Goal: Task Accomplishment & Management: Manage account settings

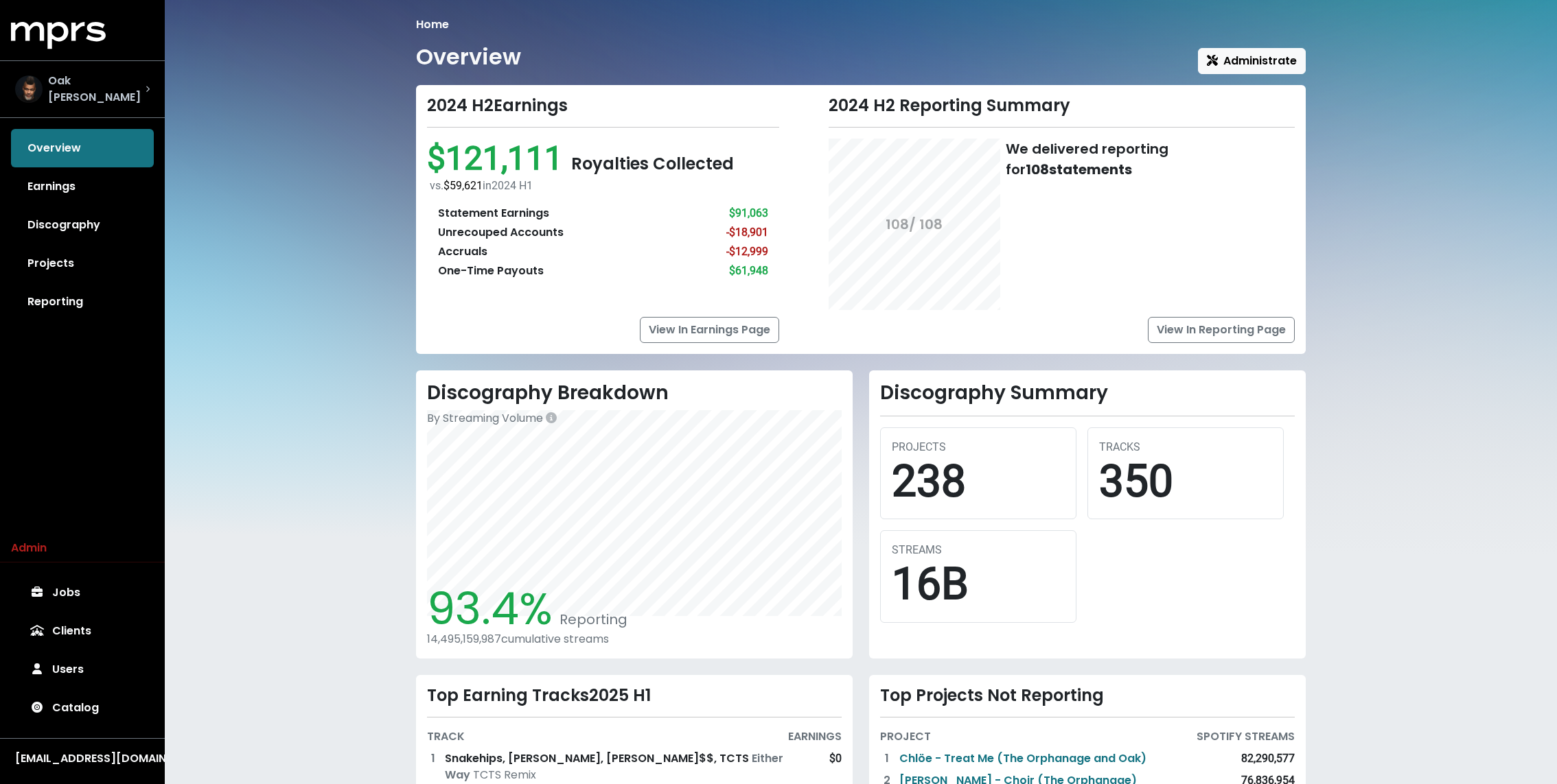
click at [118, 76] on div "Oak [PERSON_NAME]" at bounding box center [81, 89] width 134 height 33
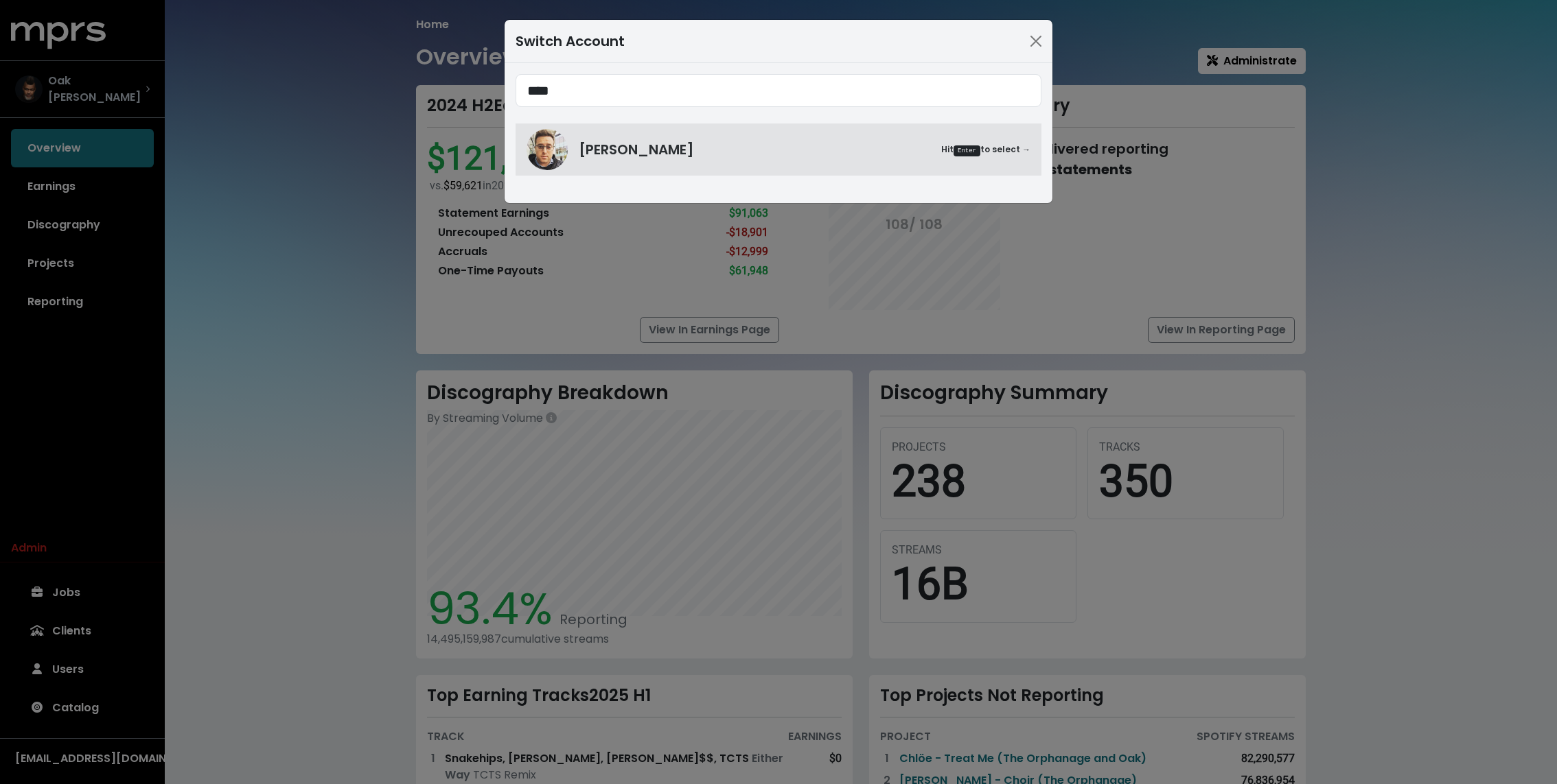
type input "****"
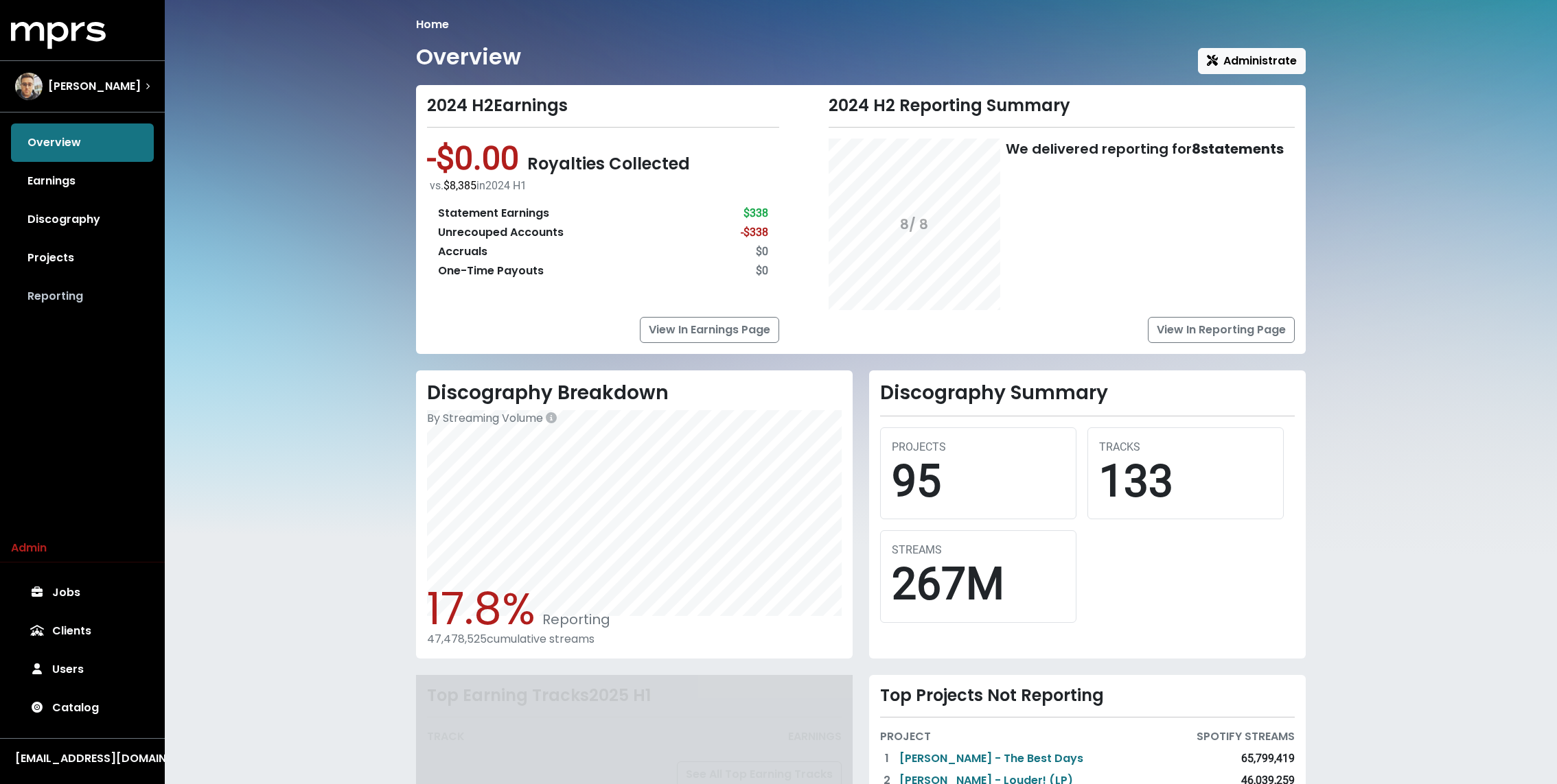
click at [52, 294] on link "Reporting" at bounding box center [82, 296] width 143 height 38
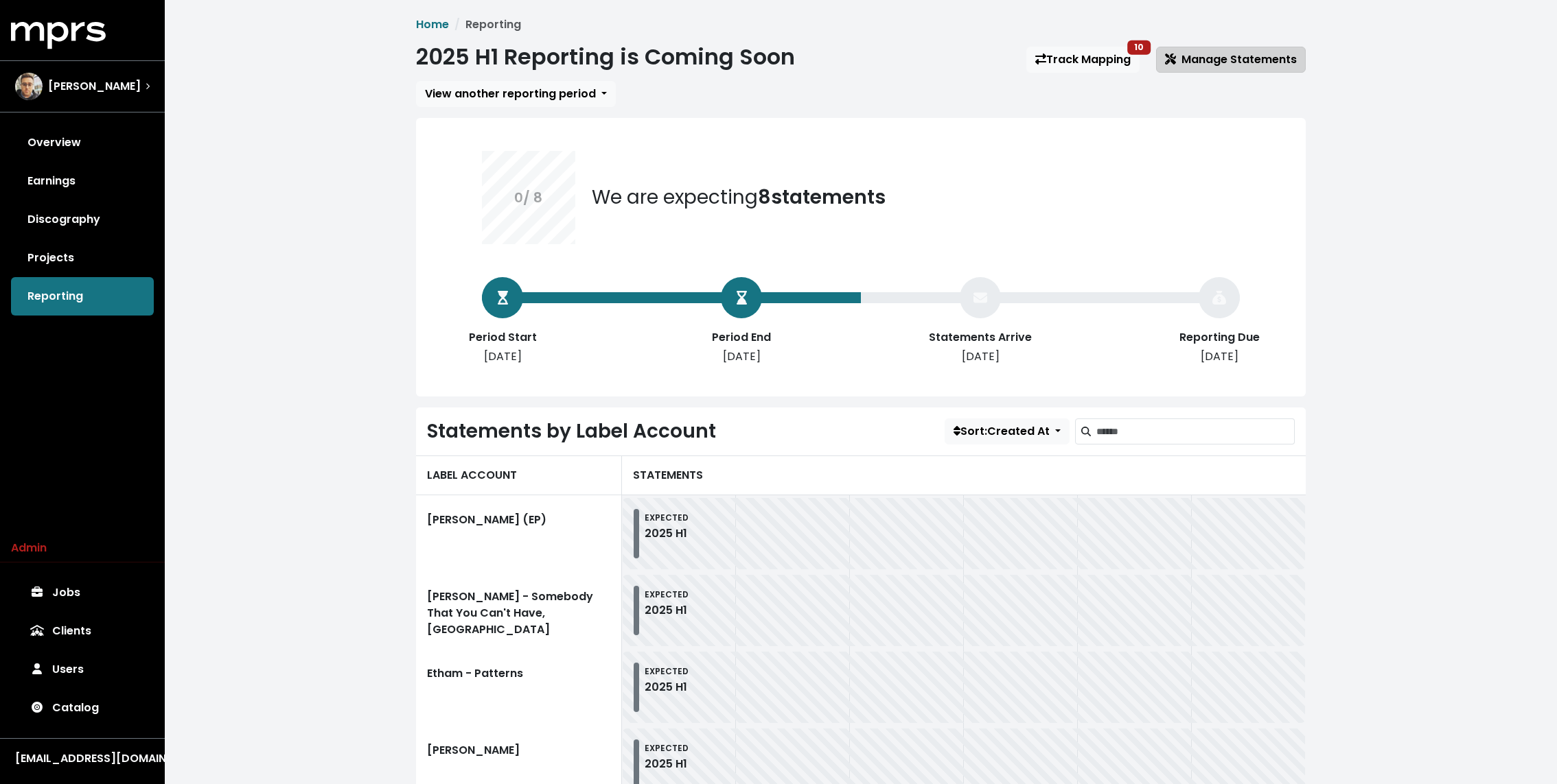
click at [1264, 61] on span "Manage Statements" at bounding box center [1231, 60] width 131 height 16
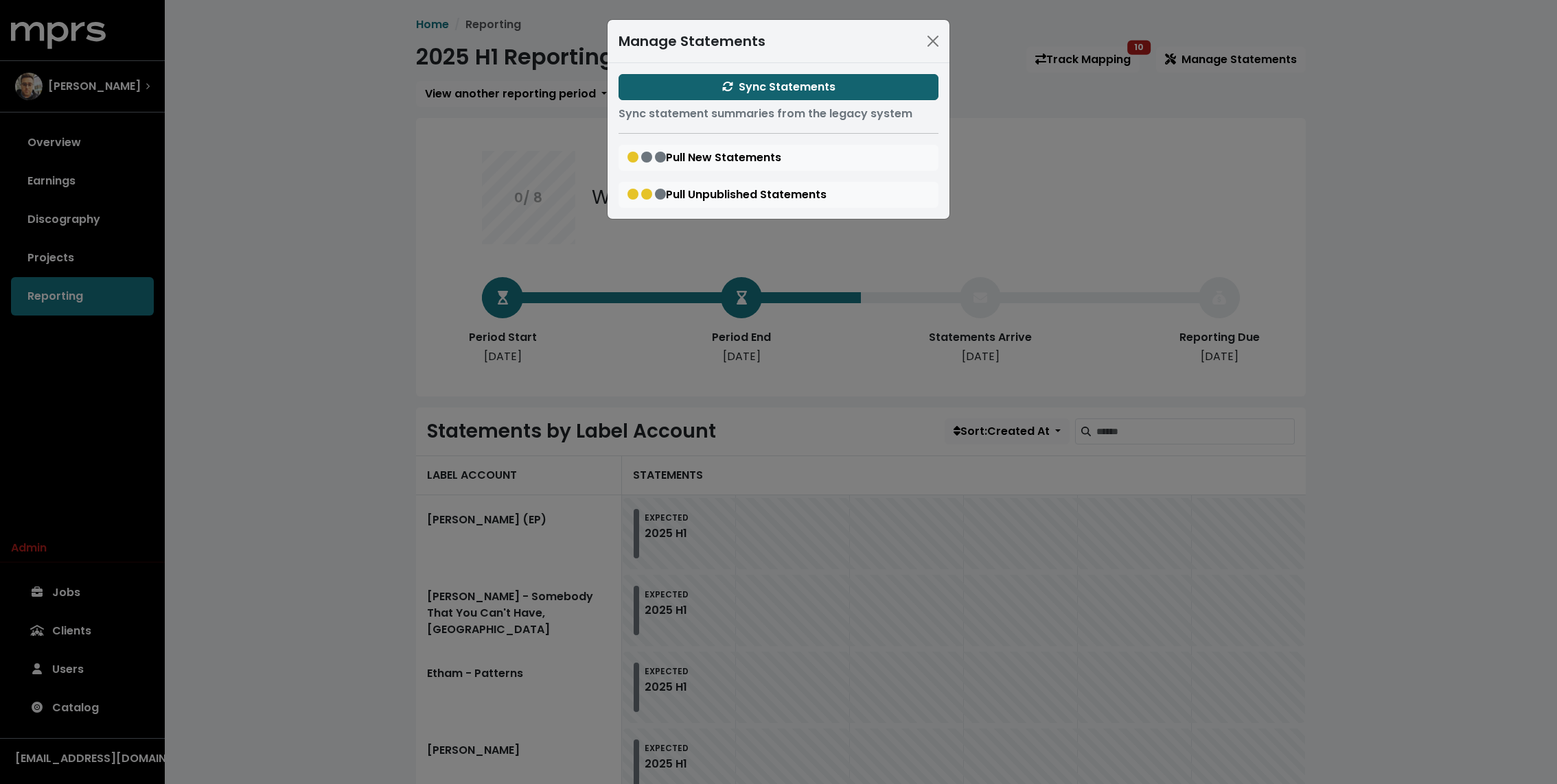
click at [884, 93] on button "Sync Statements" at bounding box center [778, 87] width 320 height 26
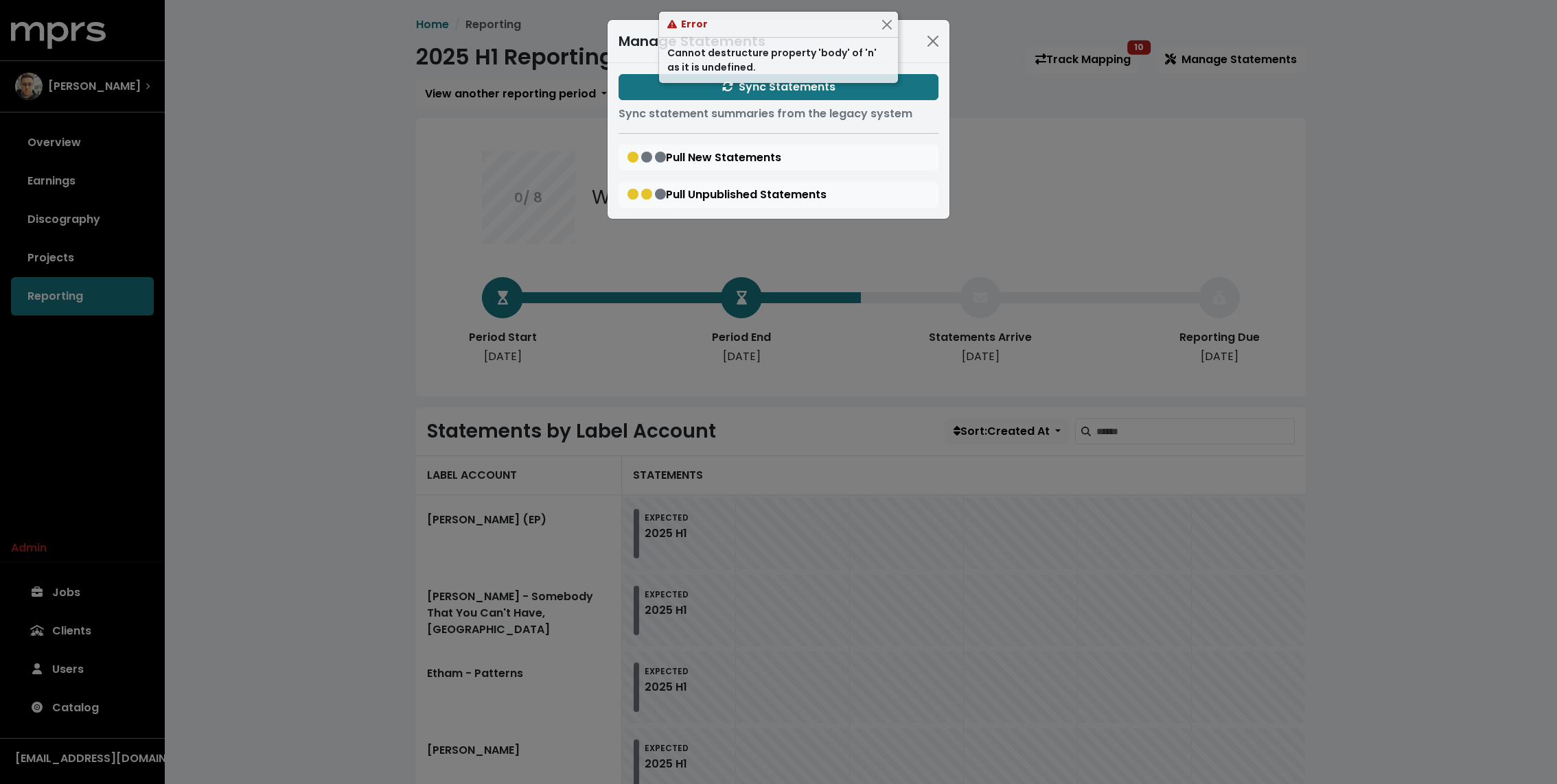
click at [444, 141] on div "Manage Statements Sync Statements Sync statement summaries from the legacy syst…" at bounding box center [778, 392] width 1557 height 784
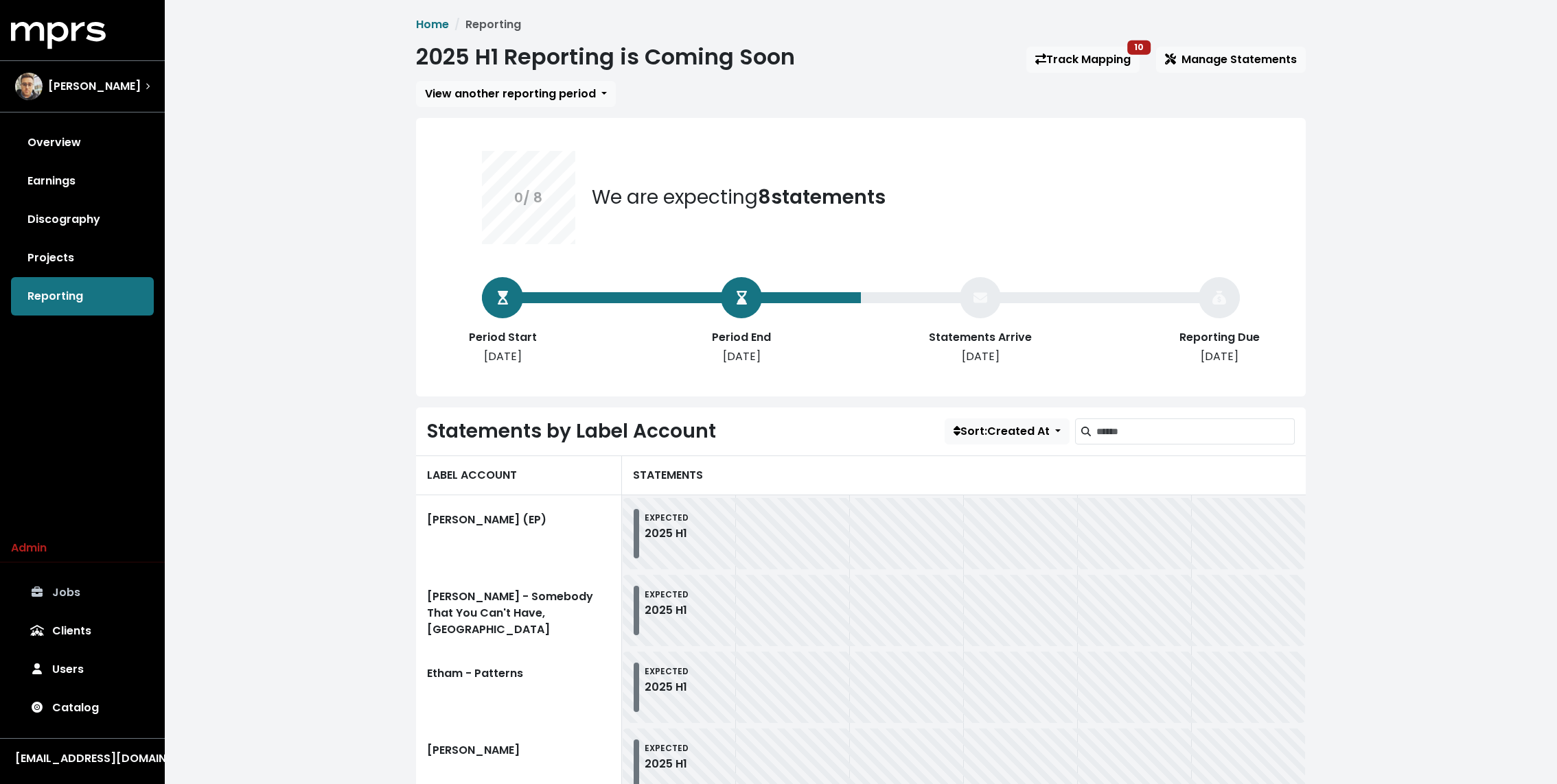
click at [61, 580] on link "Jobs" at bounding box center [82, 592] width 143 height 38
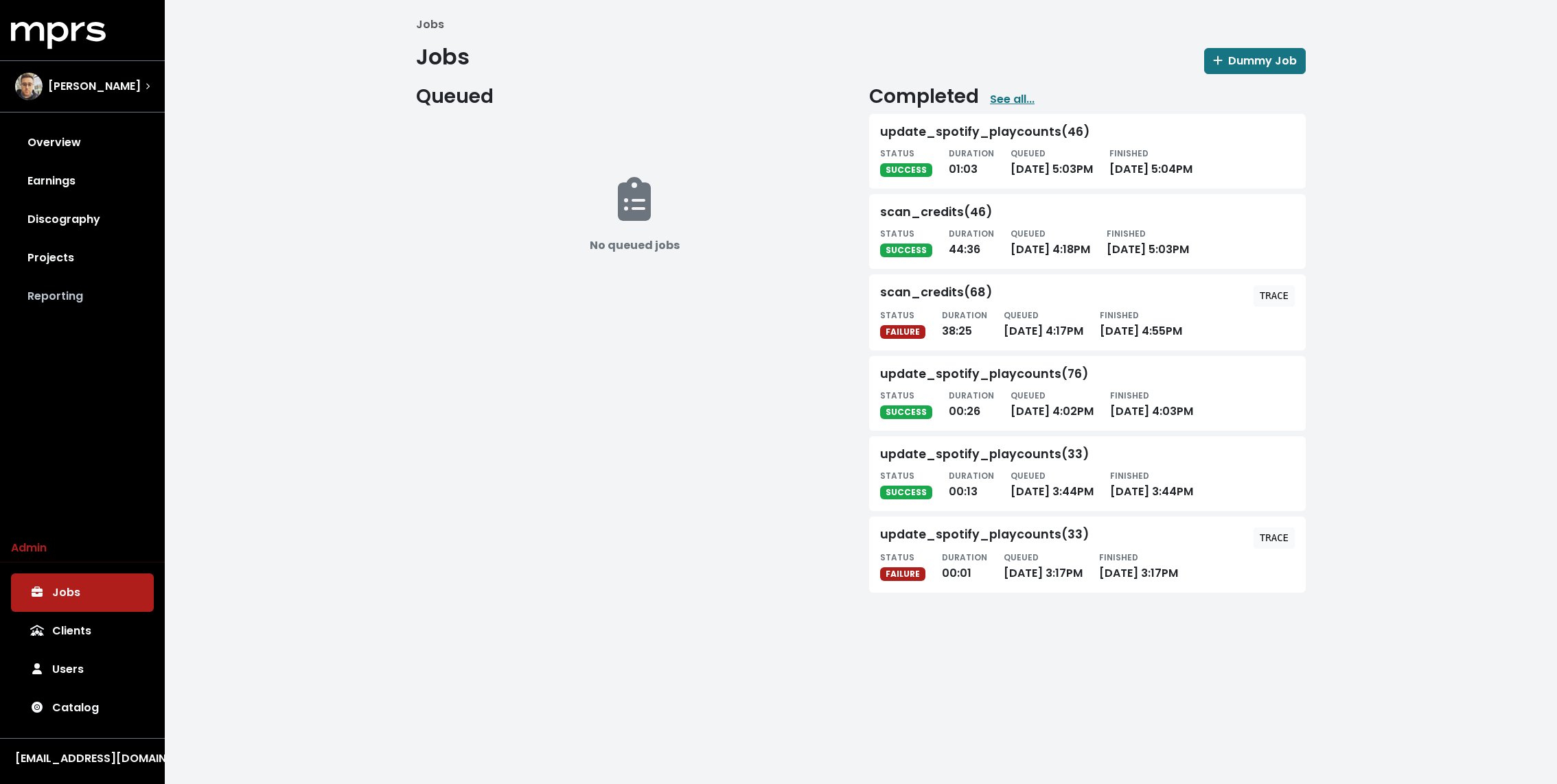
click at [90, 311] on link "Reporting" at bounding box center [82, 296] width 143 height 38
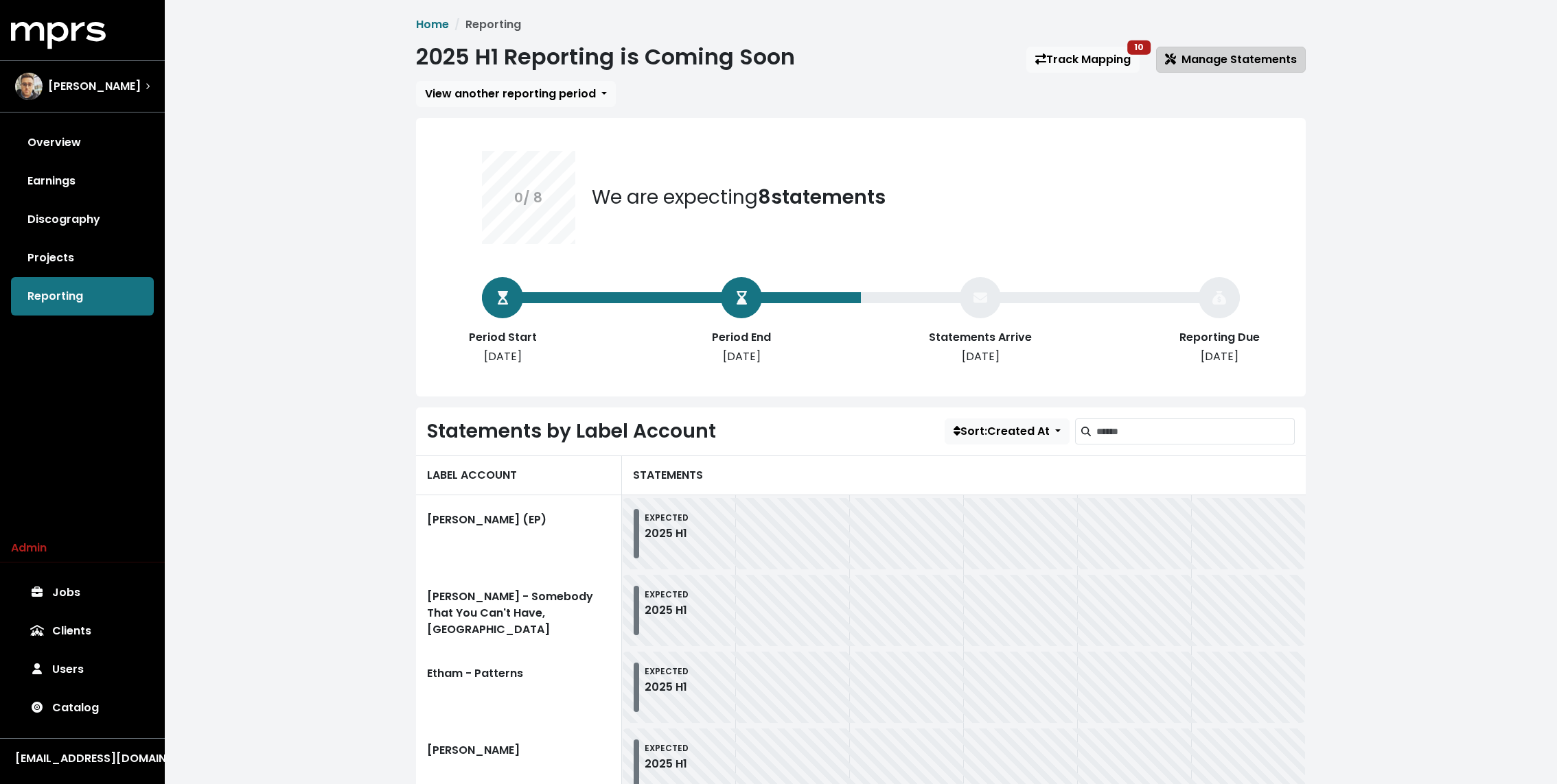
click at [1231, 60] on span "Manage Statements" at bounding box center [1231, 60] width 131 height 16
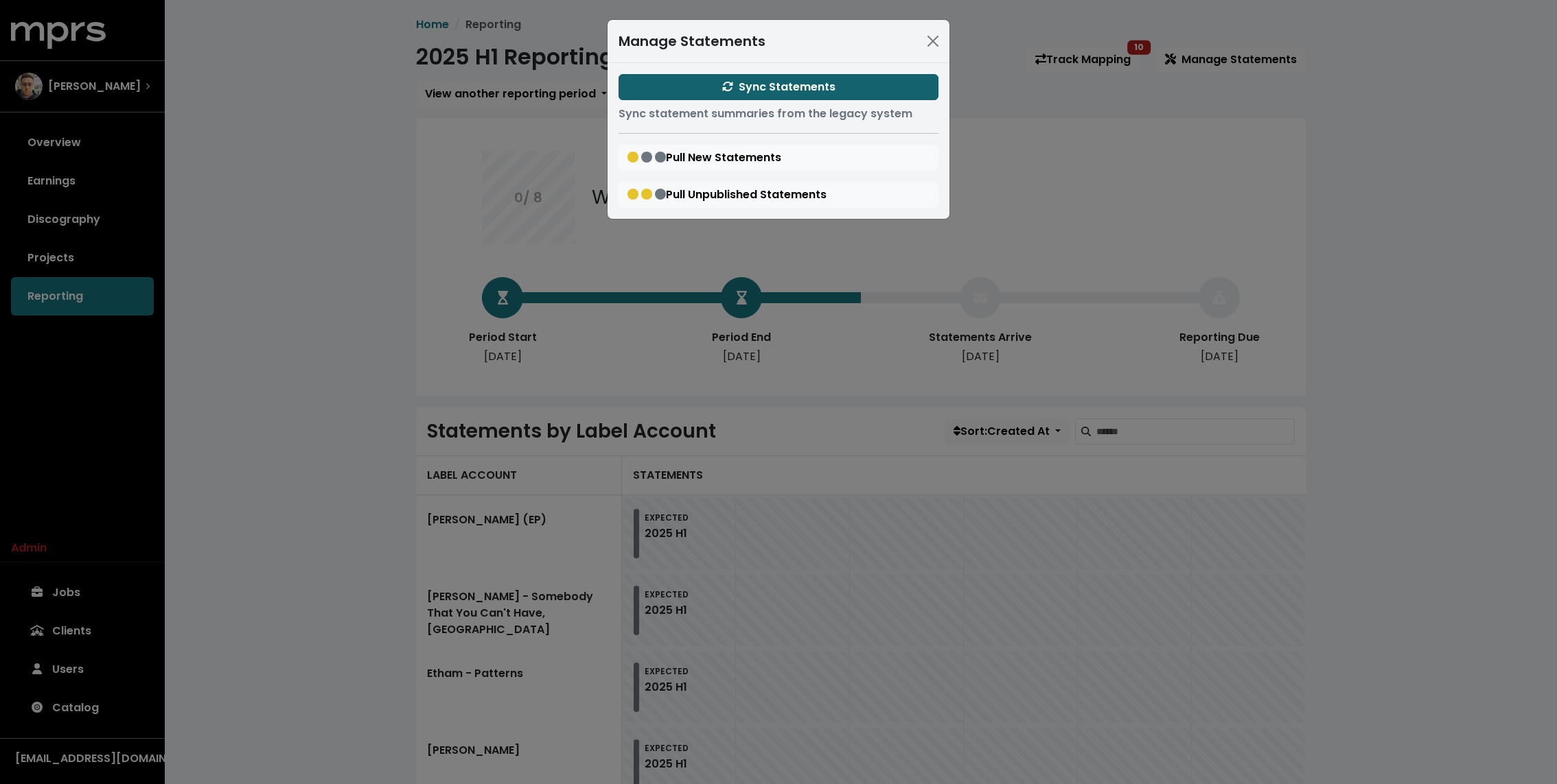
click at [834, 81] on span "Sync Statements" at bounding box center [779, 87] width 114 height 17
click at [282, 319] on div "Manage Statements Sync Statements Sync statement summaries from the legacy syst…" at bounding box center [778, 392] width 1557 height 784
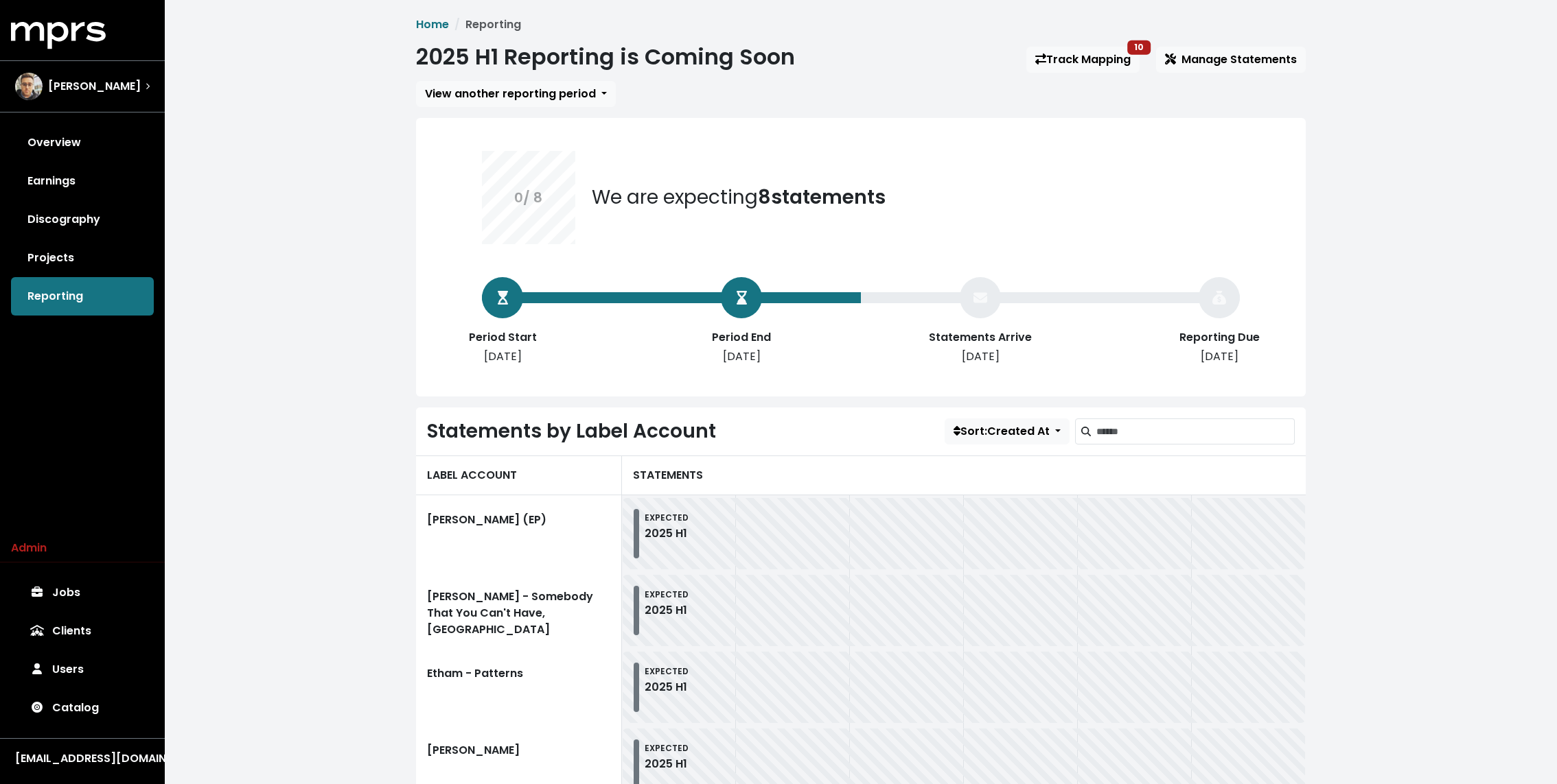
click at [282, 319] on div "Manage Statements Sync Statements Sync statement summaries from the legacy syst…" at bounding box center [778, 392] width 1557 height 784
click at [81, 155] on link "Overview" at bounding box center [82, 142] width 143 height 38
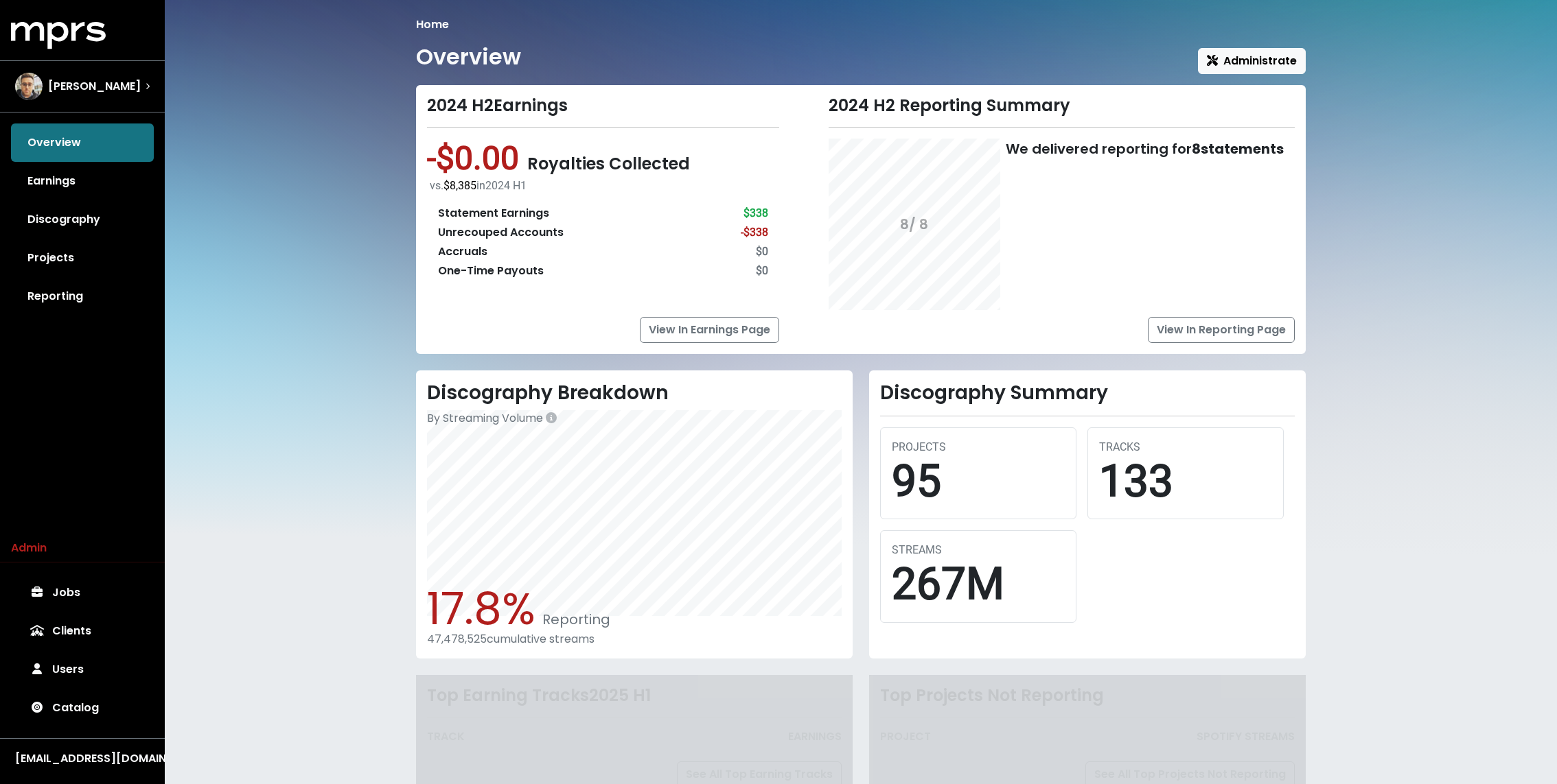
click at [250, 203] on div "Home Overview Administrate 2024 H2 Earnings -$0.00 Royalties Collected vs. $8,3…" at bounding box center [861, 418] width 1392 height 837
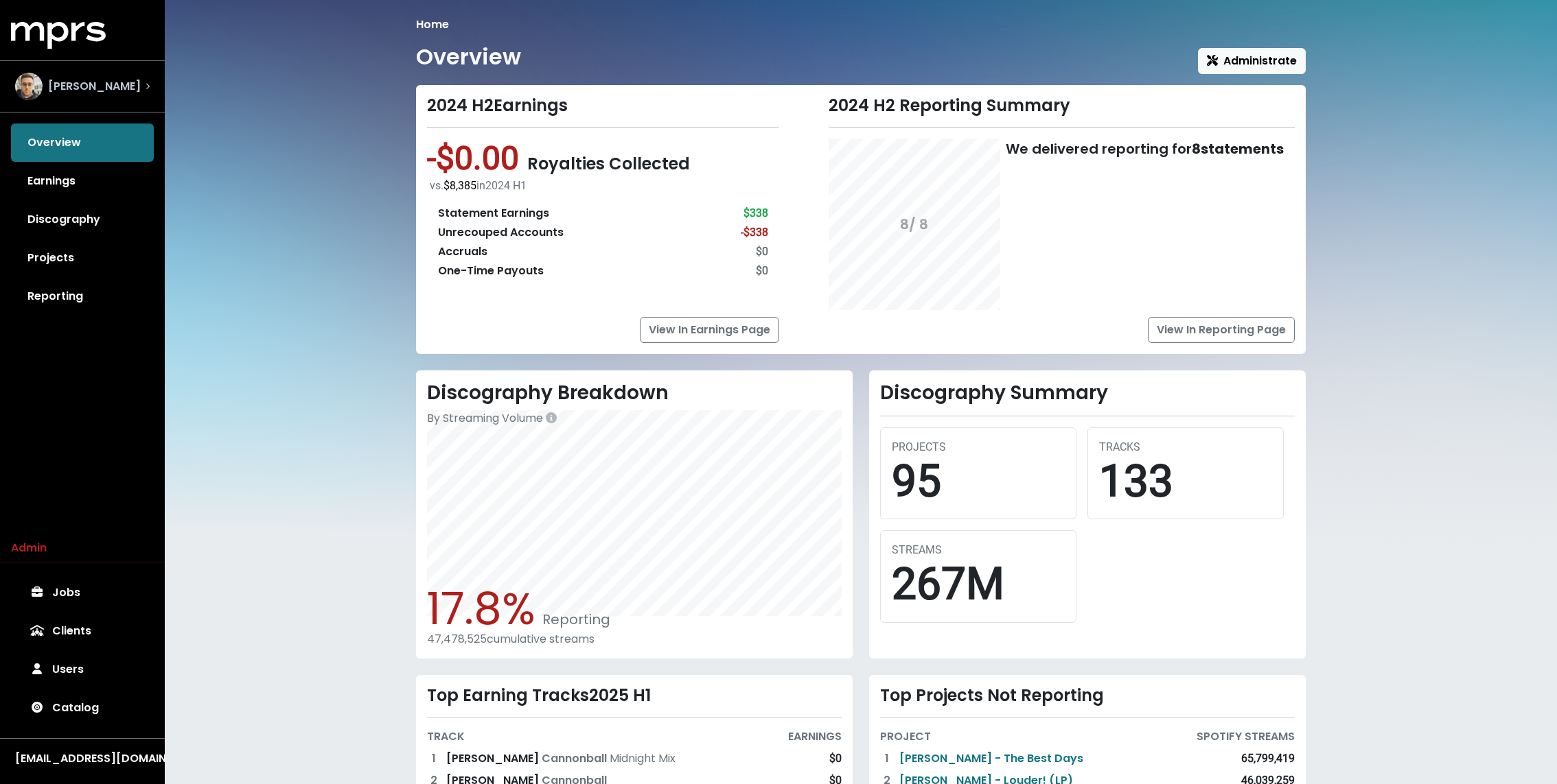
click at [131, 91] on div "Scott Effman" at bounding box center [81, 86] width 134 height 27
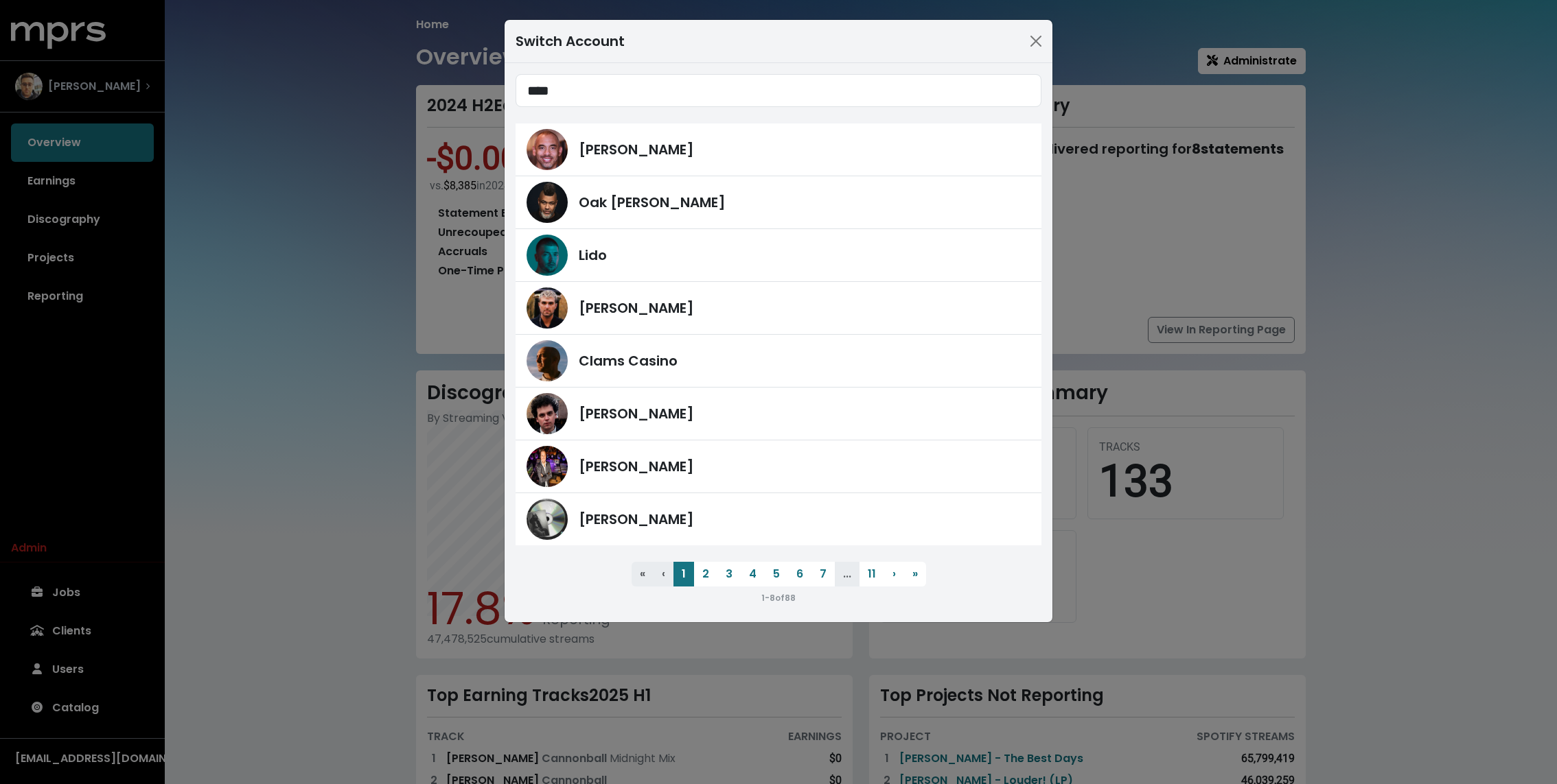
type input "*****"
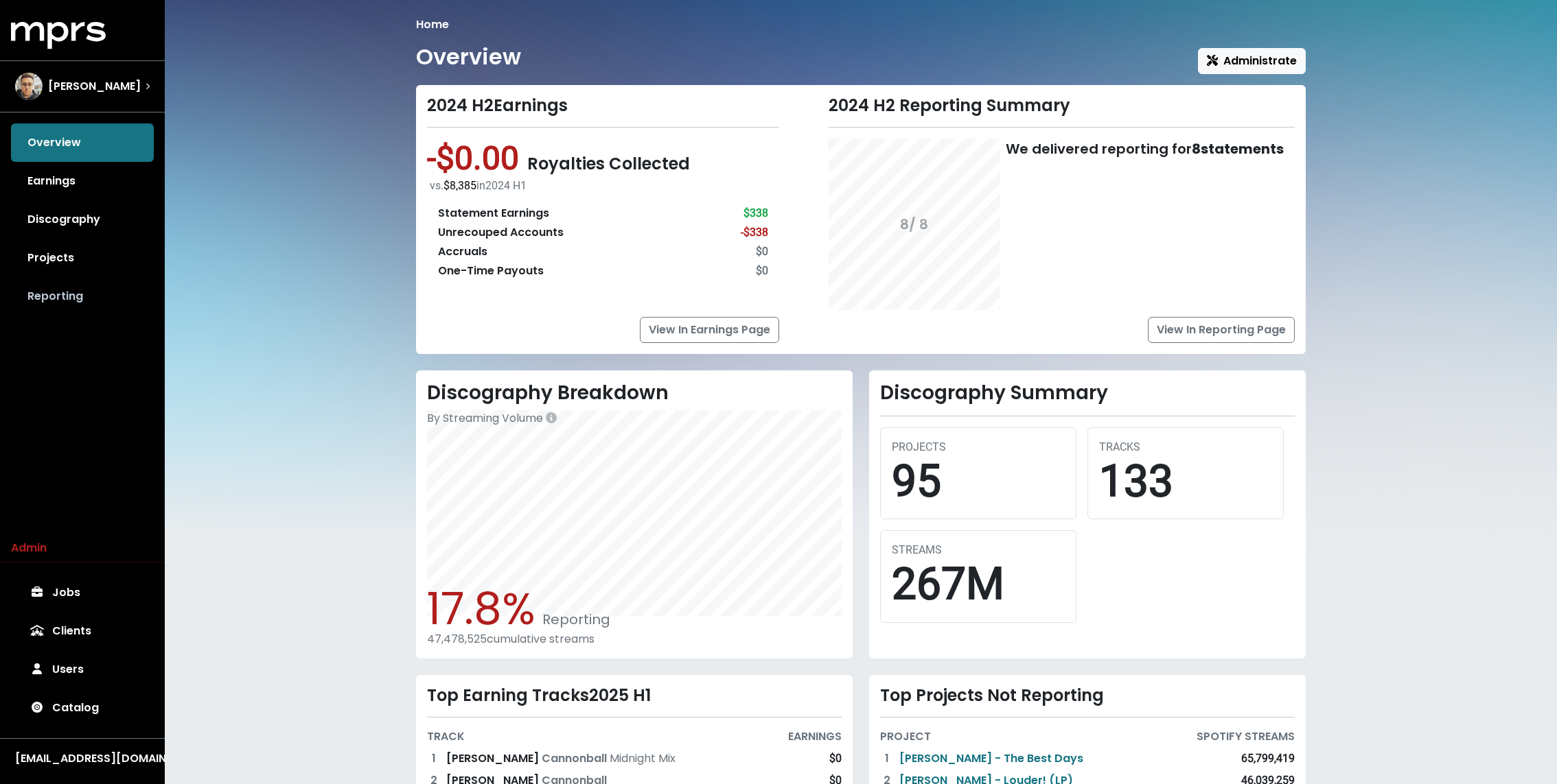
click at [48, 279] on link "Reporting" at bounding box center [82, 296] width 143 height 38
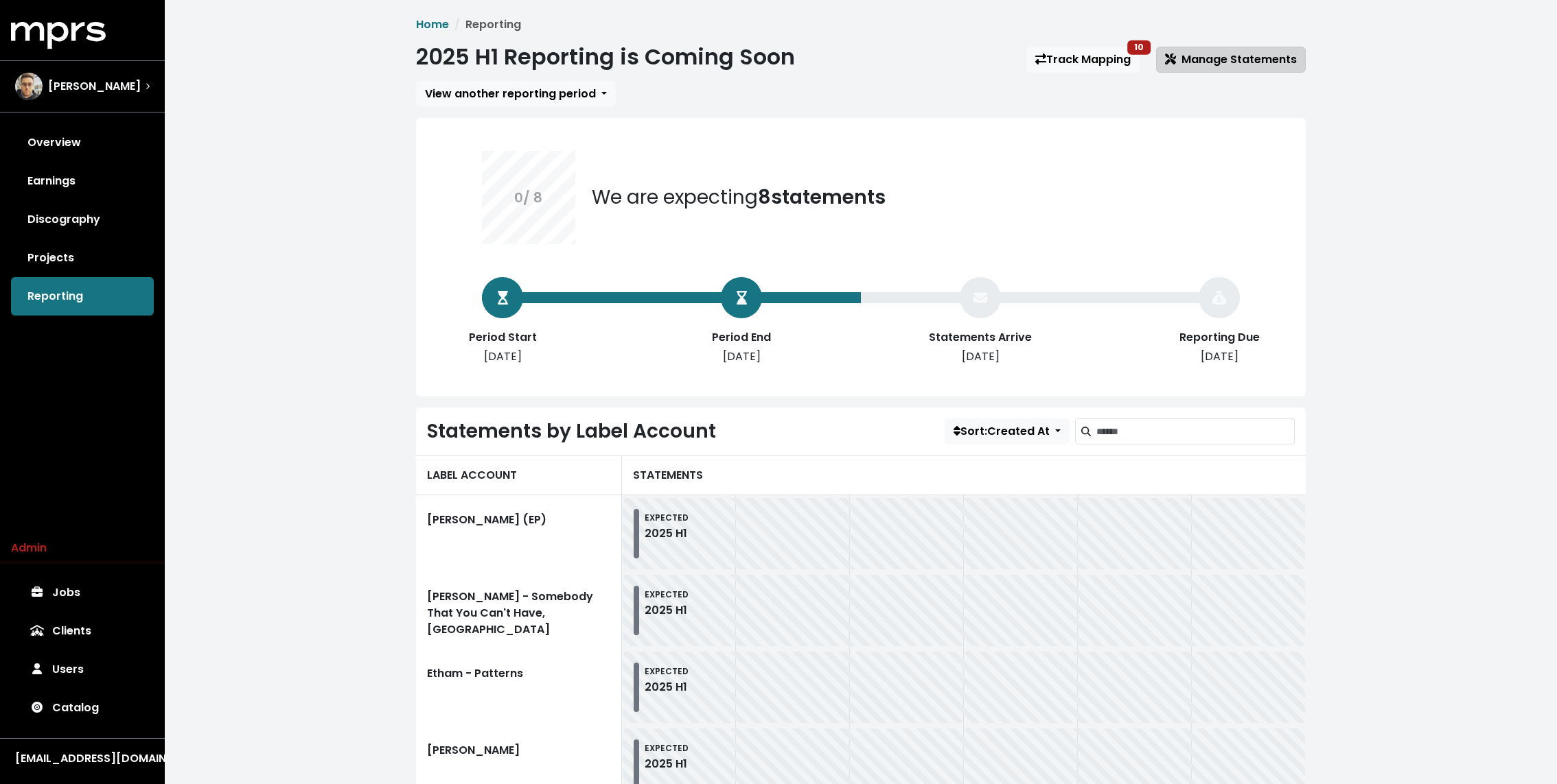
click at [1202, 62] on span "Manage Statements" at bounding box center [1231, 60] width 131 height 16
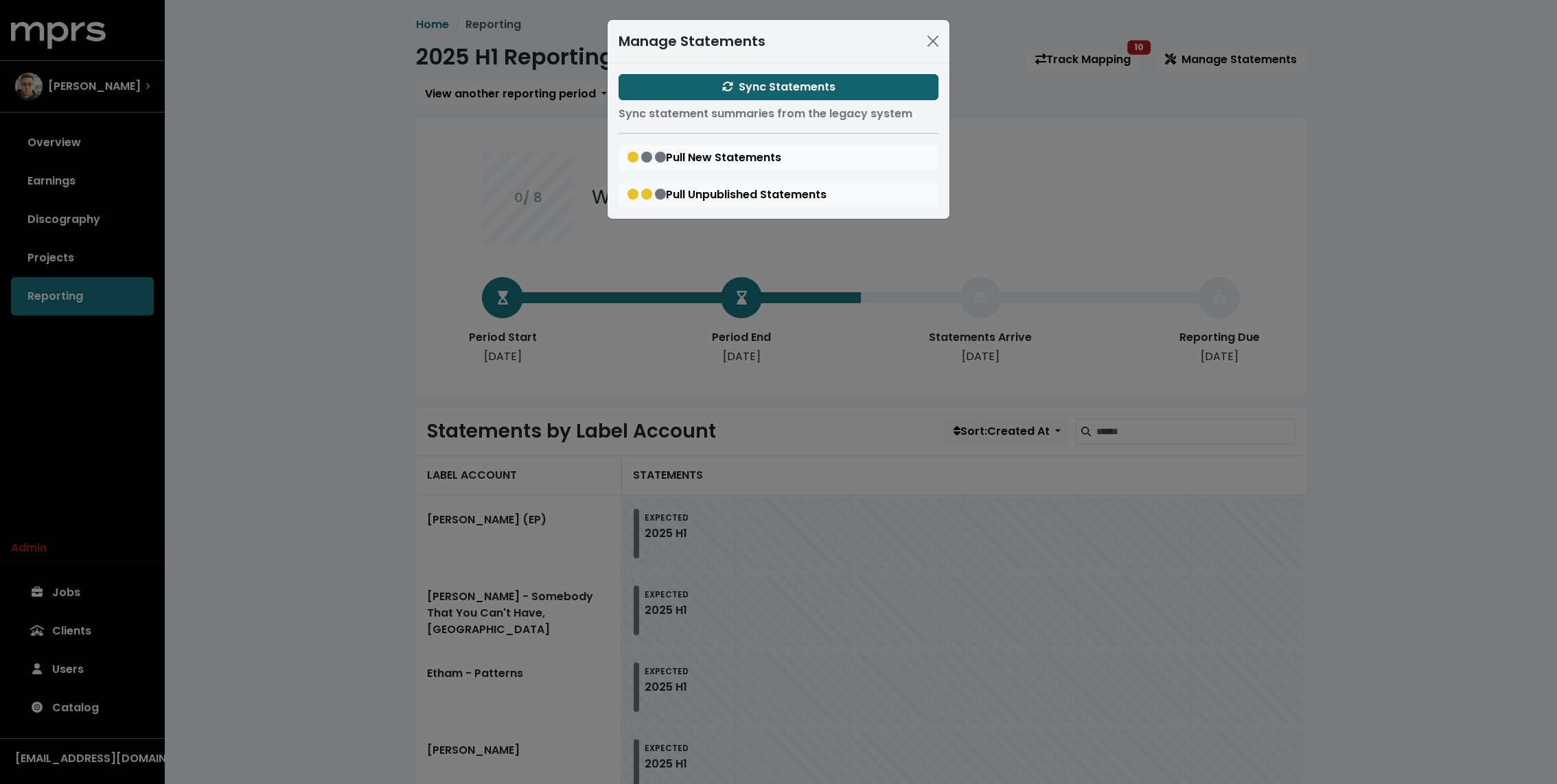
click at [835, 79] on button "Sync Statements" at bounding box center [778, 87] width 320 height 26
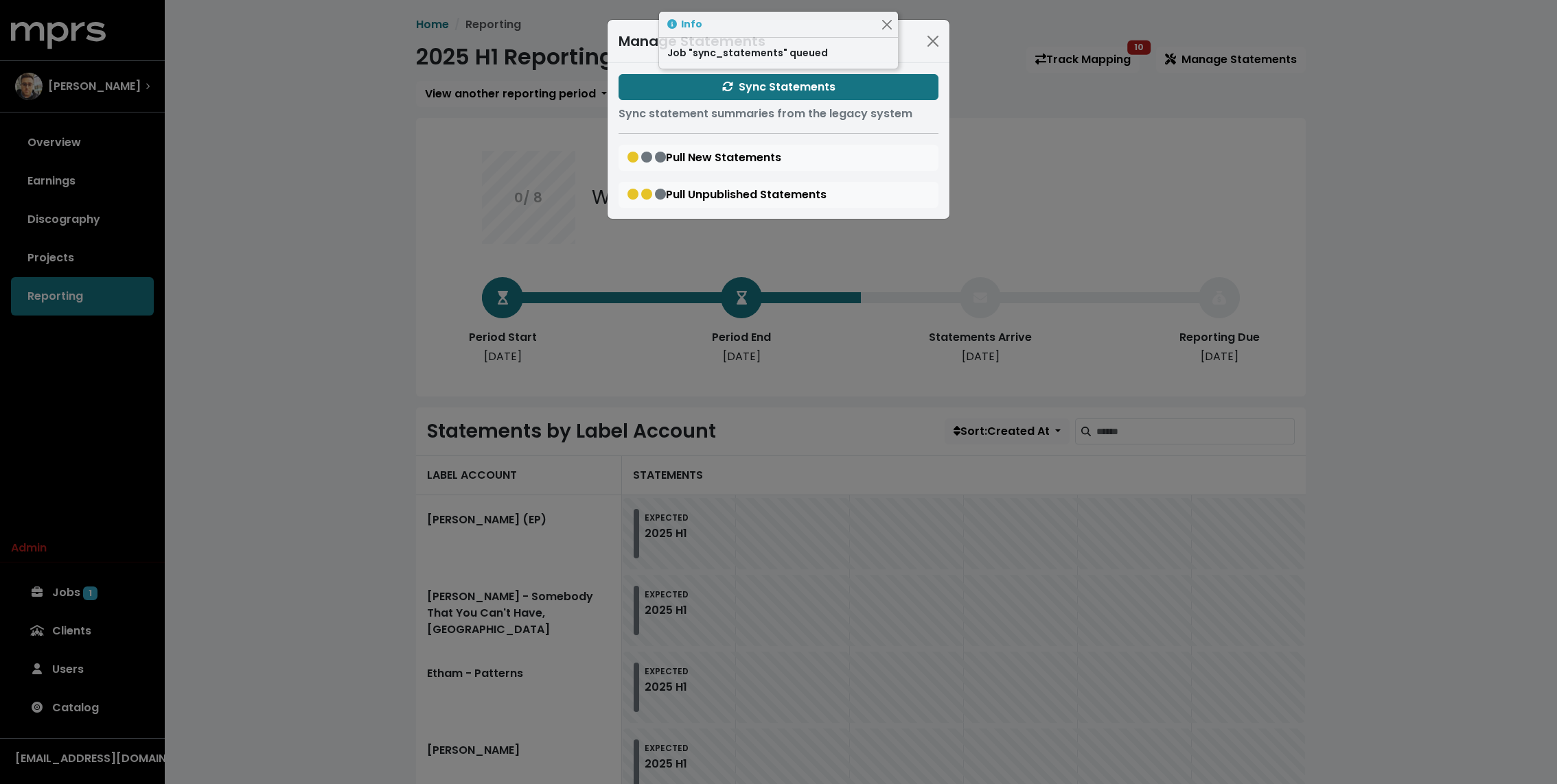
click at [450, 152] on div "Manage Statements Sync Statements Sync statement summaries from the legacy syst…" at bounding box center [778, 392] width 1557 height 784
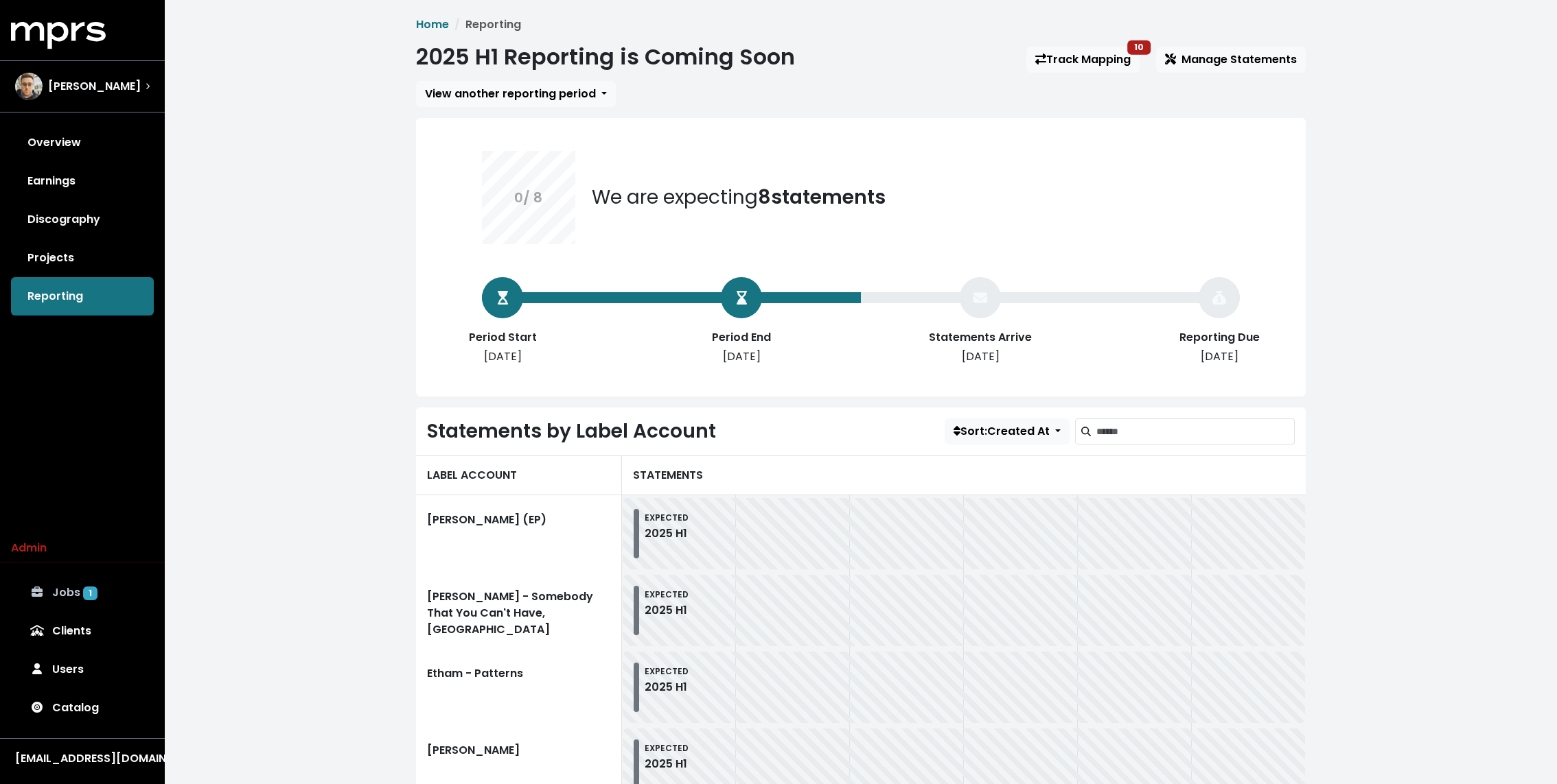
click at [95, 585] on link "Jobs 1" at bounding box center [82, 592] width 143 height 38
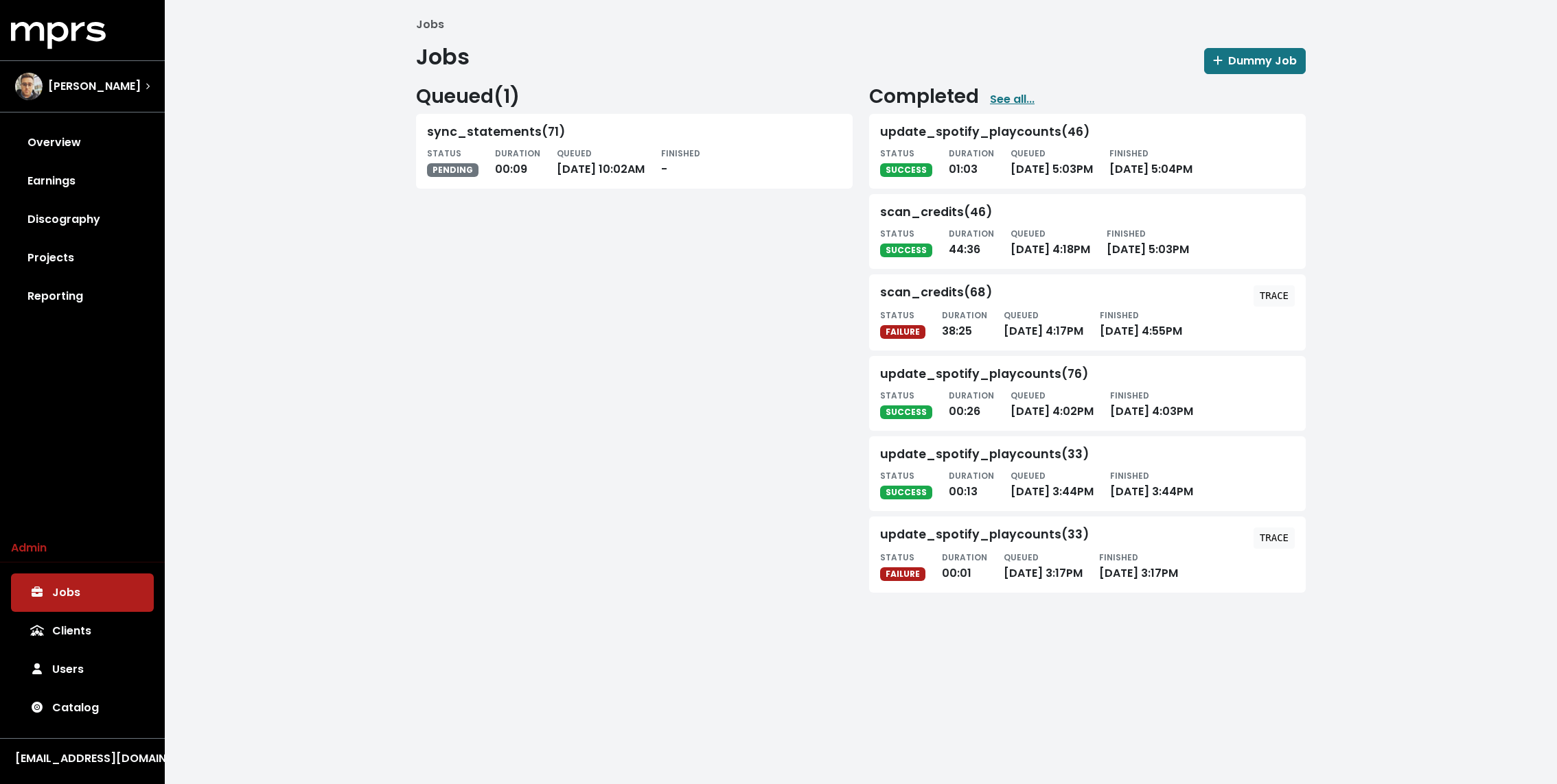
click at [392, 395] on div "Jobs Jobs Dummy Job Queued ( 1 ) sync_statements(71) STATUS PENDING DURATION 00…" at bounding box center [861, 310] width 1392 height 620
click at [89, 292] on link "Reporting" at bounding box center [82, 296] width 143 height 38
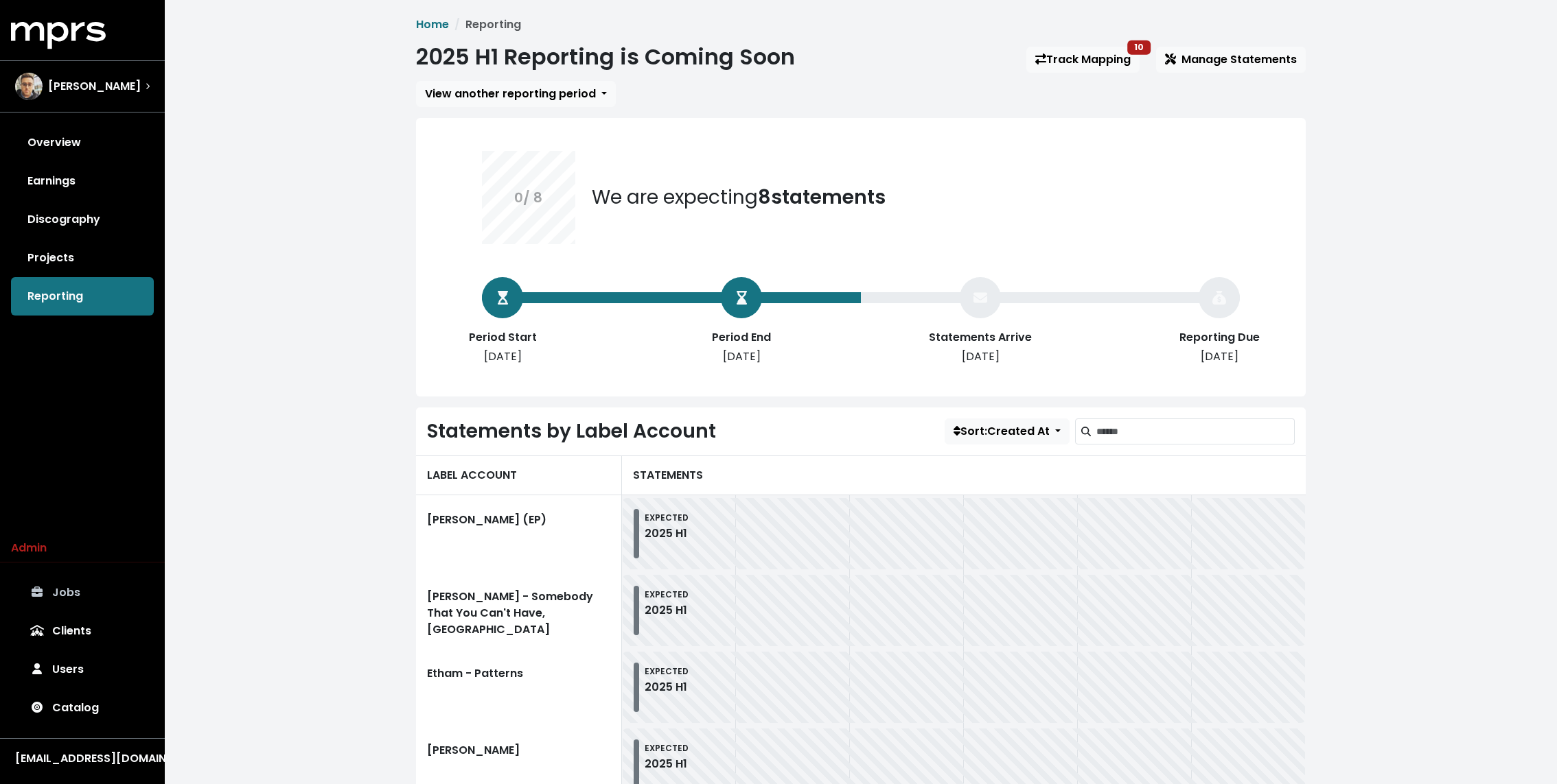
click at [73, 592] on link "Jobs" at bounding box center [82, 592] width 143 height 38
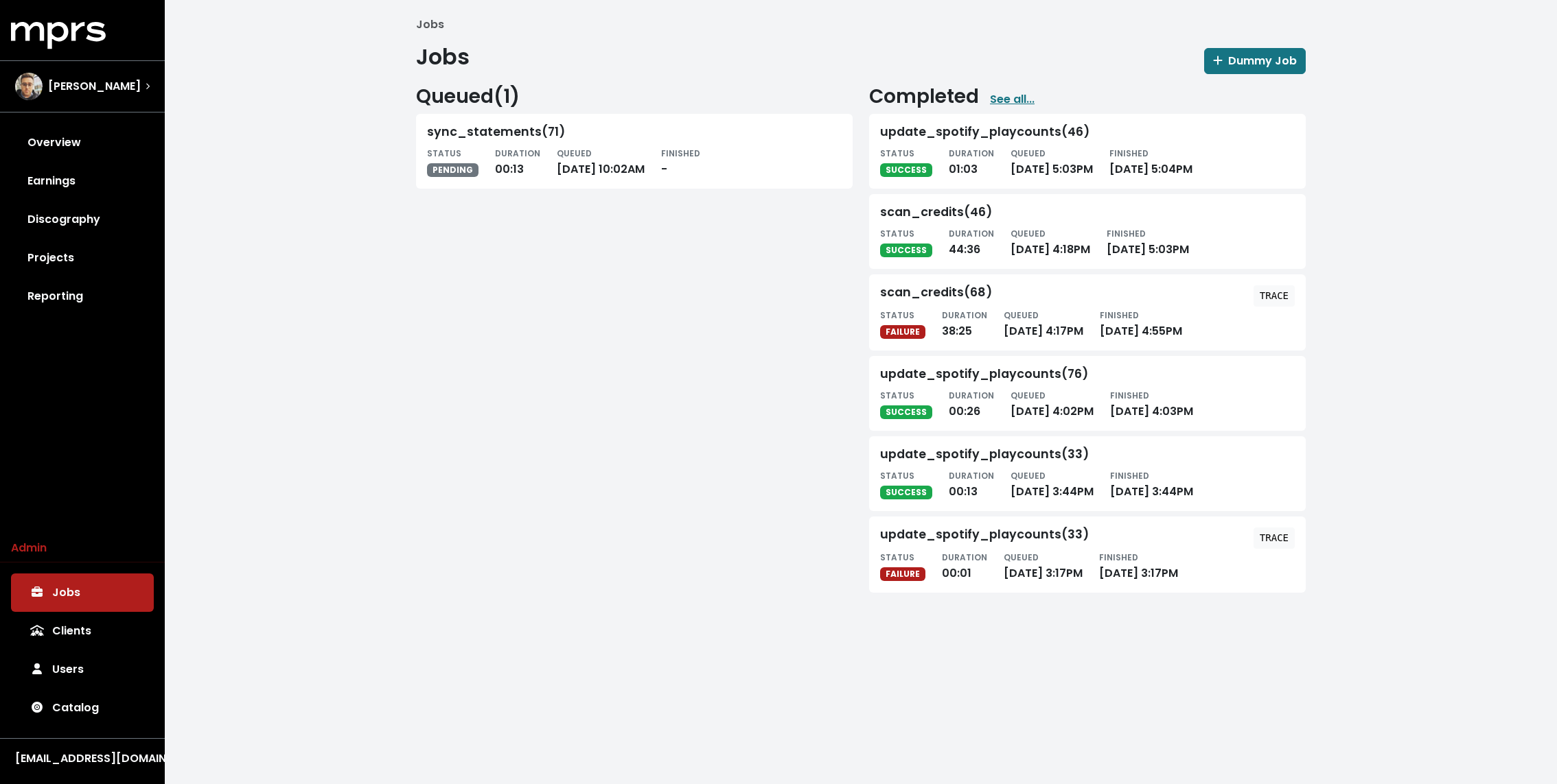
click at [395, 278] on div "Jobs Jobs Dummy Job Queued ( 1 ) sync_statements(71) STATUS PENDING DURATION 00…" at bounding box center [861, 310] width 1392 height 620
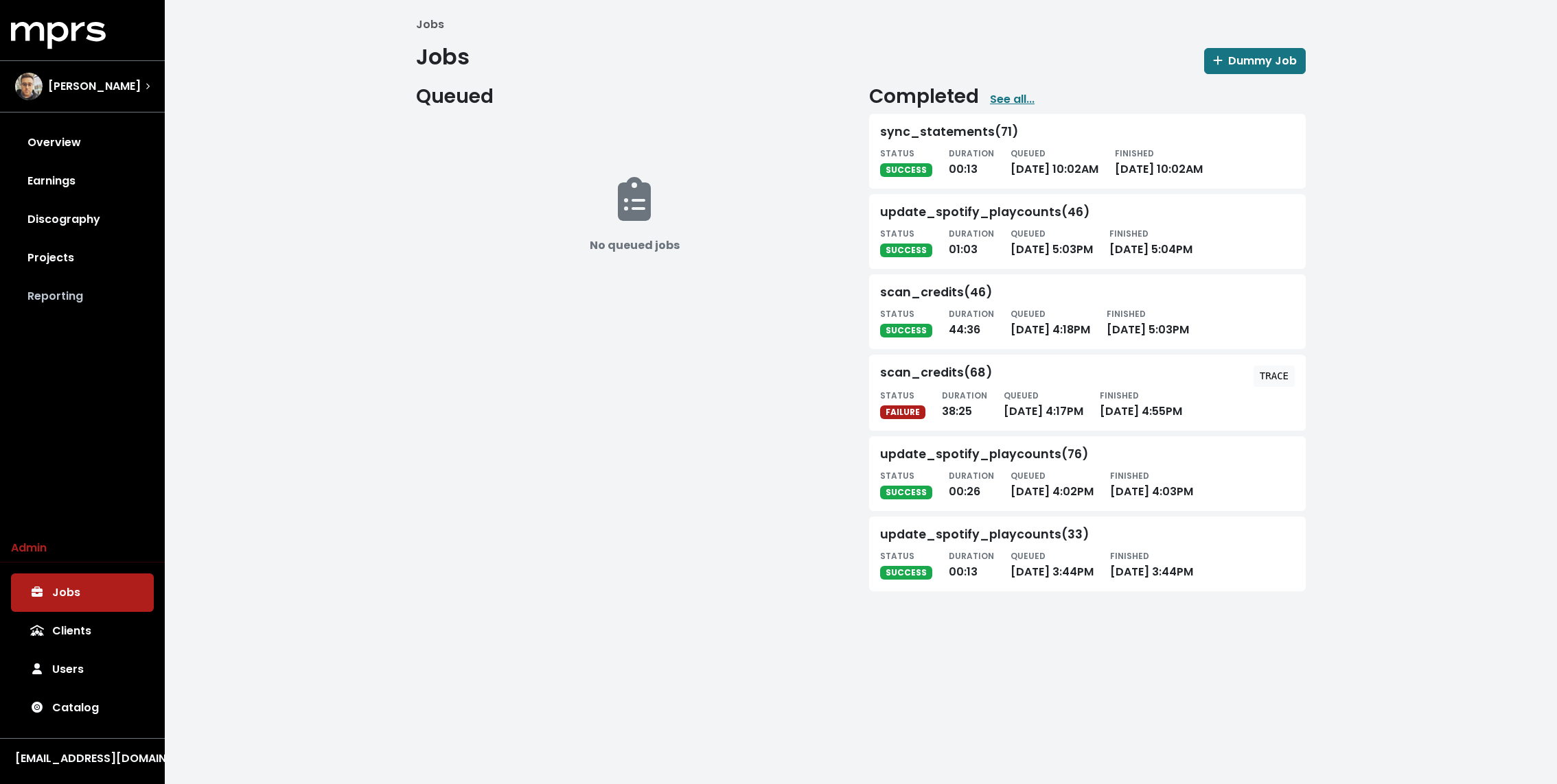
click at [93, 278] on link "Reporting" at bounding box center [82, 296] width 143 height 38
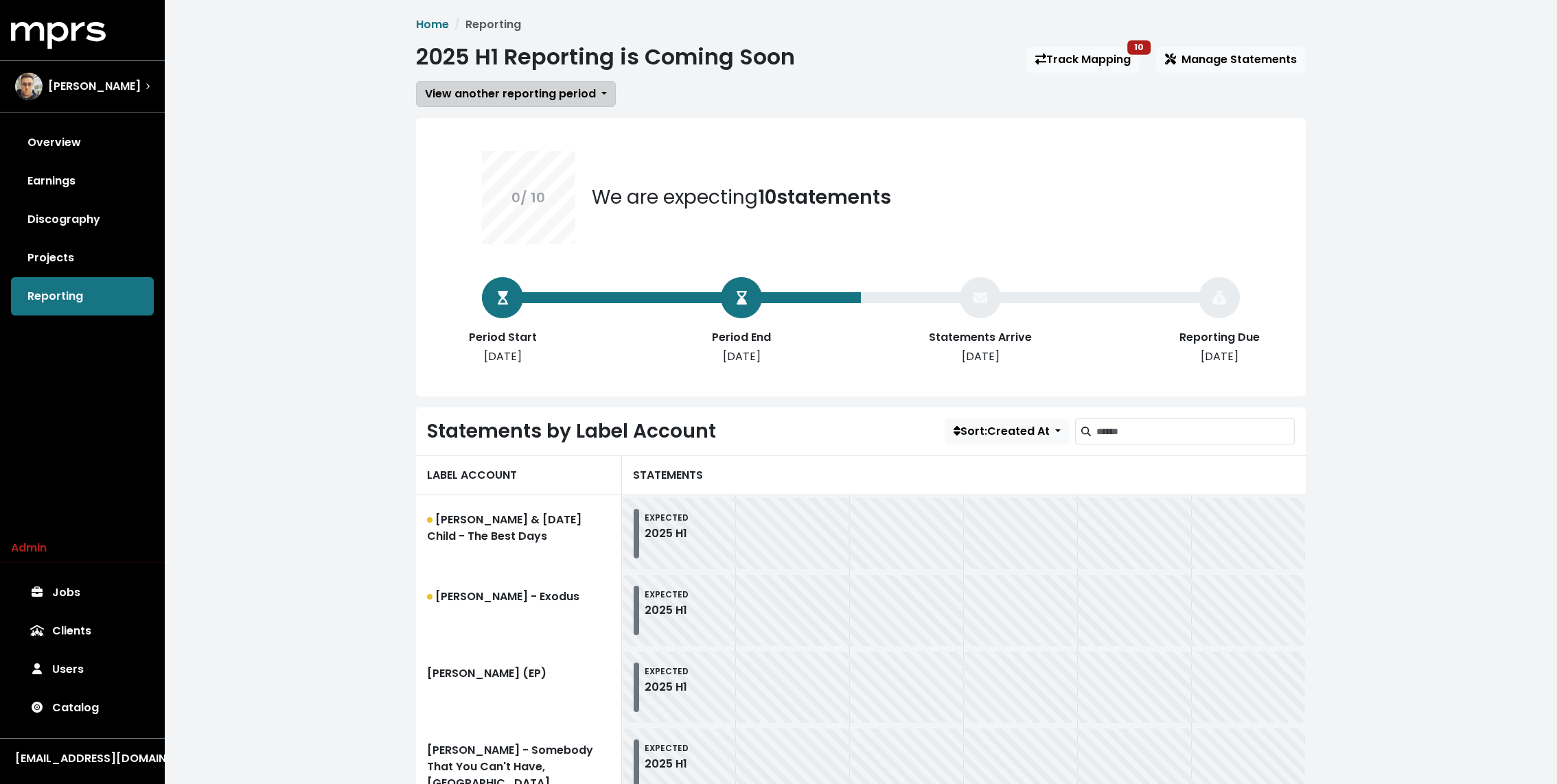
click at [570, 100] on span "View another reporting period" at bounding box center [510, 94] width 171 height 16
click at [527, 144] on link "2024 H2" at bounding box center [516, 146] width 198 height 22
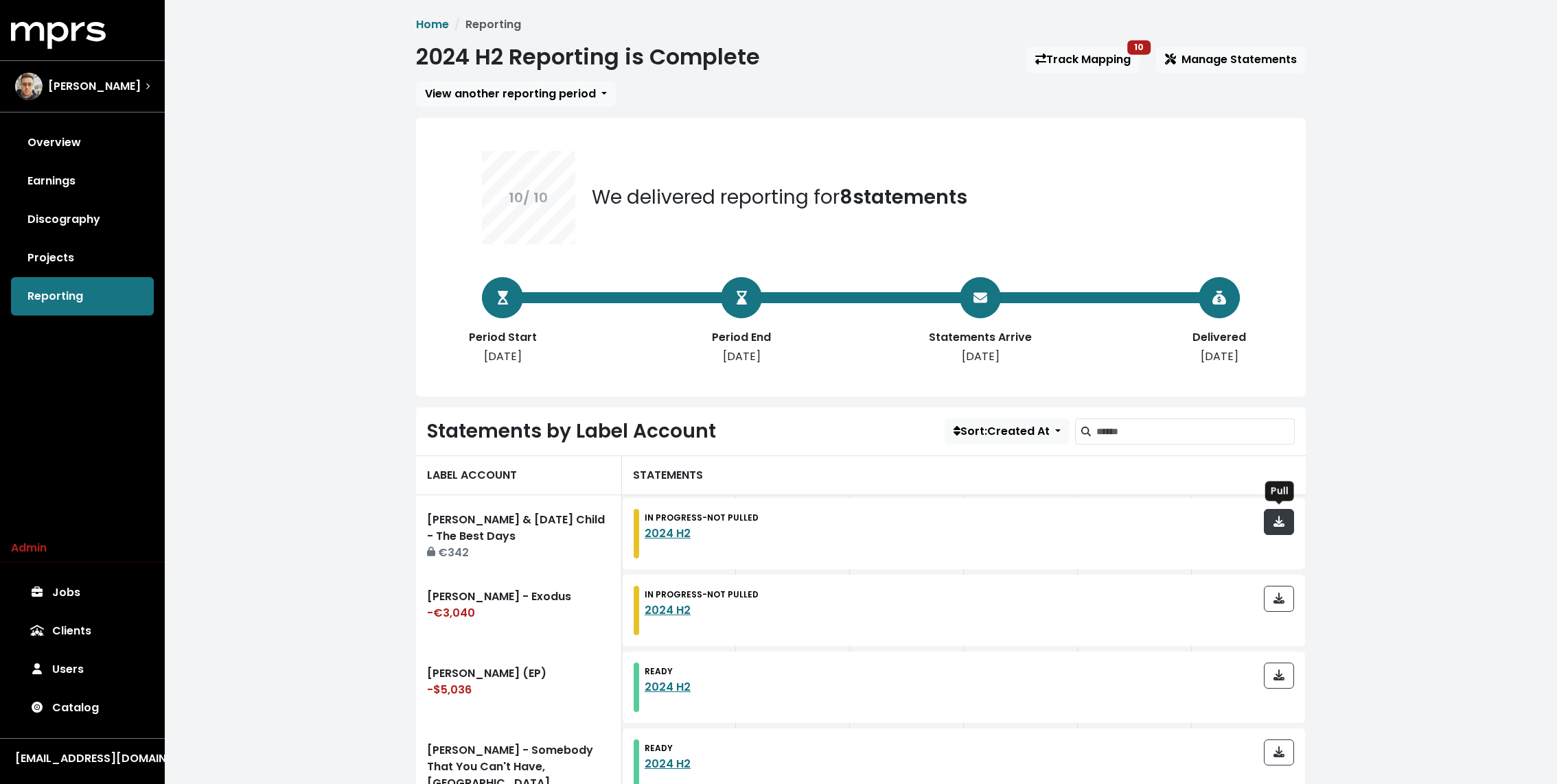
click at [1283, 523] on icon "button" at bounding box center [1279, 521] width 11 height 11
click at [1283, 608] on button "button" at bounding box center [1279, 599] width 30 height 26
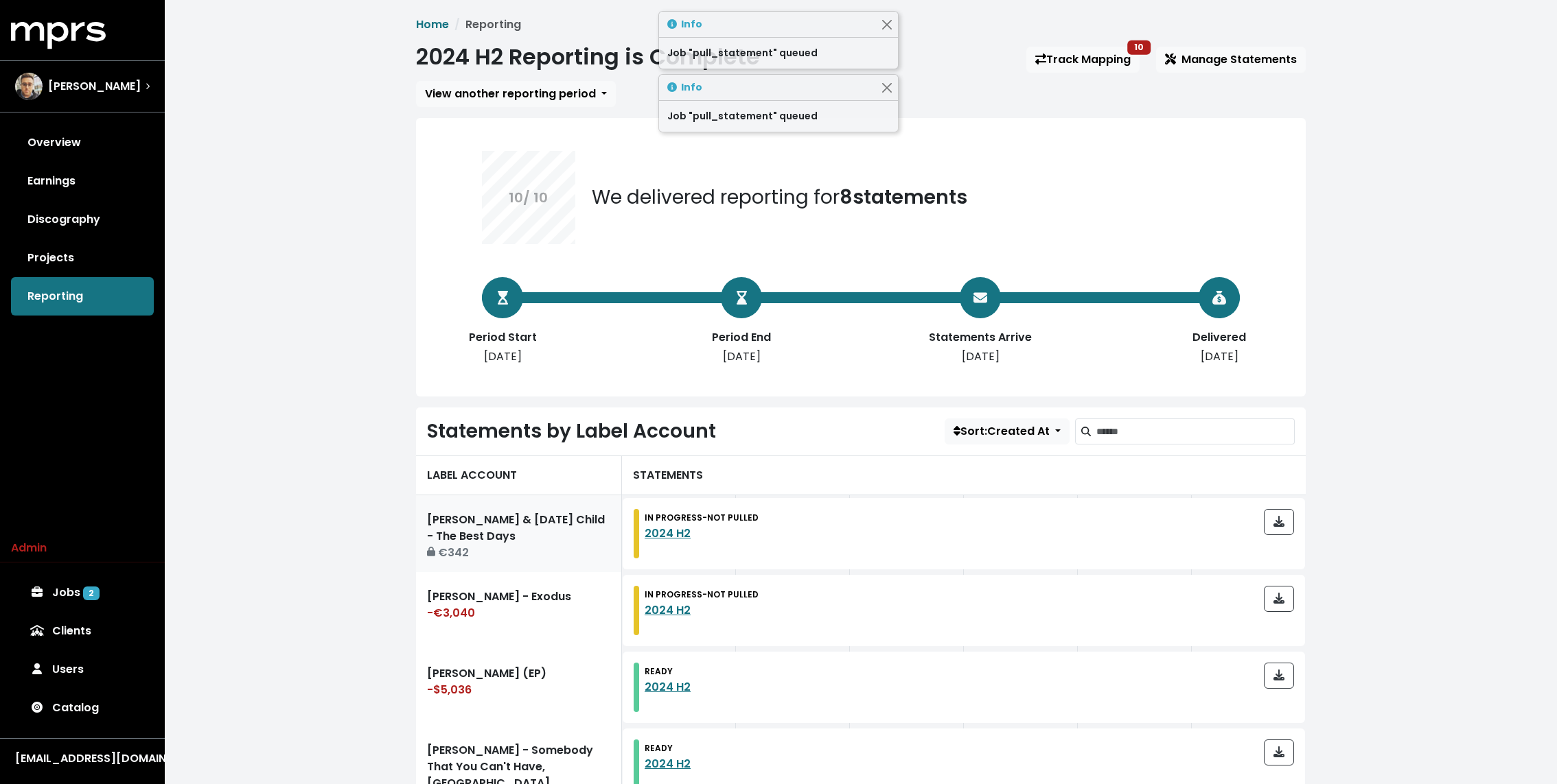
click at [540, 534] on link "Sam Feldt & Karma Child - The Best Days €342" at bounding box center [519, 534] width 206 height 76
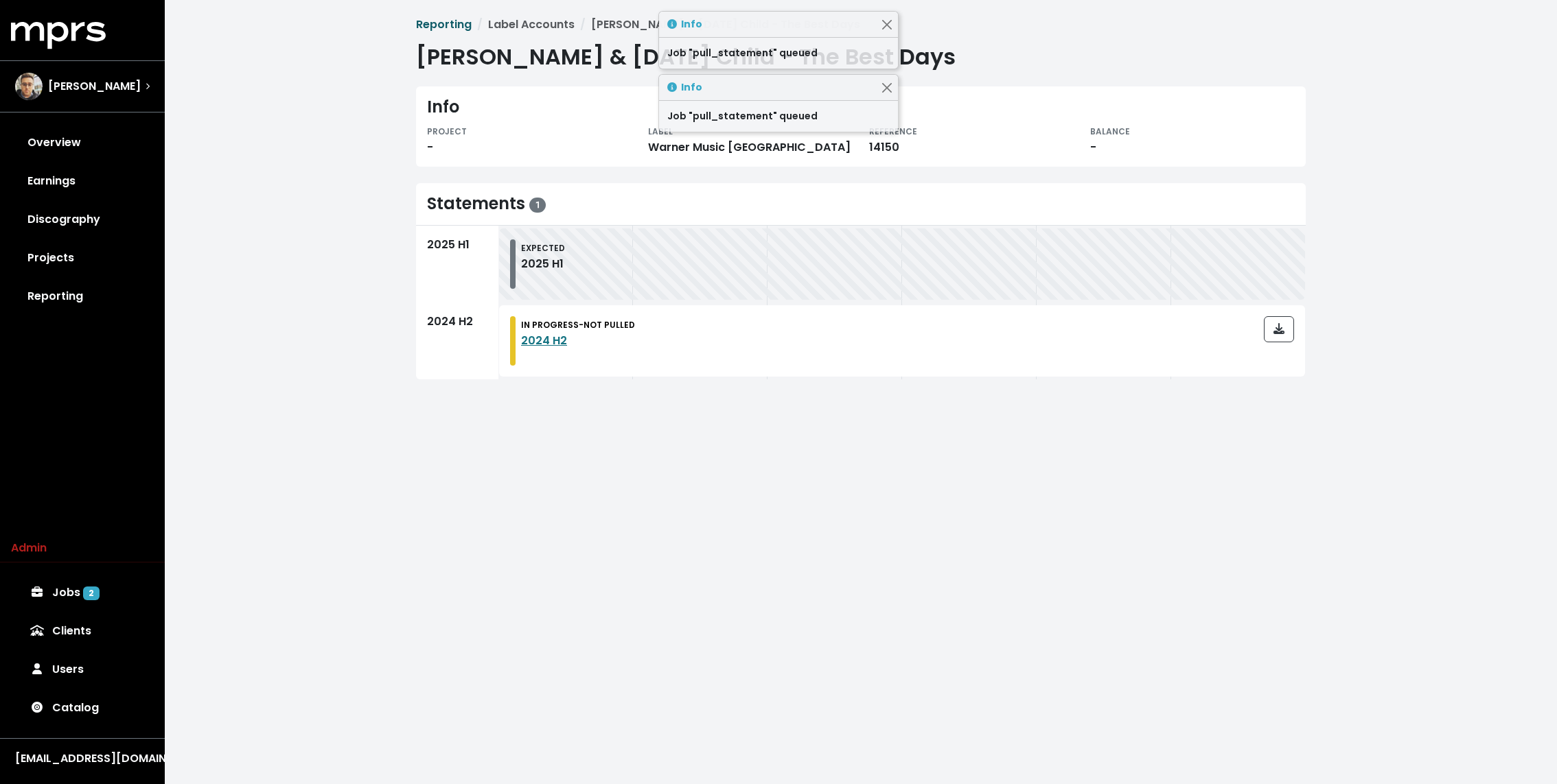
click at [434, 27] on link "Reporting" at bounding box center [443, 24] width 56 height 16
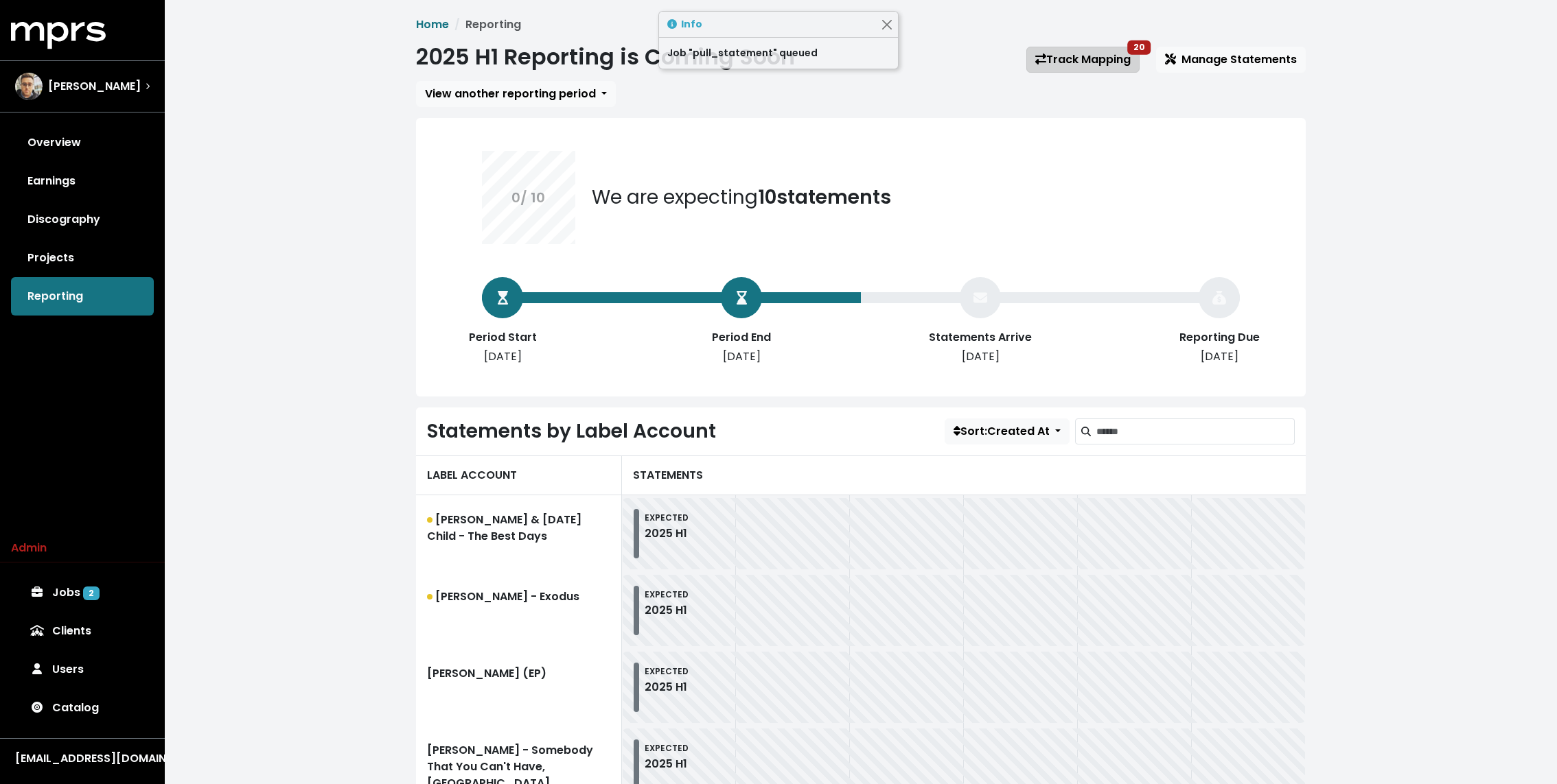
click at [1121, 64] on link "Track Mapping 20" at bounding box center [1083, 60] width 114 height 26
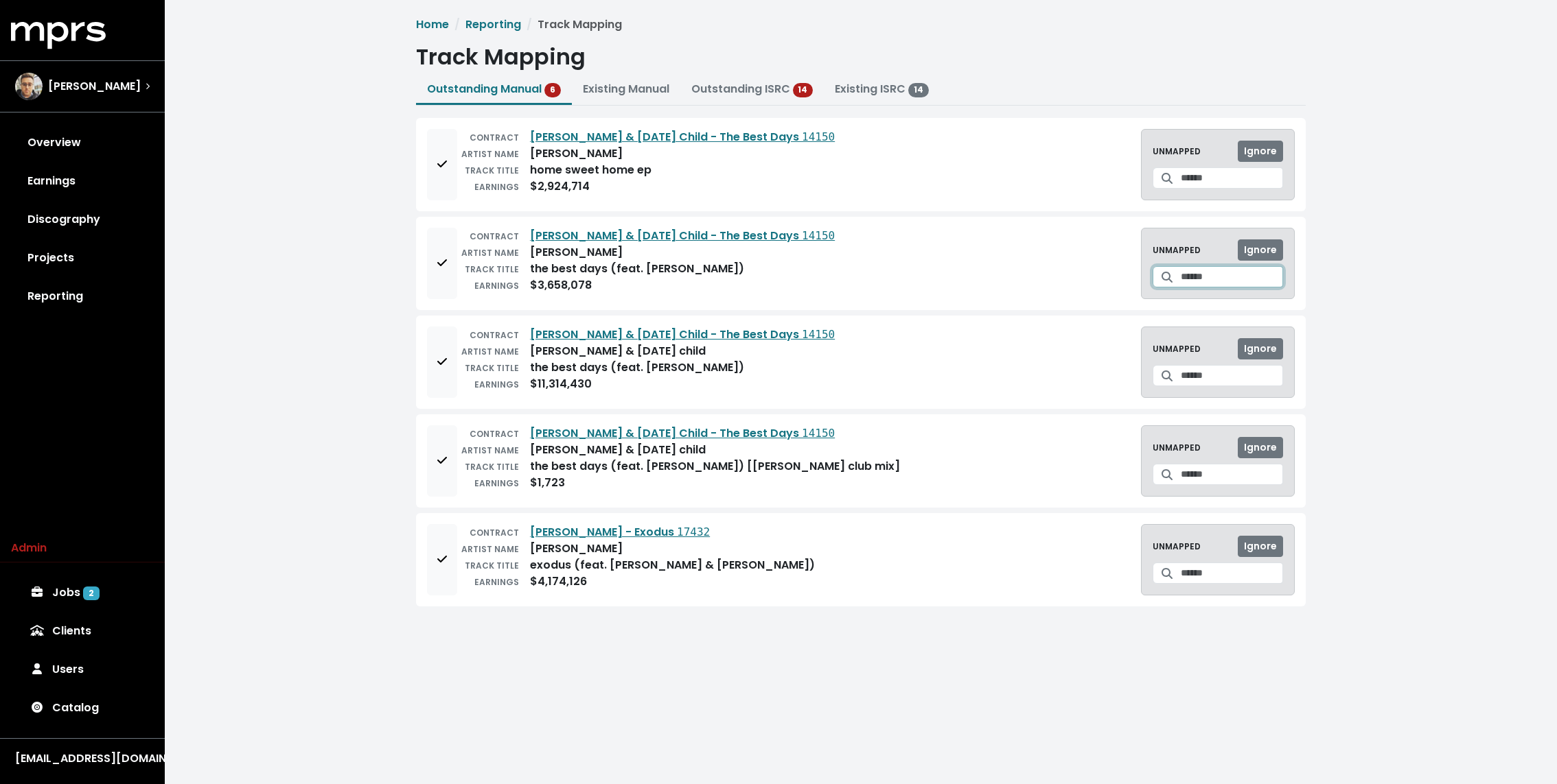
click at [1181, 276] on input "Search for a track to map to" at bounding box center [1232, 277] width 102 height 22
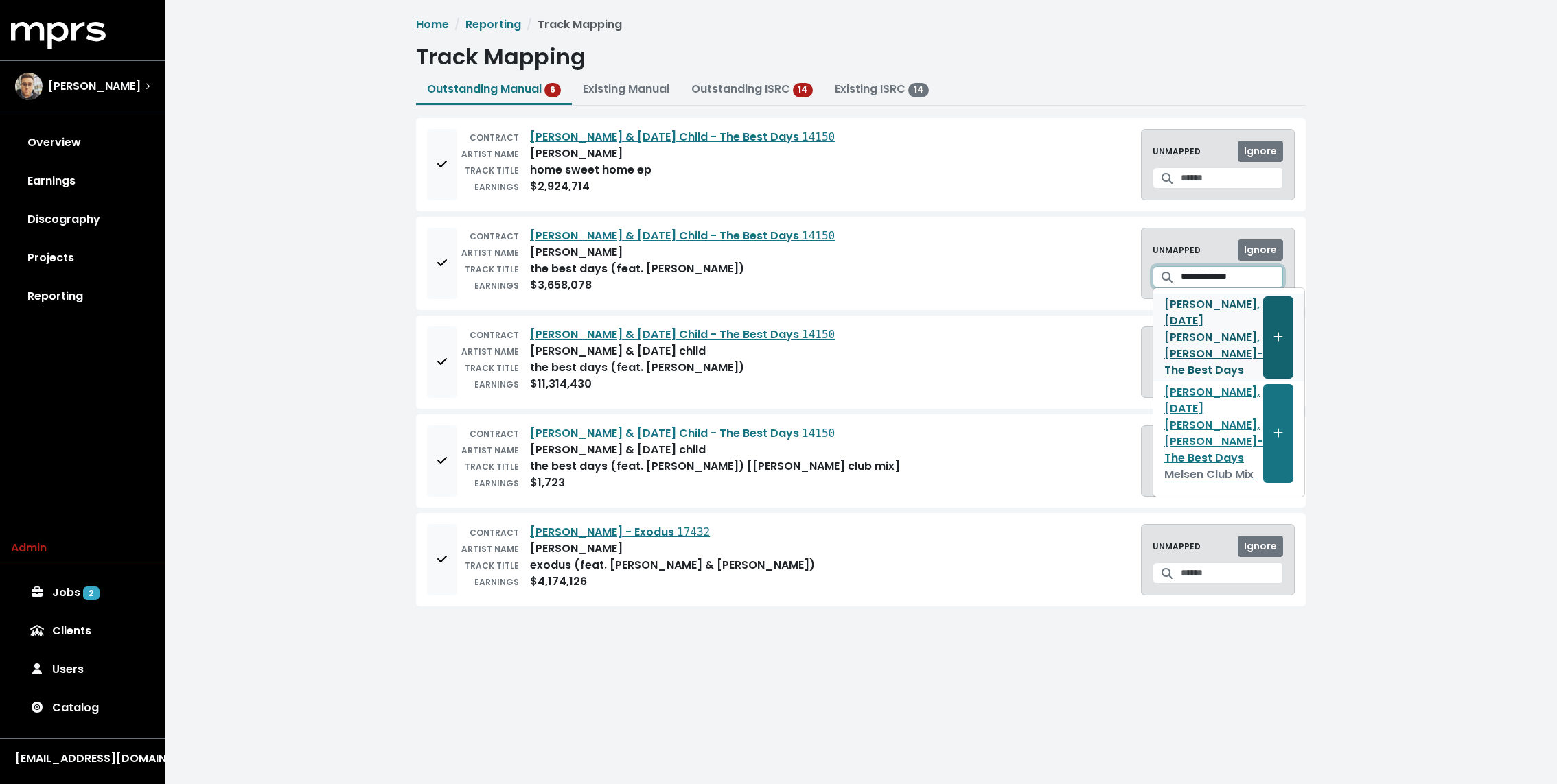
type input "**********"
click at [1273, 329] on span "Create track mapping" at bounding box center [1279, 337] width 13 height 17
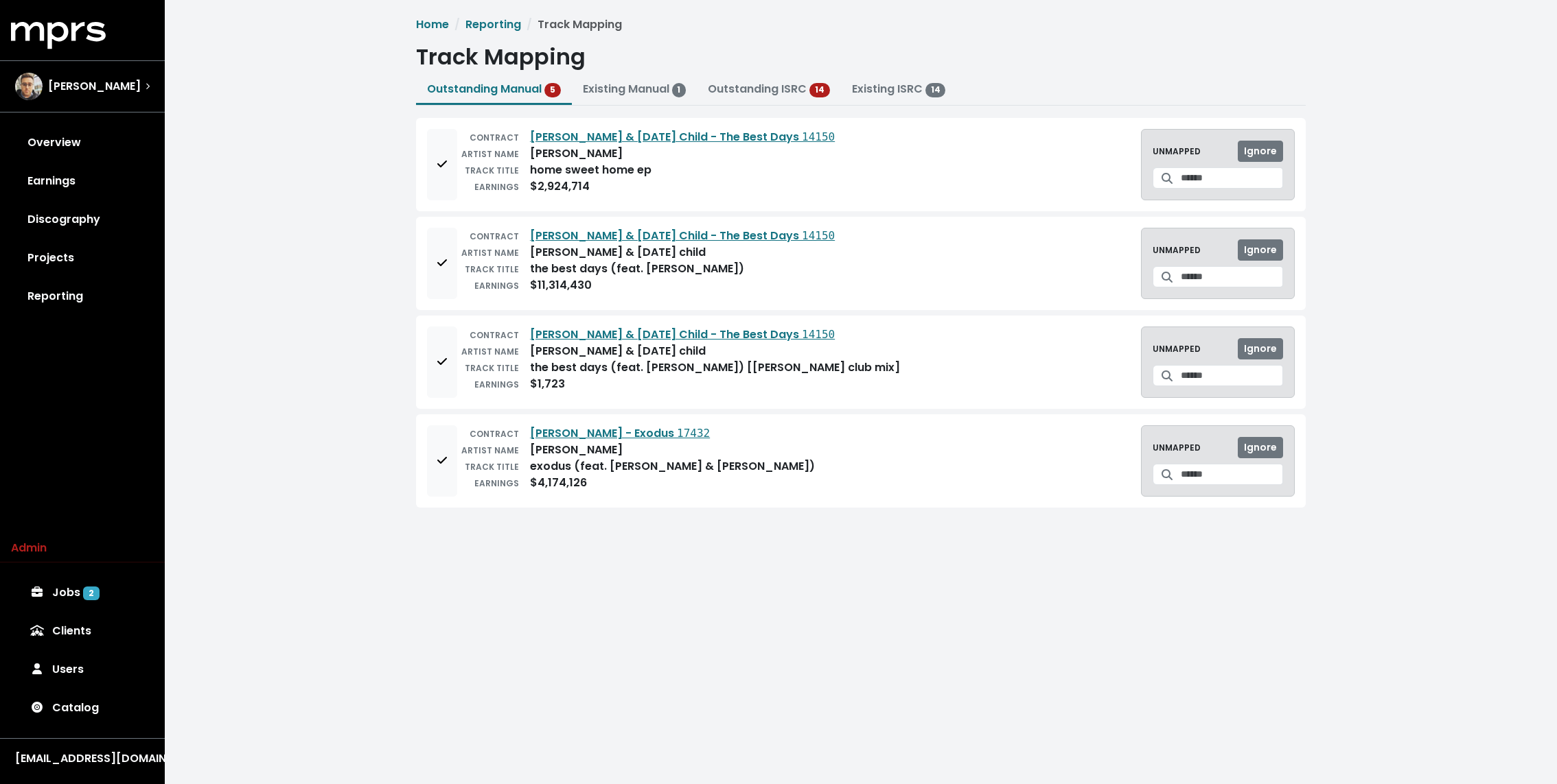
click at [1213, 286] on div "UNMAPPED Ignore" at bounding box center [1218, 264] width 154 height 72
click at [1210, 273] on input "Search for a track to map to" at bounding box center [1232, 277] width 102 height 22
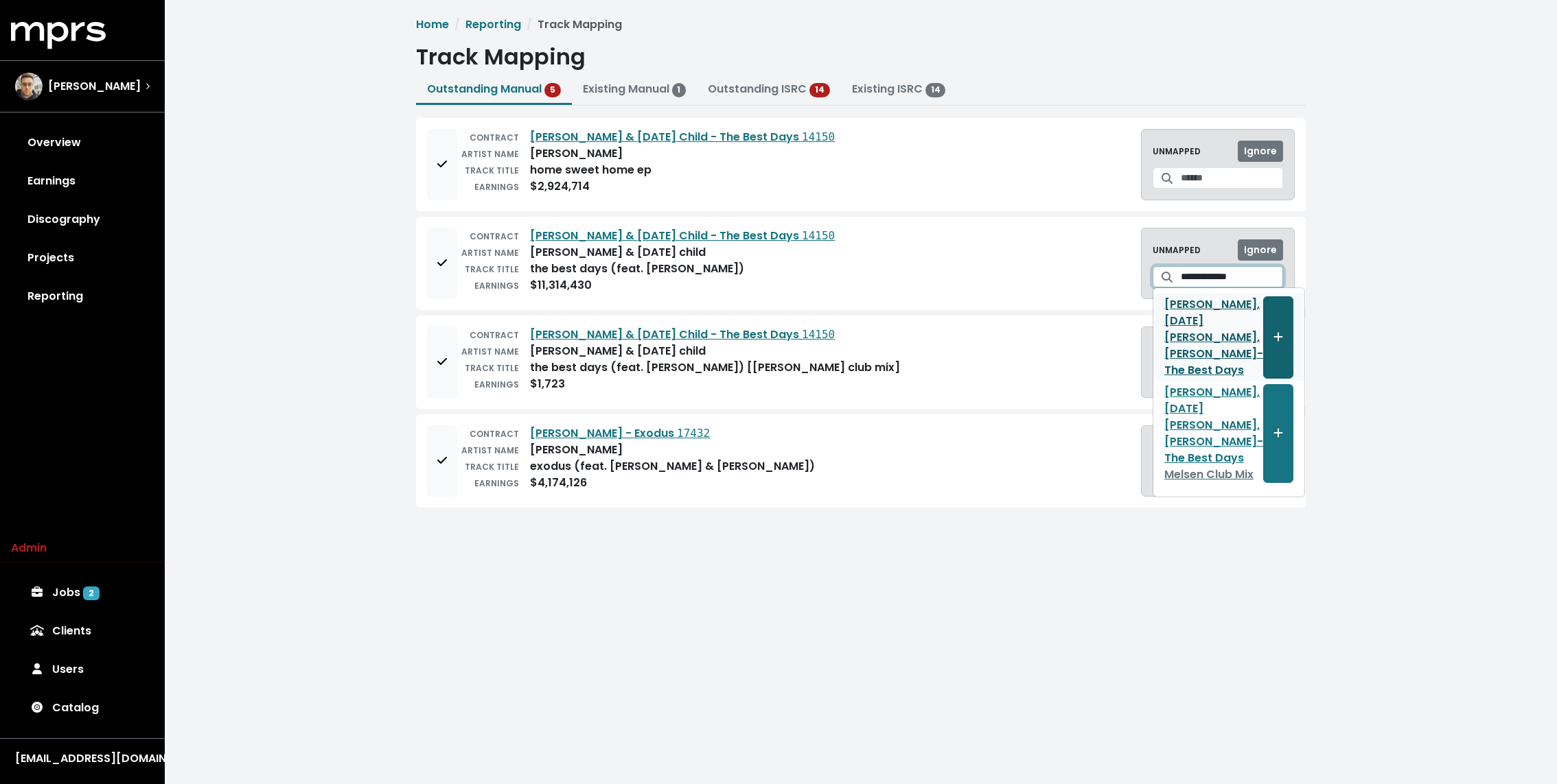
type input "**********"
click at [1274, 329] on span "Create track mapping" at bounding box center [1279, 337] width 10 height 16
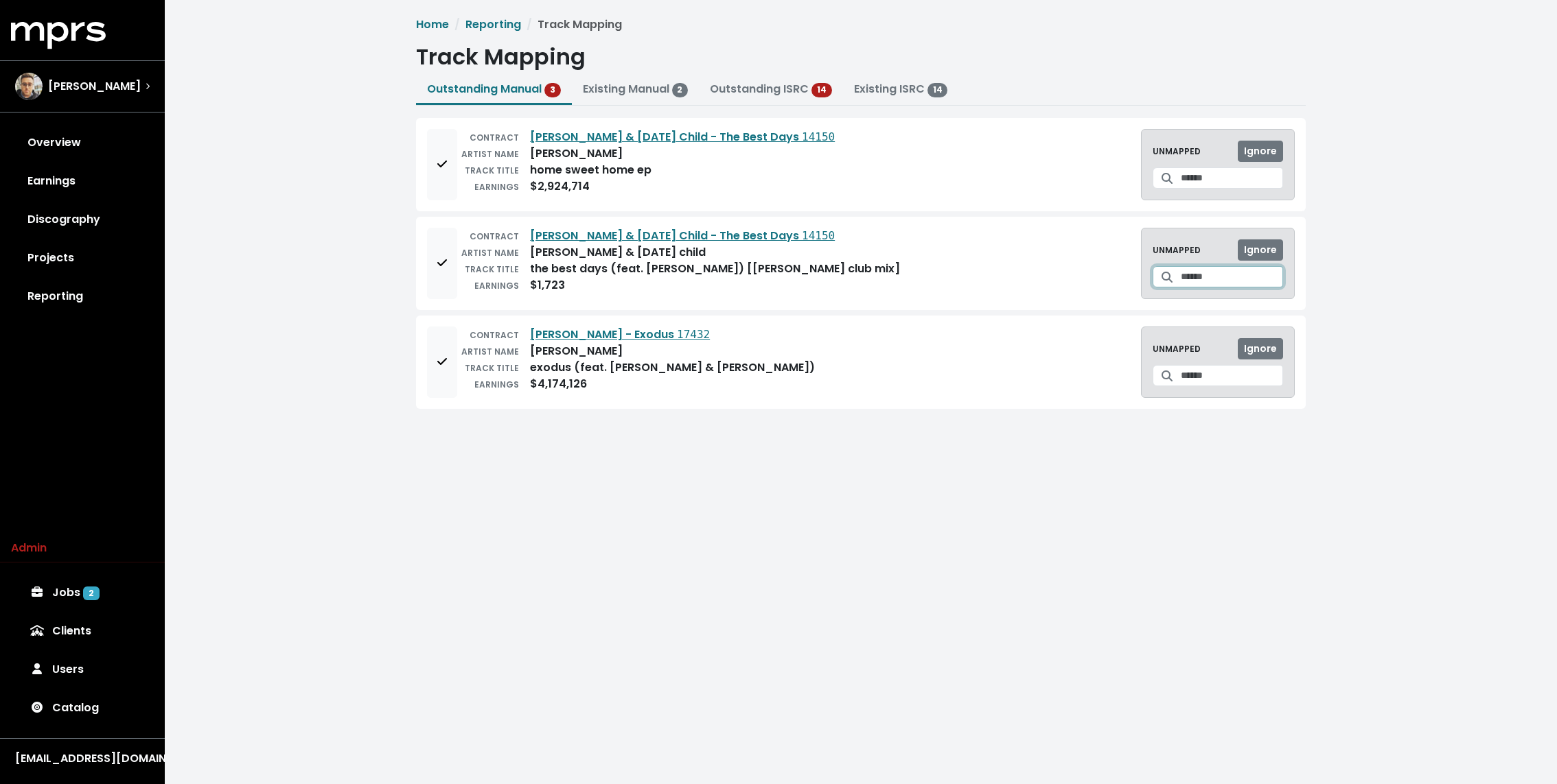
click at [1230, 280] on input "Search for a track to map to" at bounding box center [1232, 277] width 102 height 22
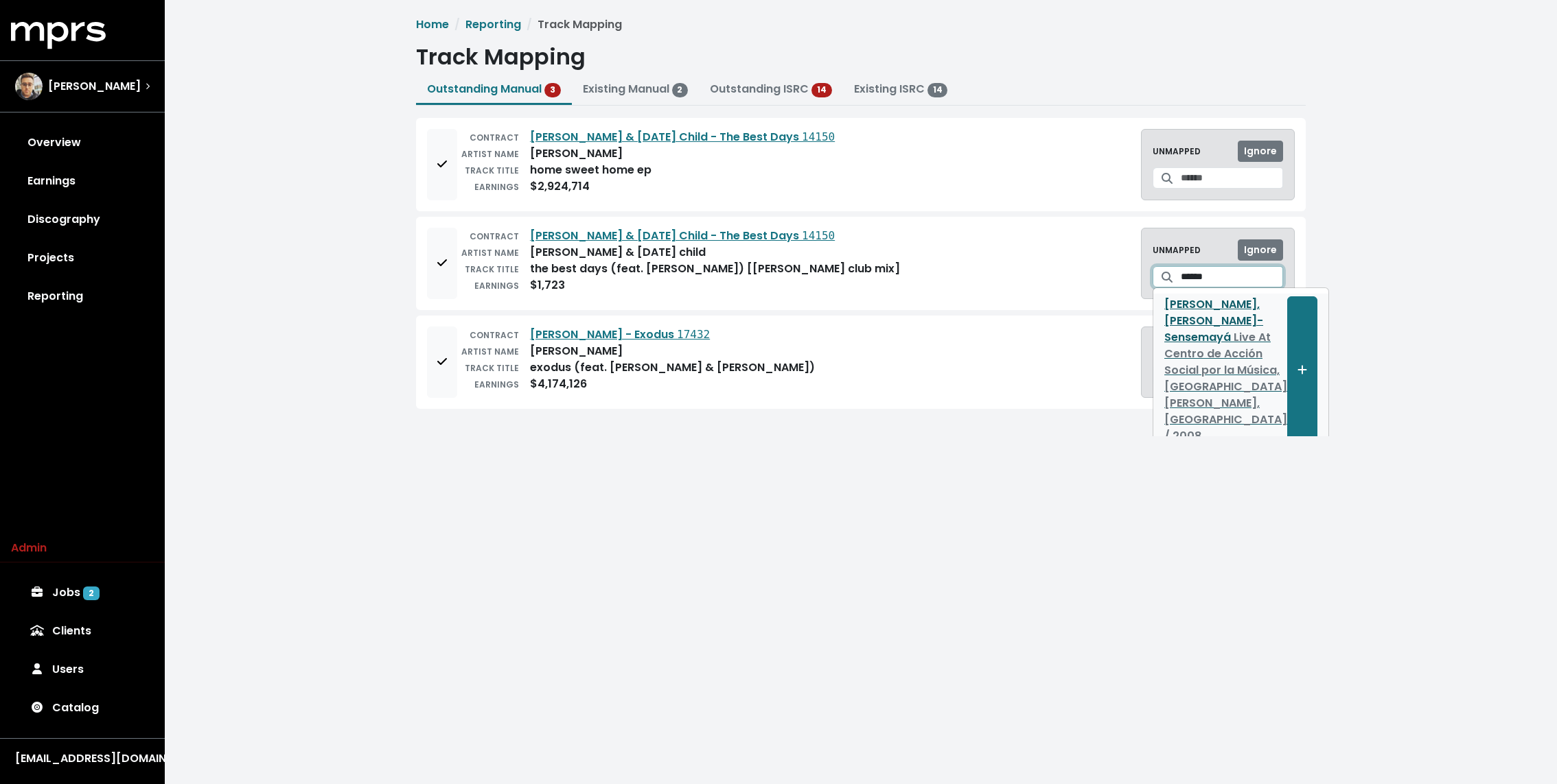
scroll to position [143, 0]
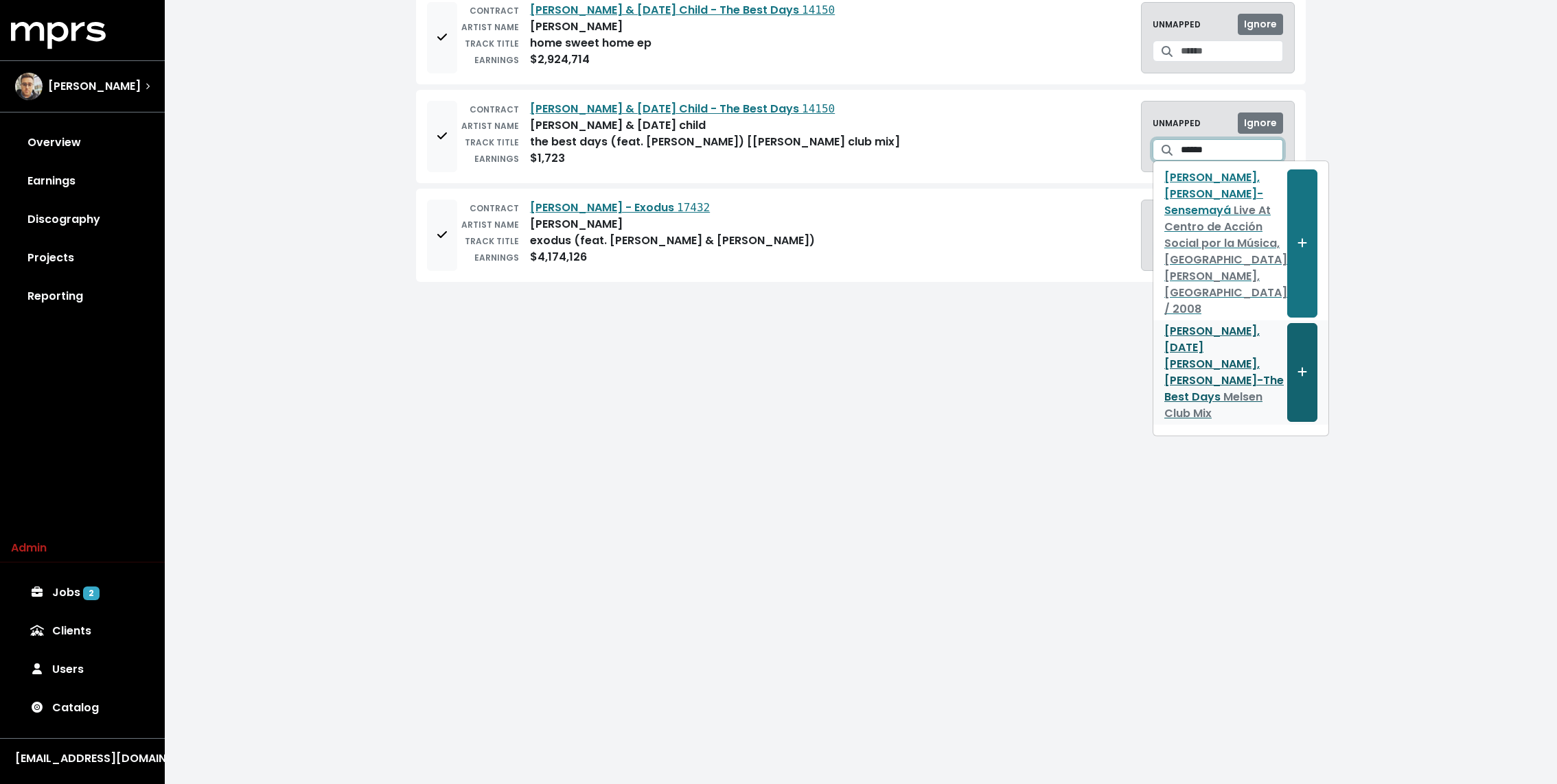
type input "******"
click at [1287, 384] on button "Create track mapping" at bounding box center [1302, 372] width 30 height 99
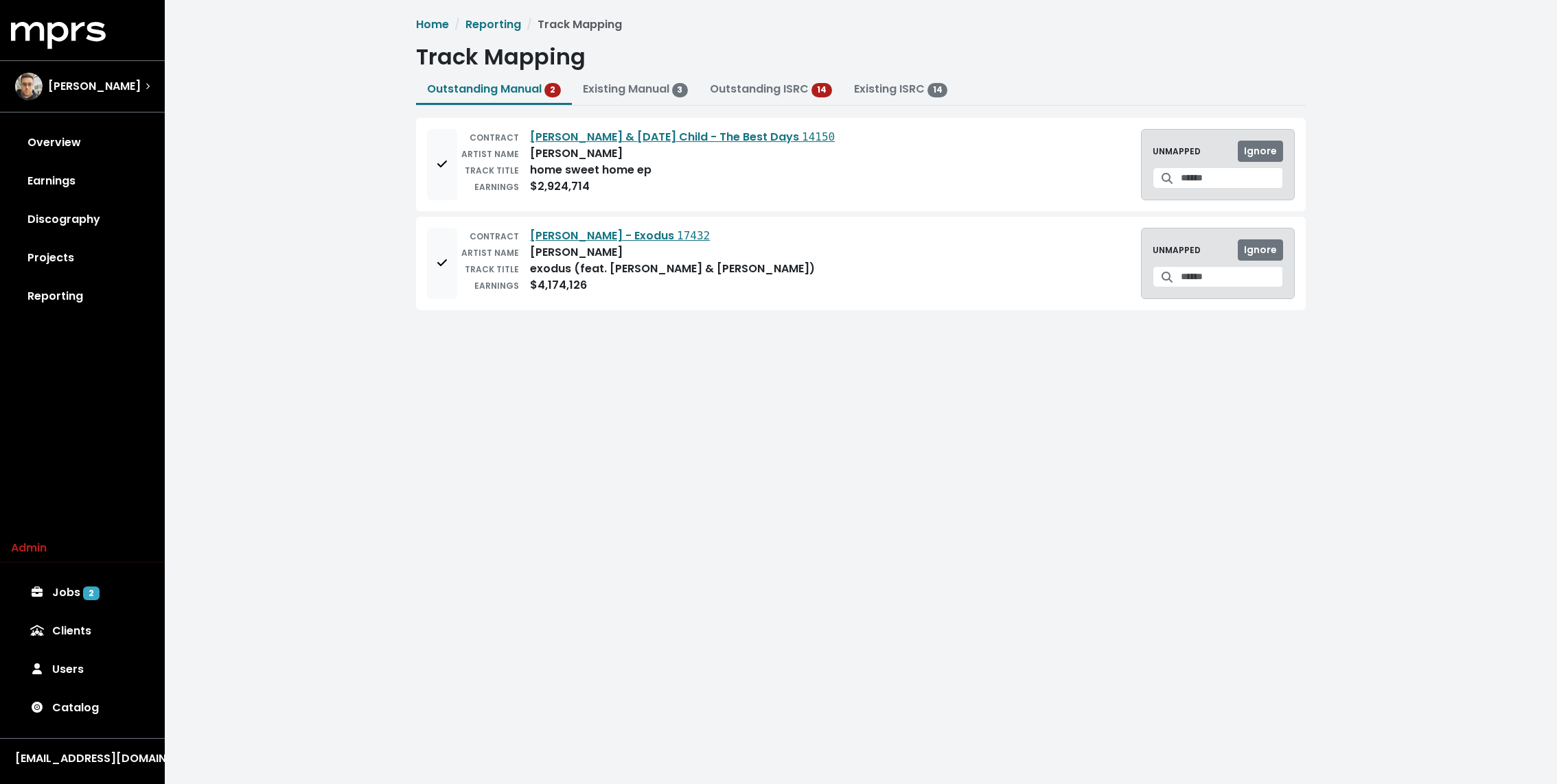
scroll to position [0, 0]
click at [1212, 276] on input "Search for a track to map to" at bounding box center [1232, 277] width 102 height 22
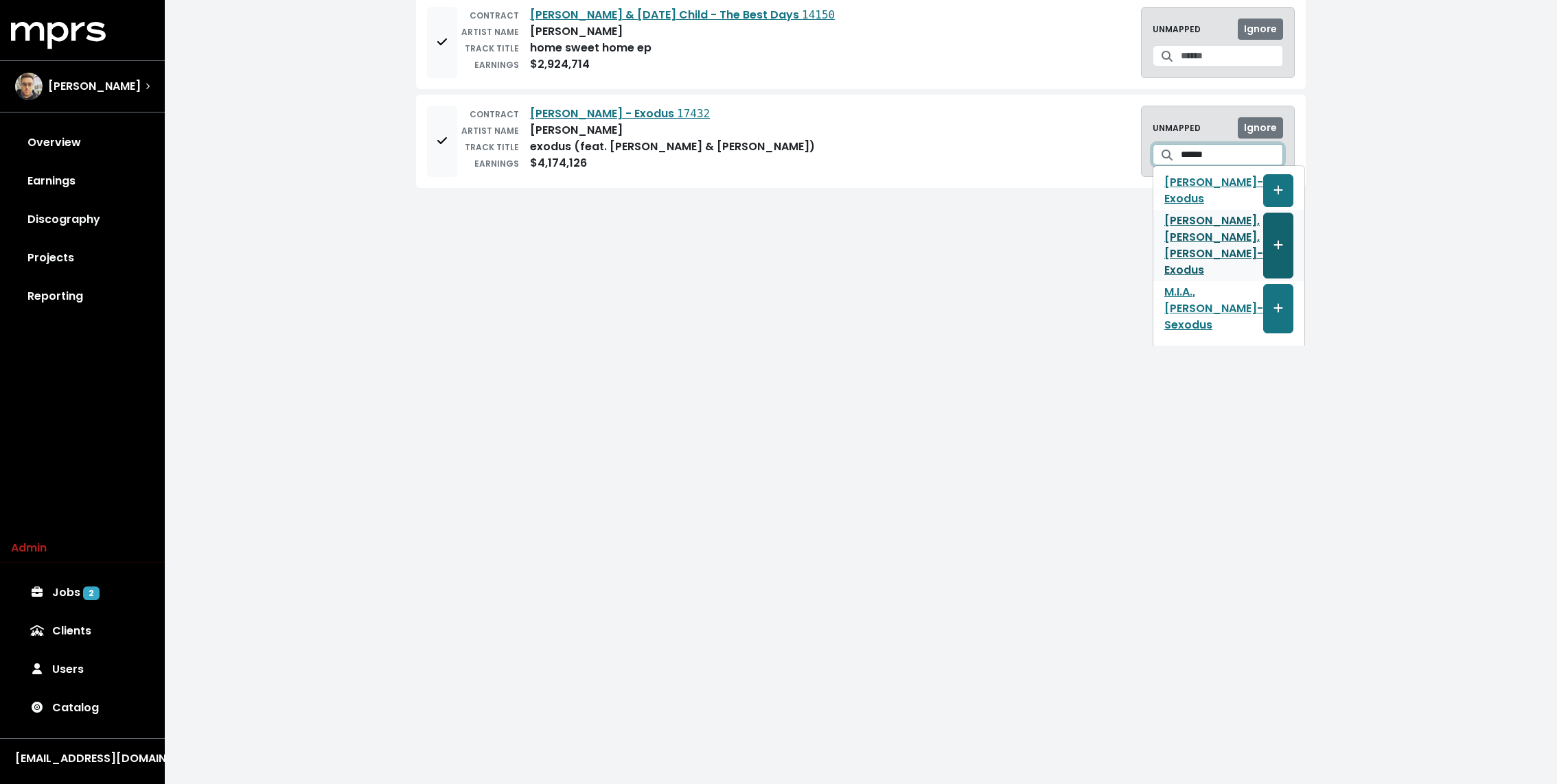
type input "******"
click at [1274, 237] on span "Create track mapping" at bounding box center [1279, 245] width 10 height 16
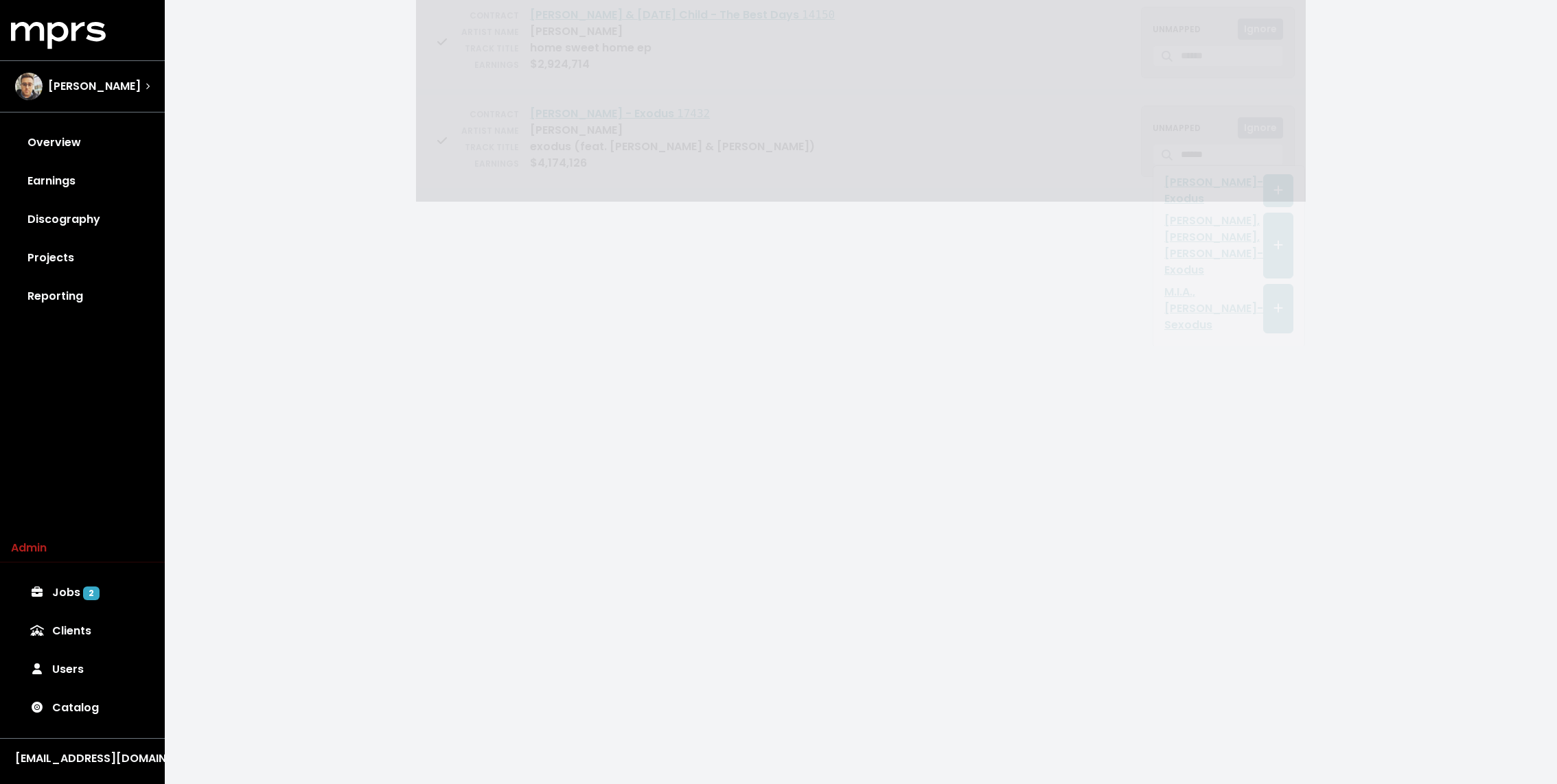
scroll to position [0, 0]
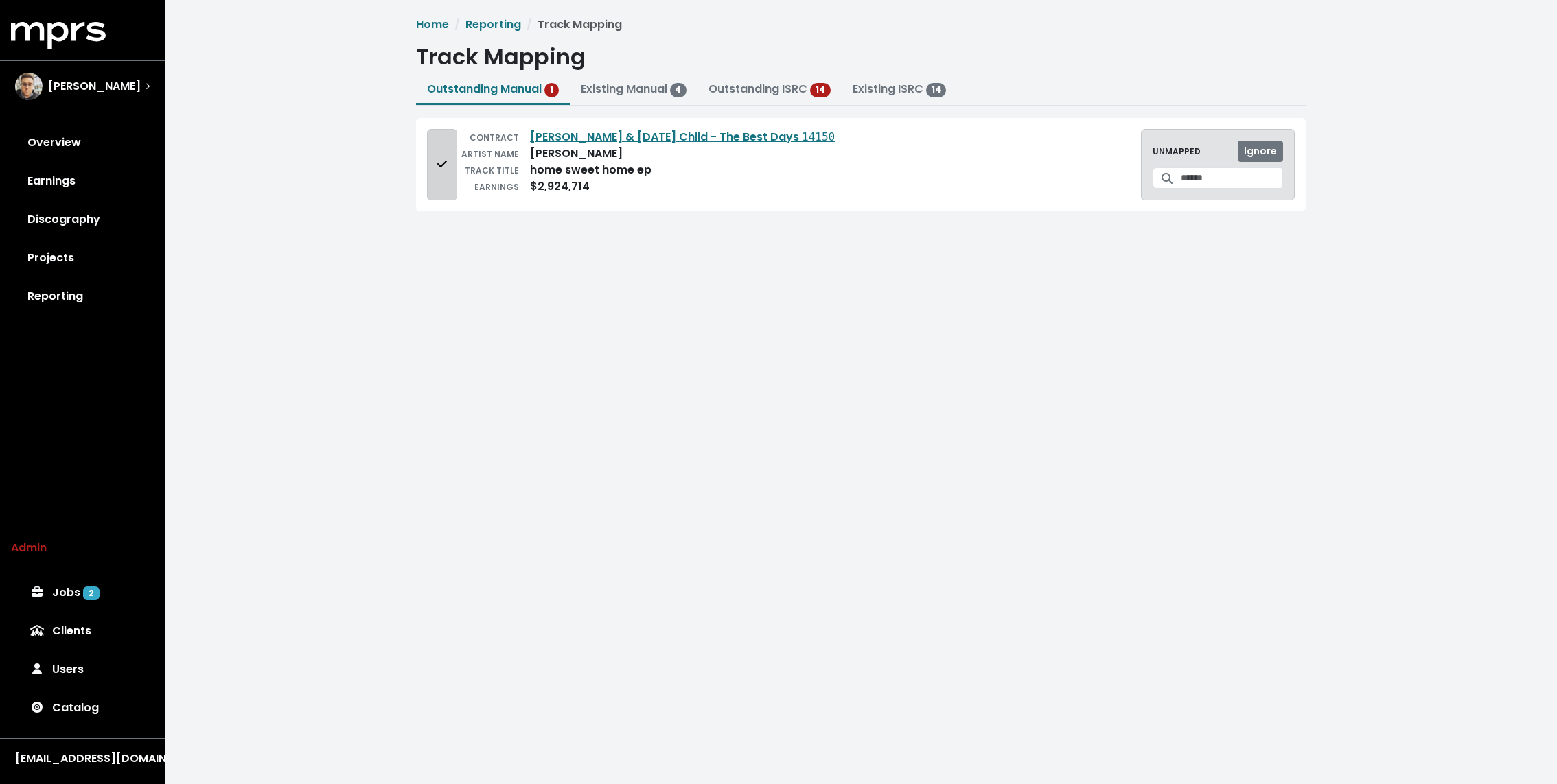
click at [442, 179] on button "Add to mapping queue" at bounding box center [442, 165] width 30 height 72
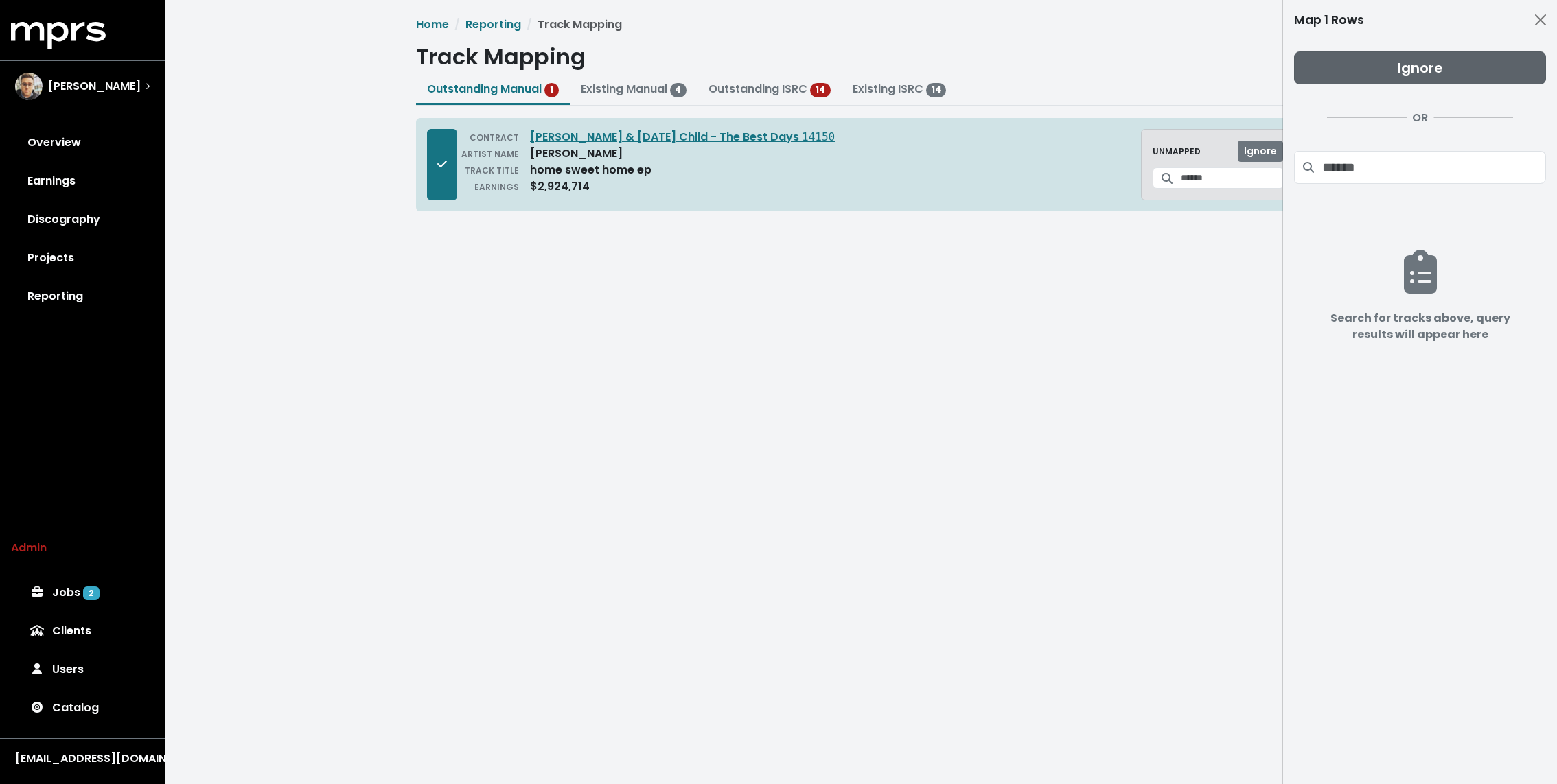
click at [1407, 63] on span "Ignore" at bounding box center [1421, 69] width 45 height 20
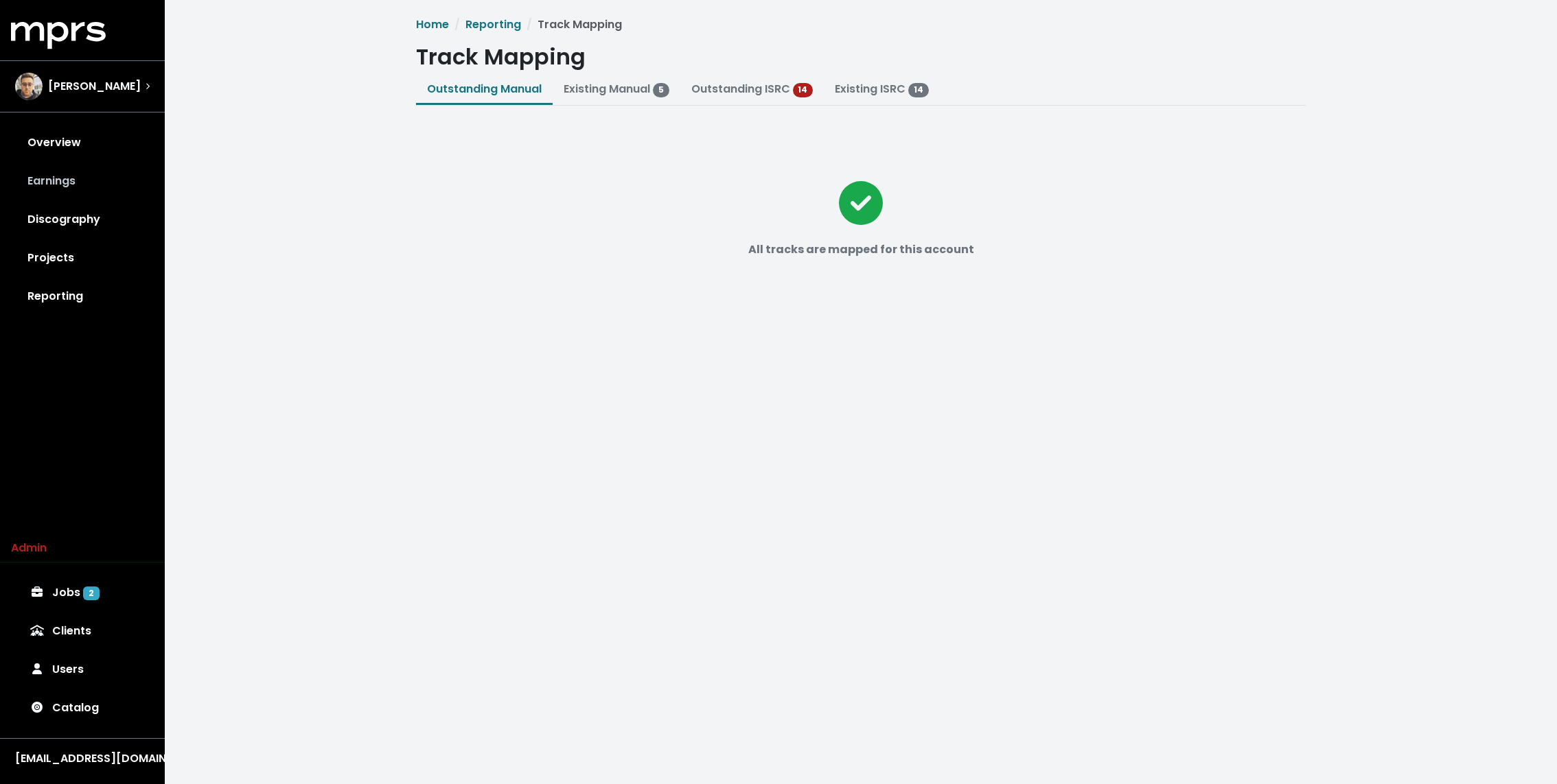
click at [75, 180] on link "Earnings" at bounding box center [82, 180] width 143 height 38
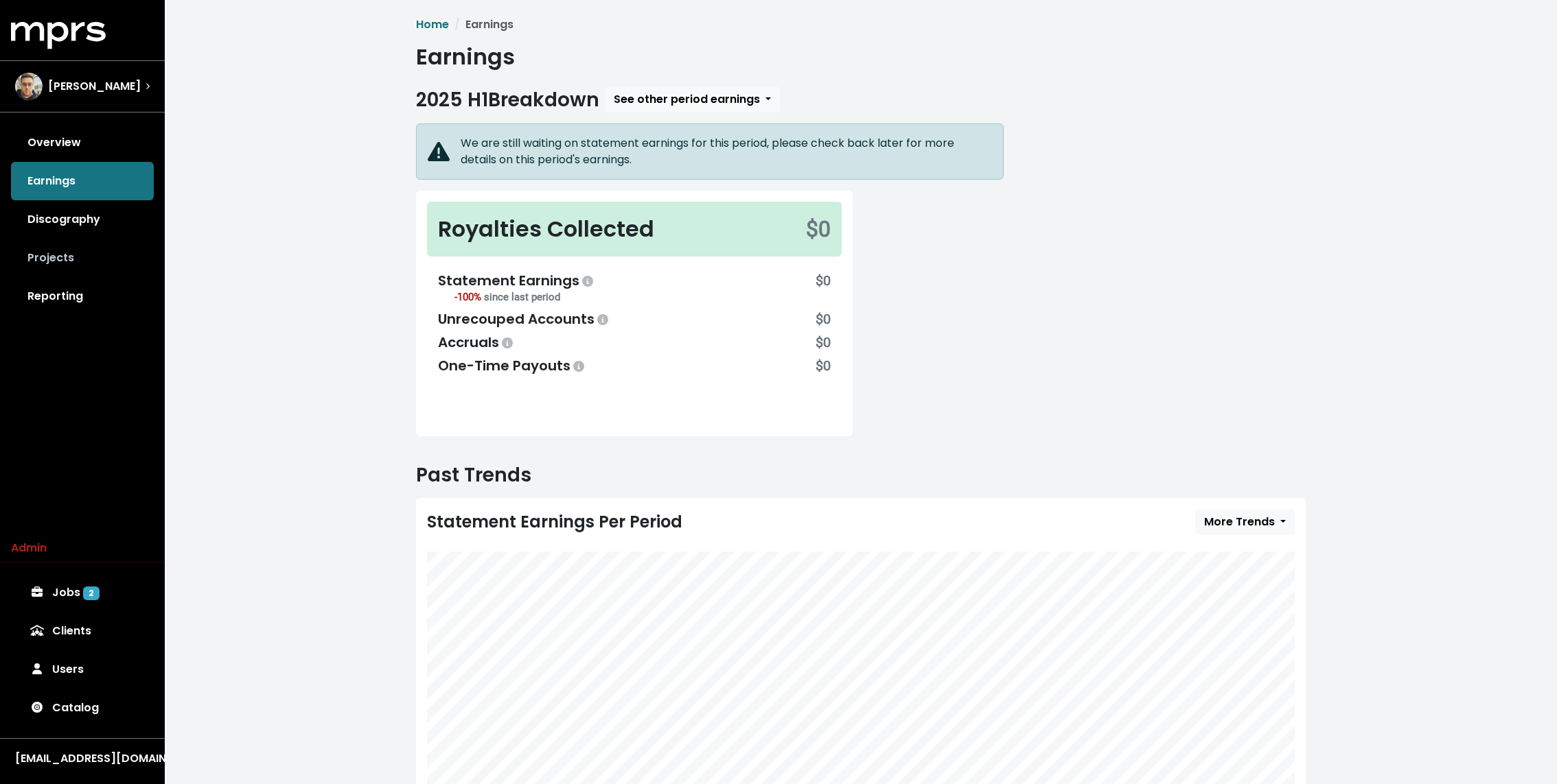
click at [63, 254] on link "Projects" at bounding box center [82, 258] width 143 height 38
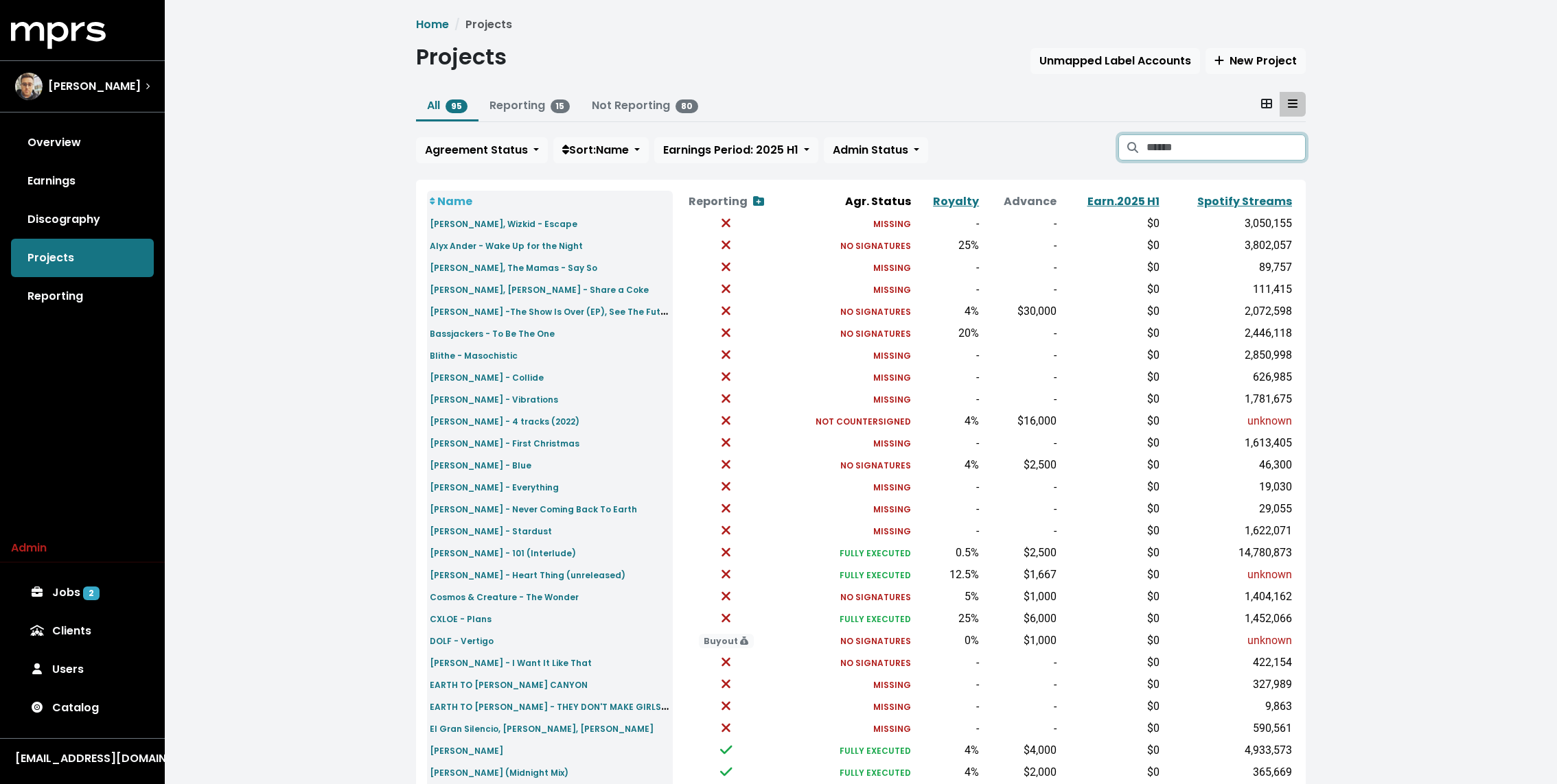
click at [1216, 145] on input "Search projects" at bounding box center [1227, 147] width 159 height 26
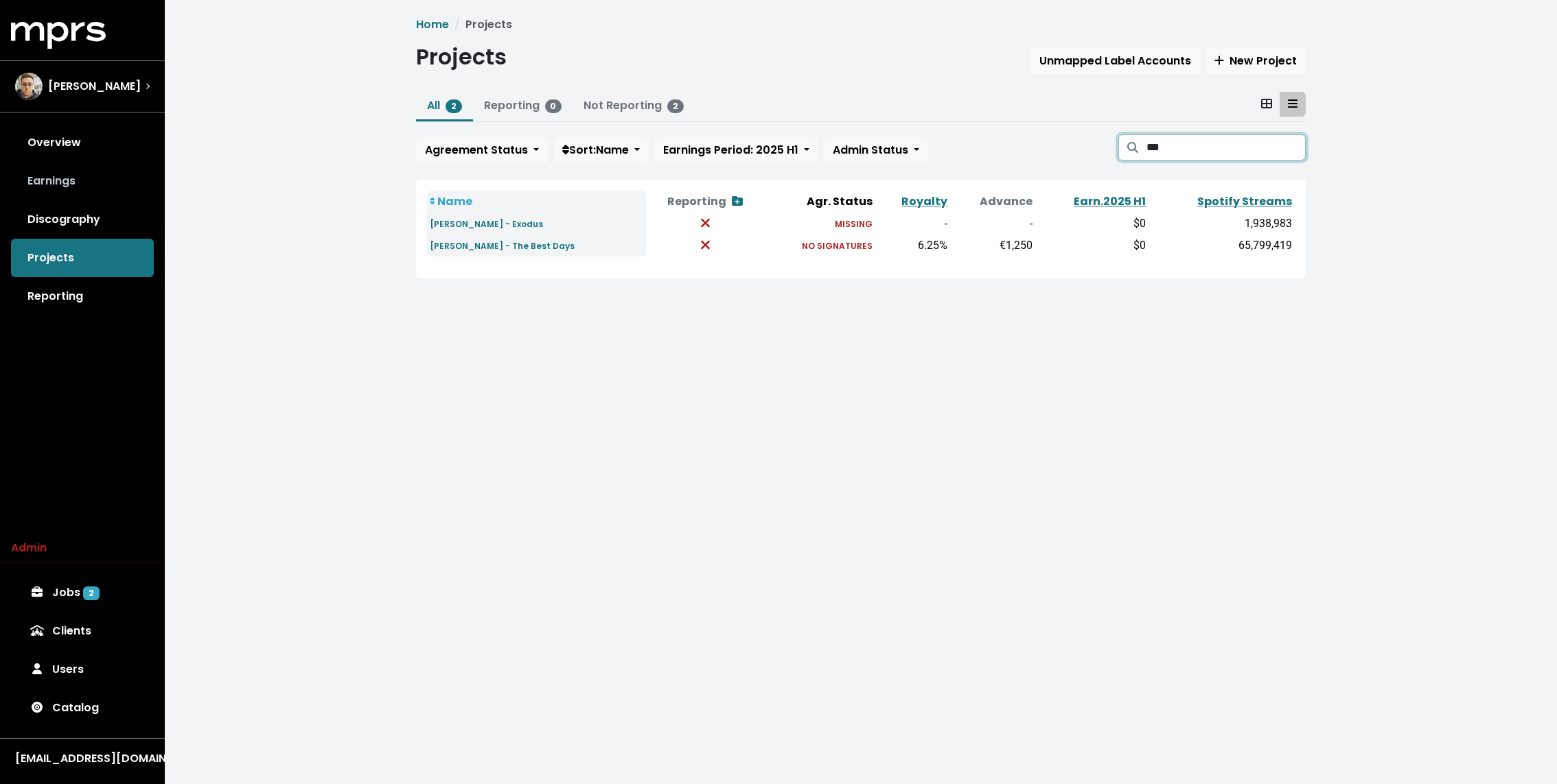
type input "***"
click at [64, 172] on link "Earnings" at bounding box center [82, 180] width 143 height 38
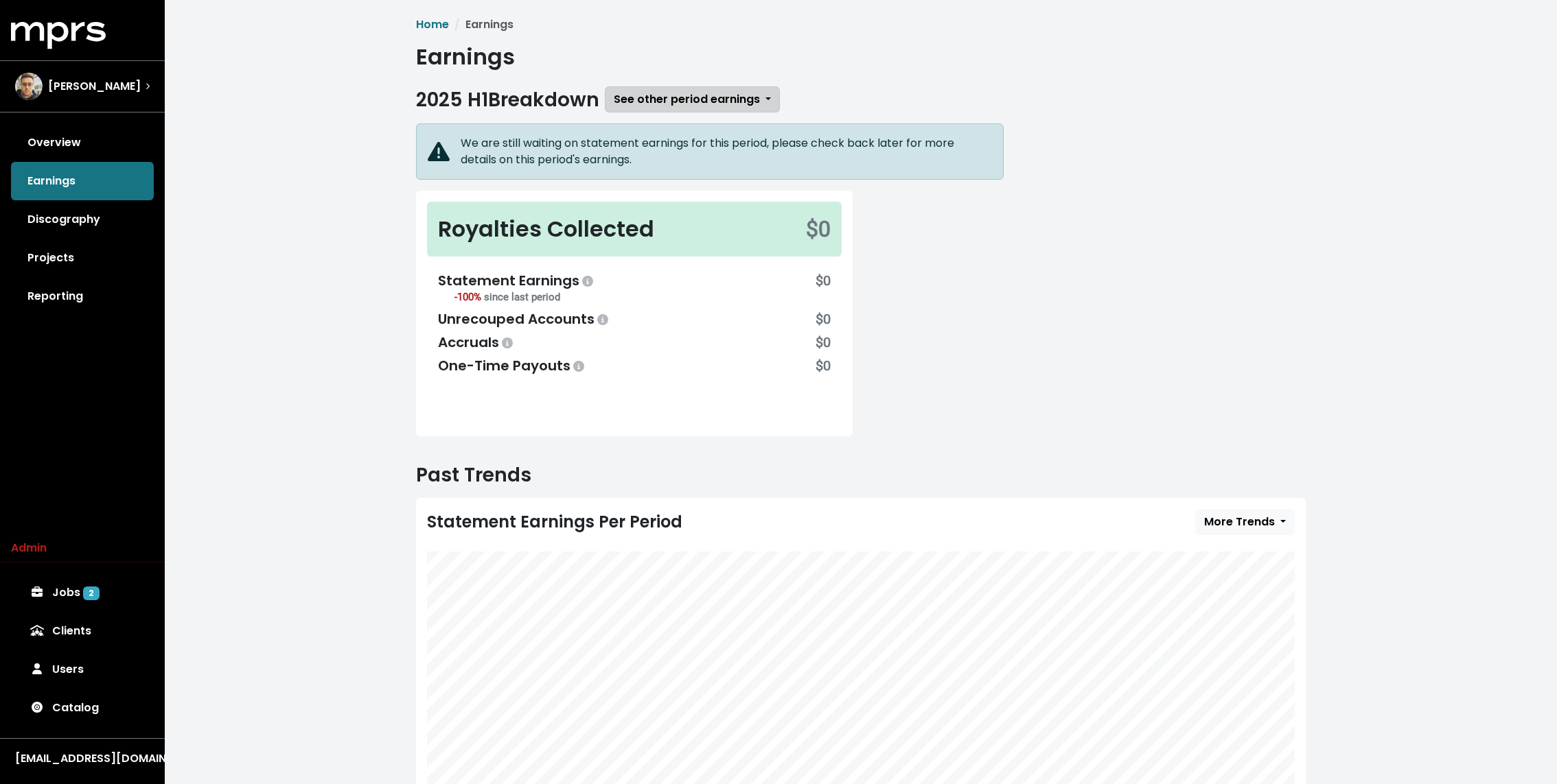
click at [659, 99] on span "See other period earnings" at bounding box center [686, 99] width 146 height 16
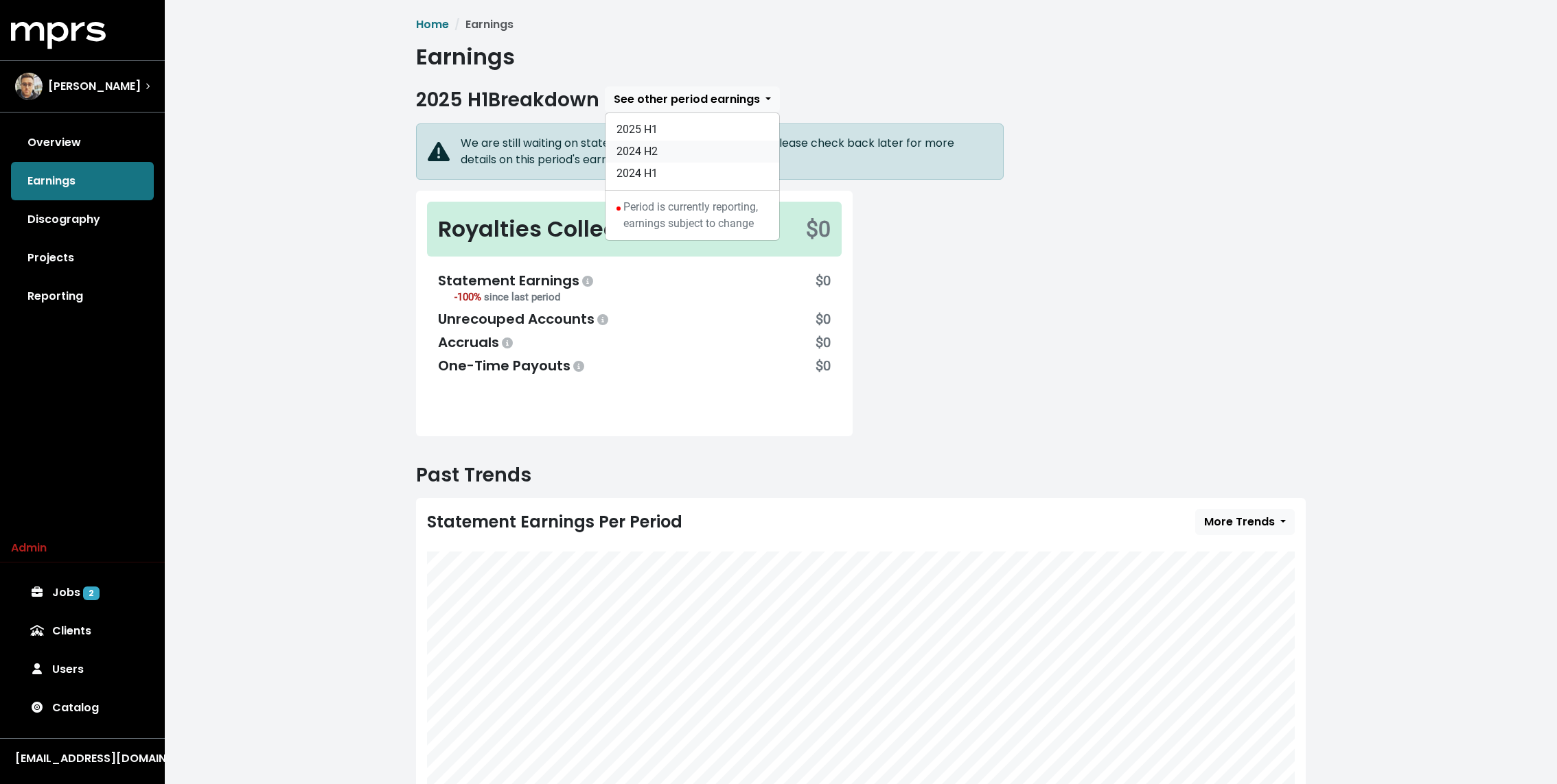
click at [652, 141] on link "2024 H2" at bounding box center [692, 152] width 174 height 22
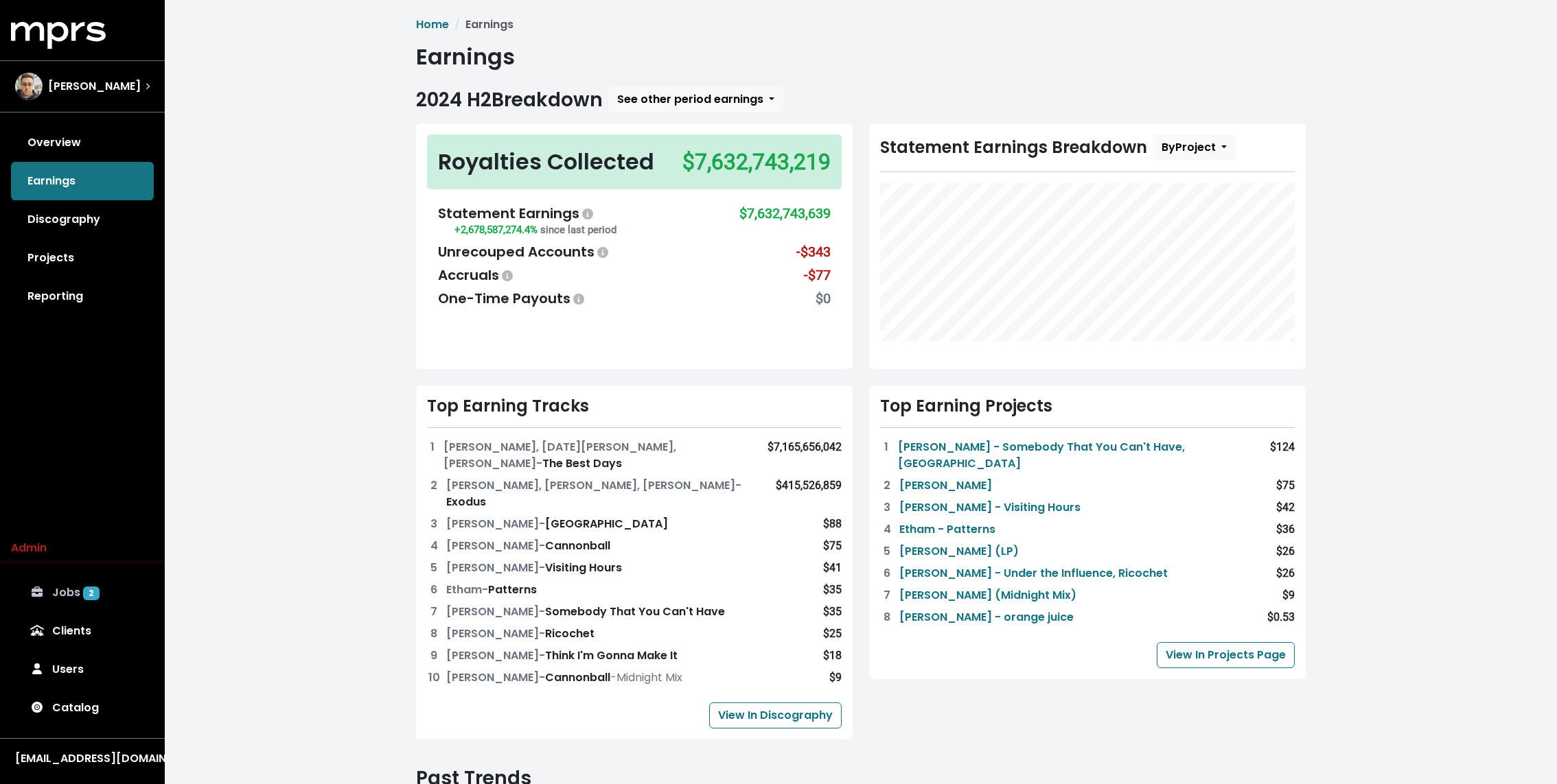
click at [83, 596] on span "2" at bounding box center [91, 594] width 17 height 14
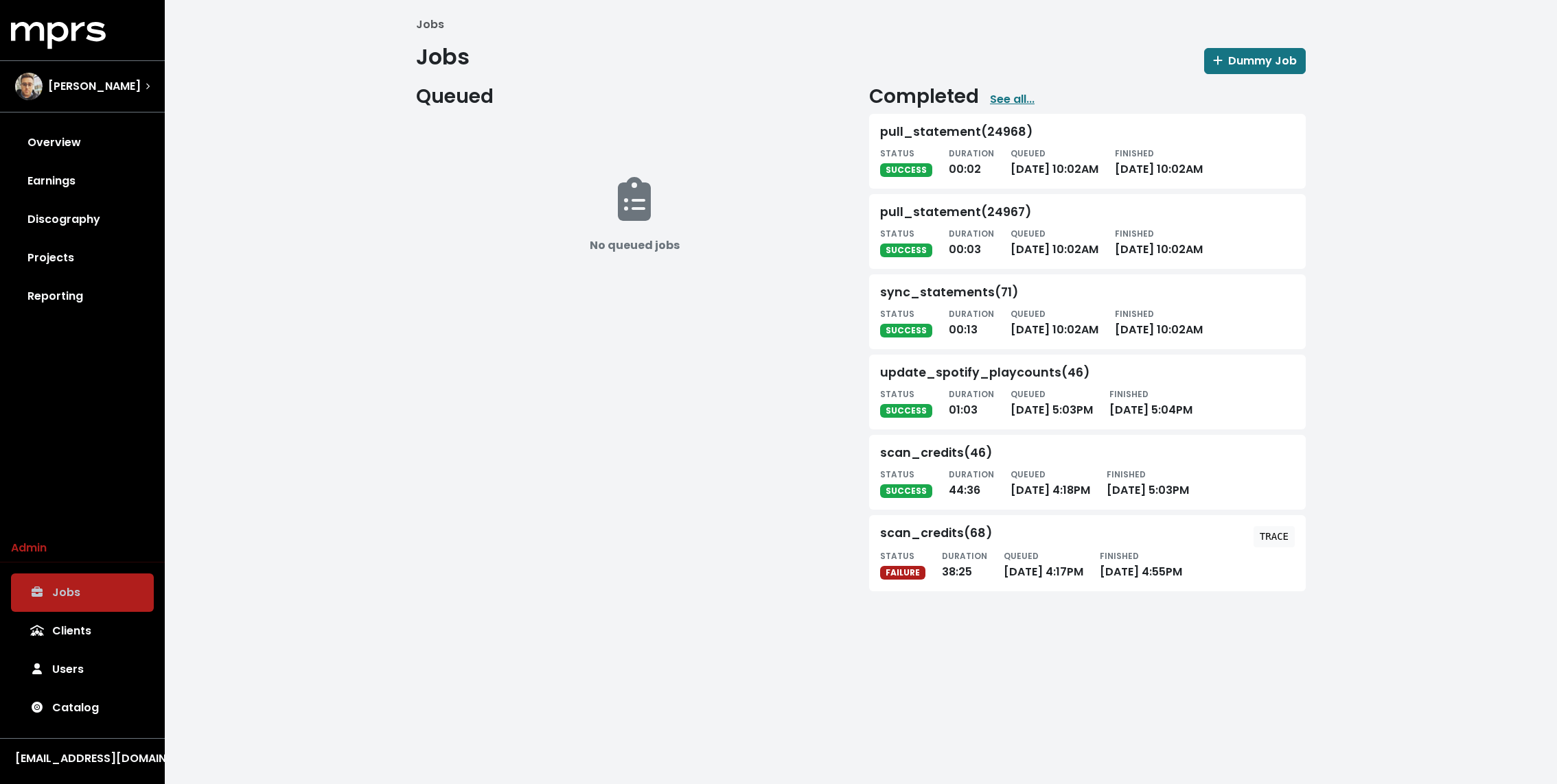
click at [266, 421] on div "Jobs Jobs Dummy Job Queued No queued jobs Completed See all... pull_statement(2…" at bounding box center [861, 310] width 1392 height 619
click at [61, 140] on link "Overview" at bounding box center [82, 142] width 143 height 38
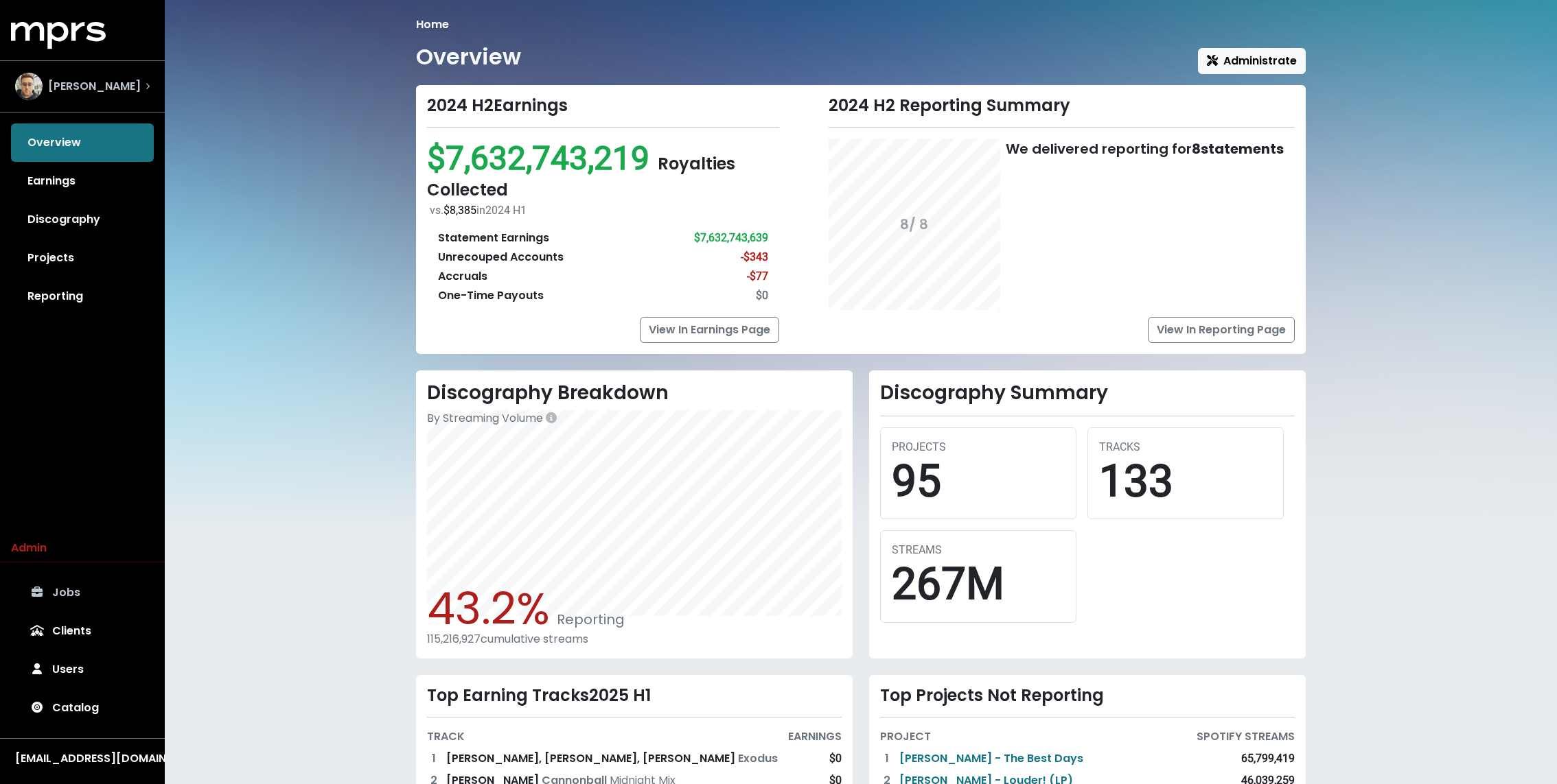
click at [91, 78] on span "Scott Effman" at bounding box center [94, 86] width 93 height 17
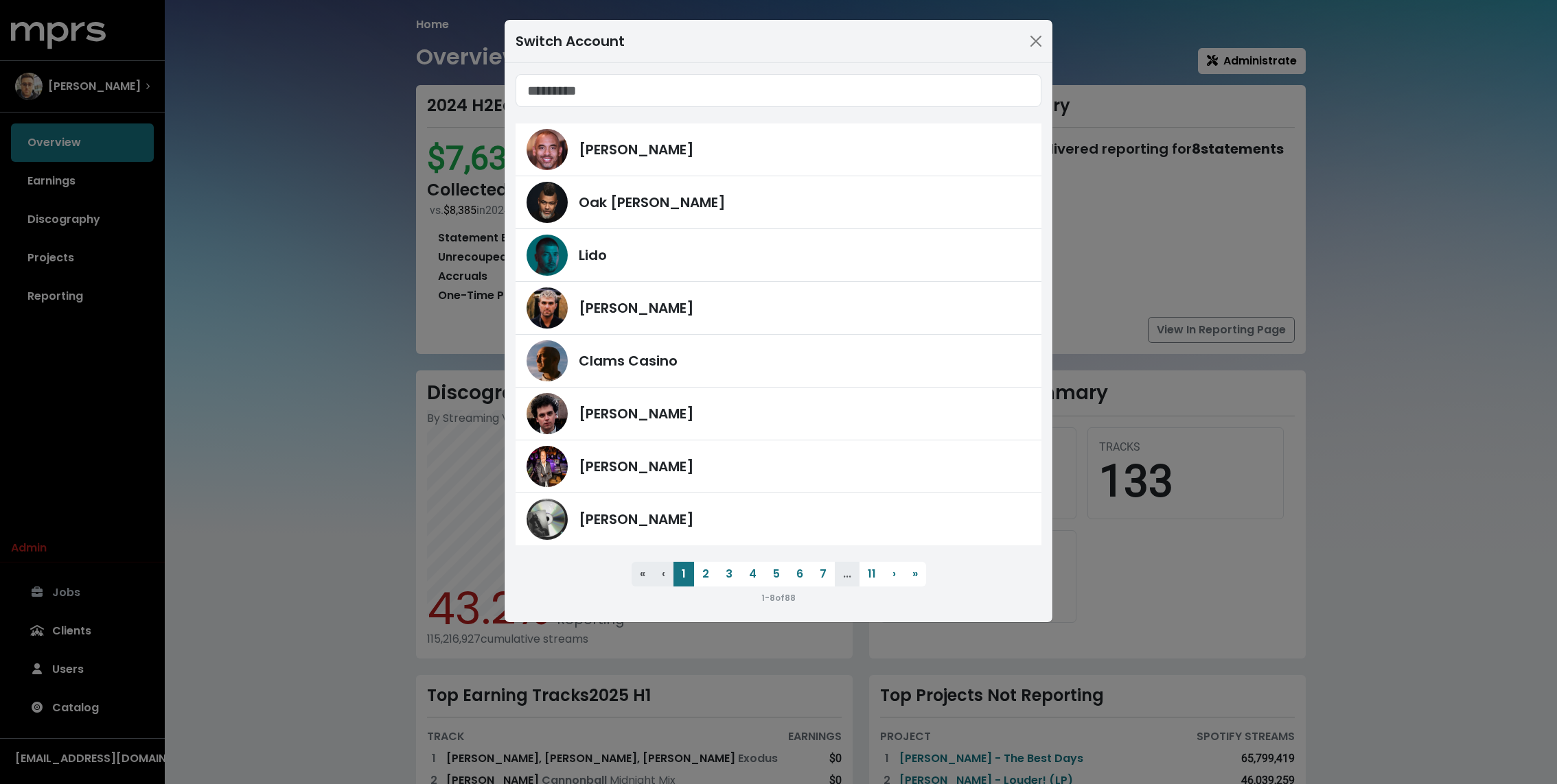
click at [393, 241] on div "Switch Account Harvey Mason Jr Oak Felder Lido Fred Gibson Clams Casino James F…" at bounding box center [778, 392] width 1557 height 784
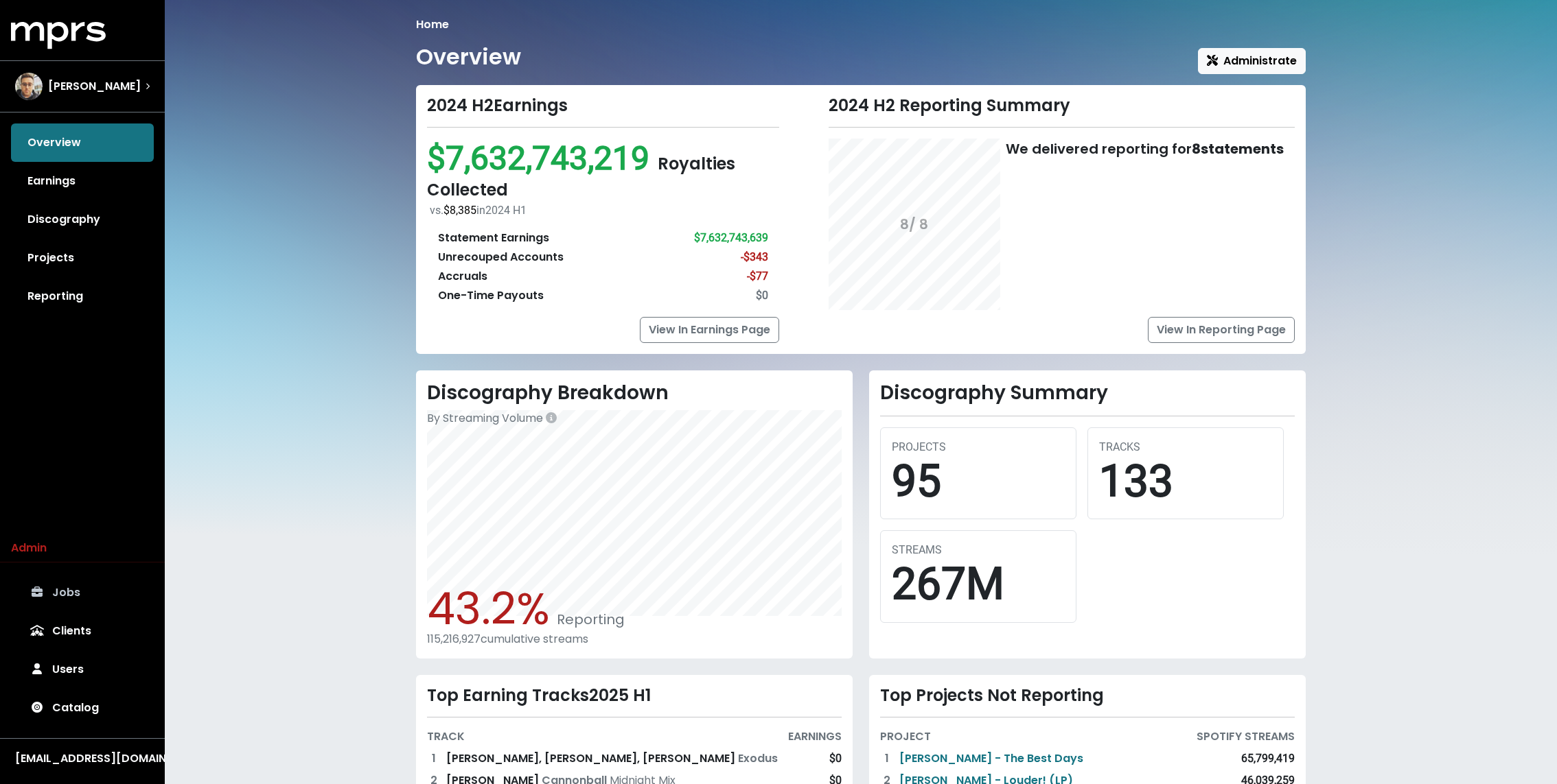
click at [248, 457] on div "Home Overview Administrate 2024 H2 Earnings $7,632,743,219 Royalties Collected …" at bounding box center [861, 473] width 1392 height 947
click at [335, 262] on div "Home Overview Administrate 2024 H2 Earnings $7,632,743,219 Royalties Collected …" at bounding box center [861, 473] width 1392 height 947
click at [111, 86] on span "Scott Effman" at bounding box center [94, 86] width 93 height 17
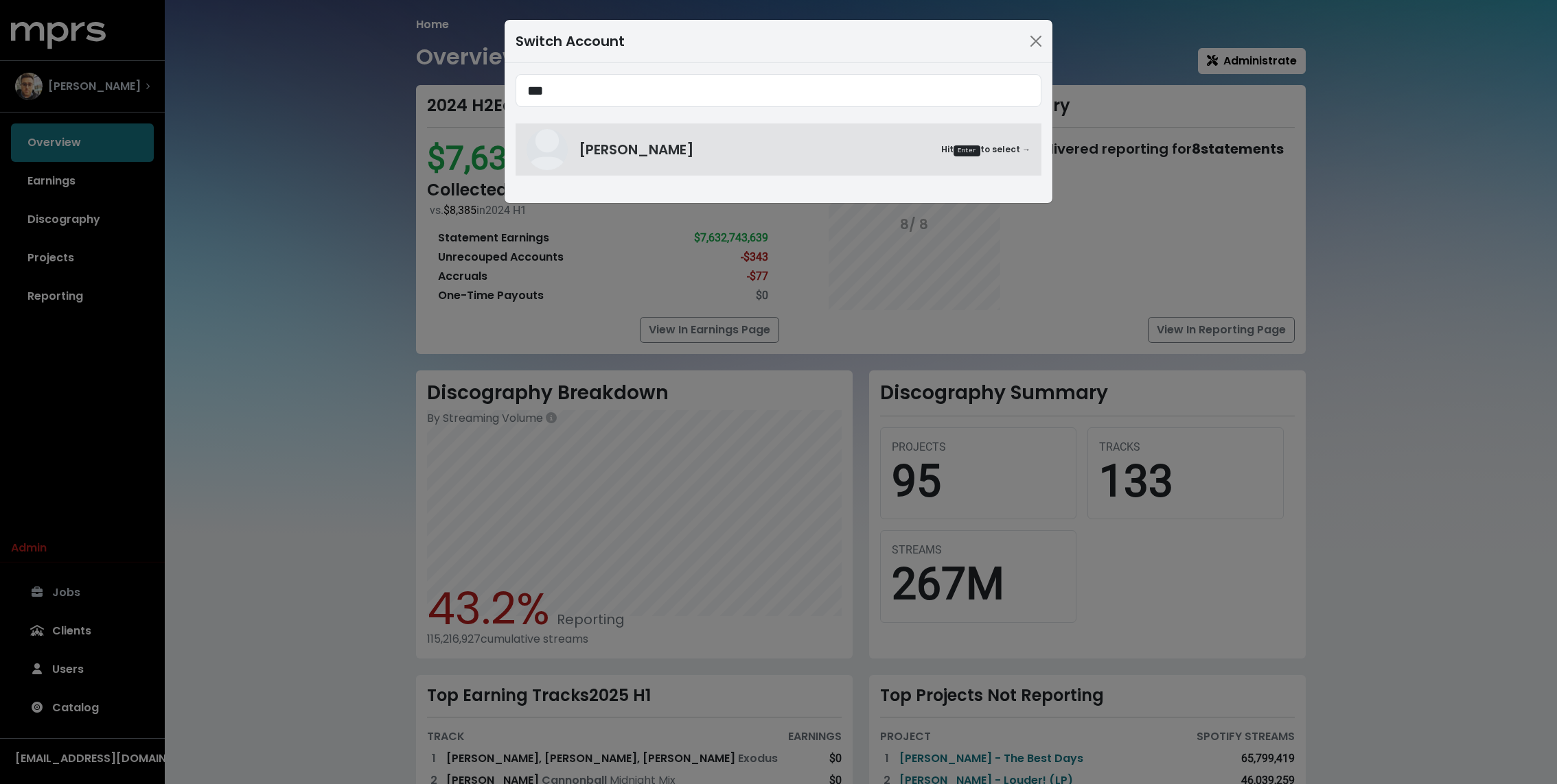
type input "***"
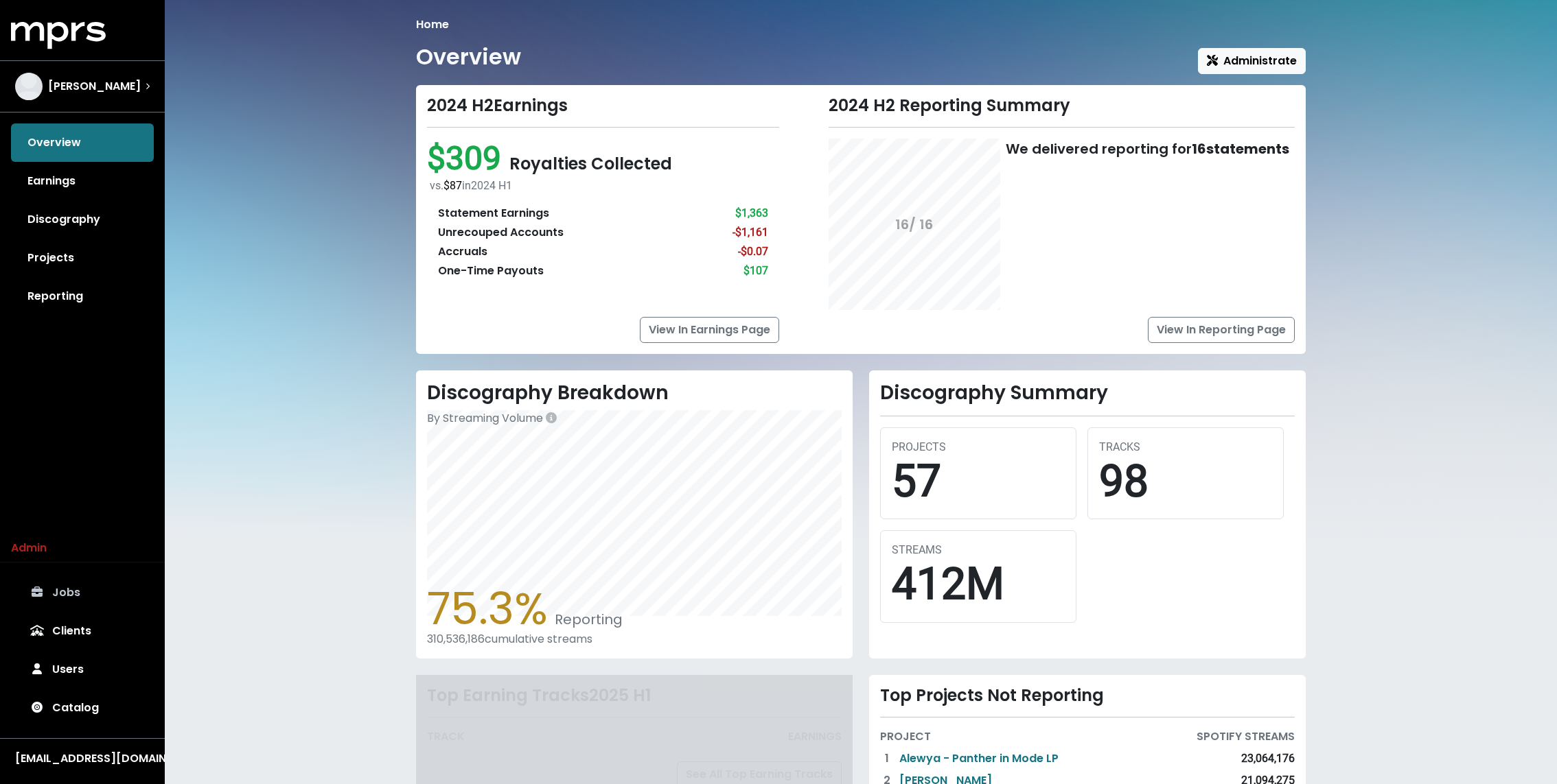
click at [49, 263] on link "Projects" at bounding box center [82, 258] width 143 height 38
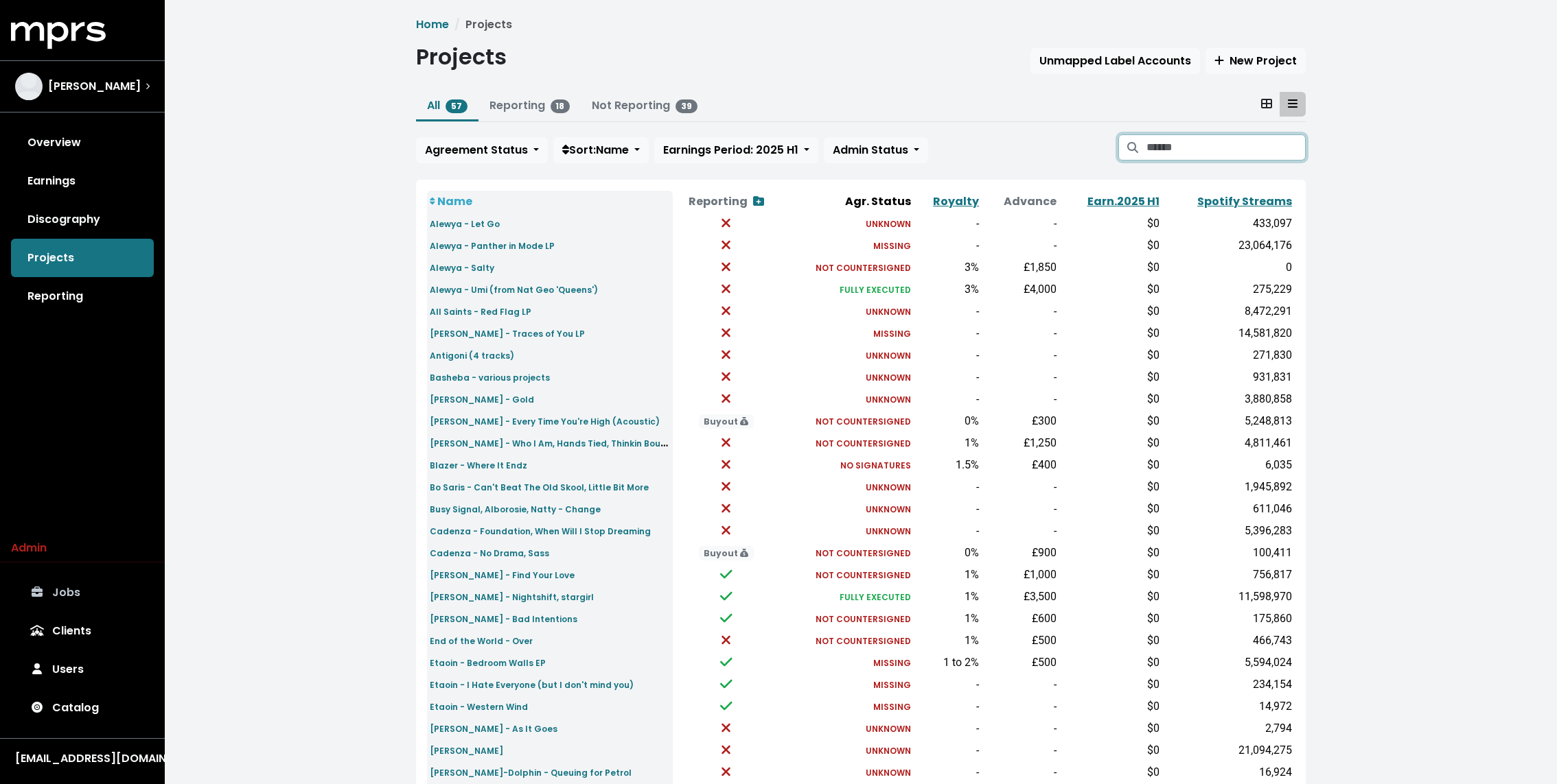
click at [1180, 147] on input "Search projects" at bounding box center [1227, 147] width 159 height 26
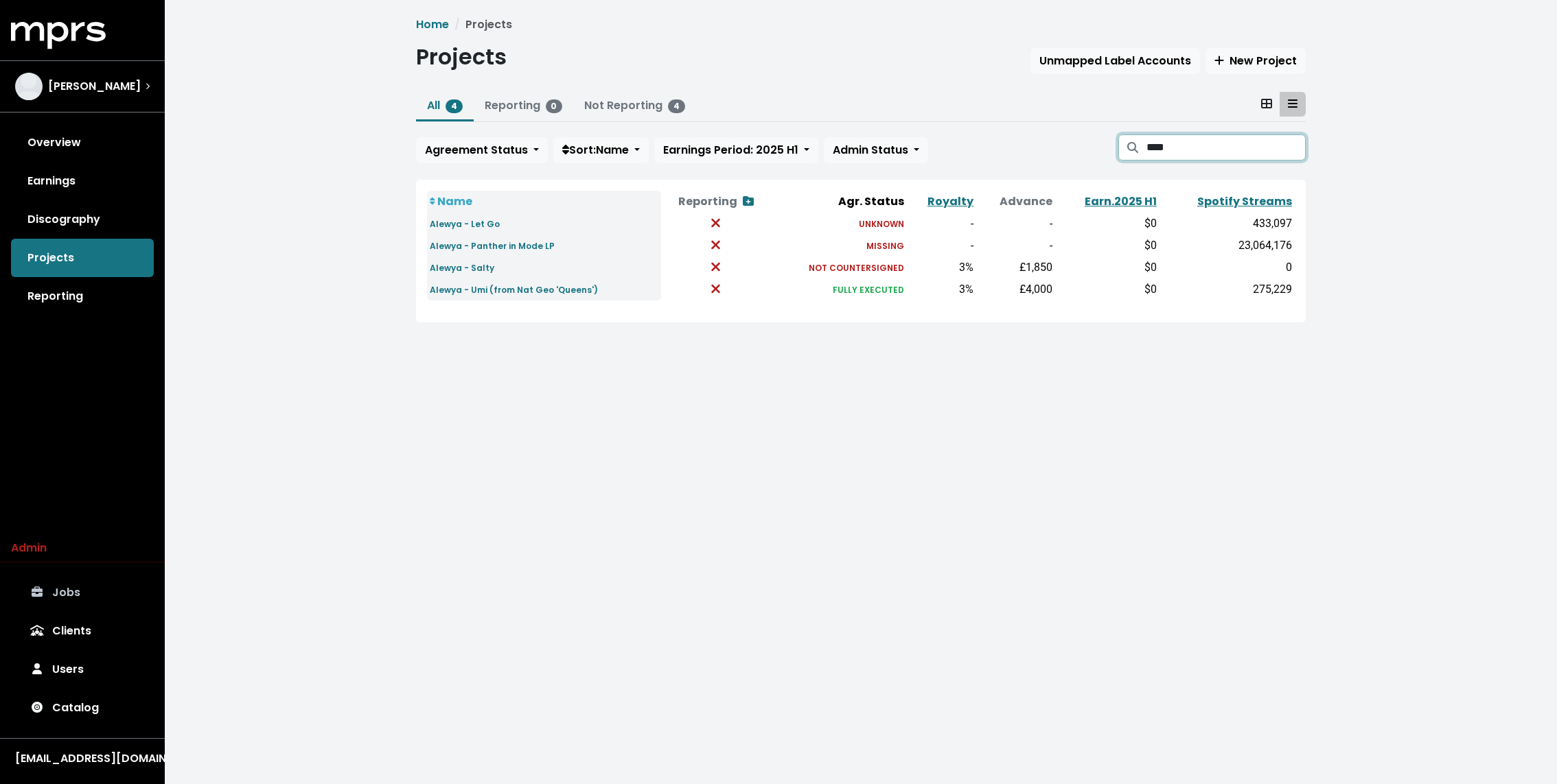
type input "****"
click at [465, 268] on small "Alewya - Salty" at bounding box center [462, 269] width 65 height 12
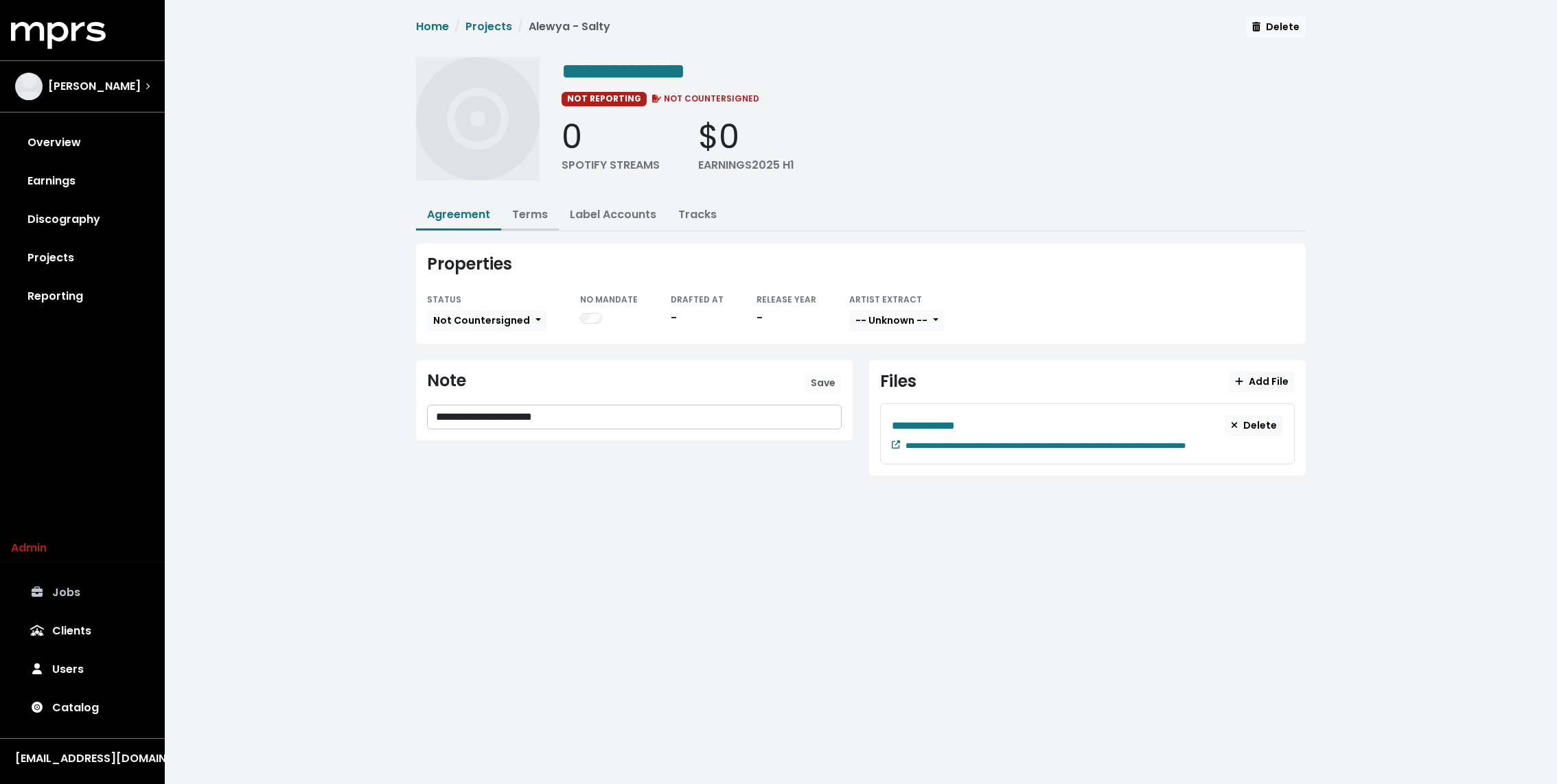
click at [526, 208] on link "Terms" at bounding box center [529, 215] width 35 height 16
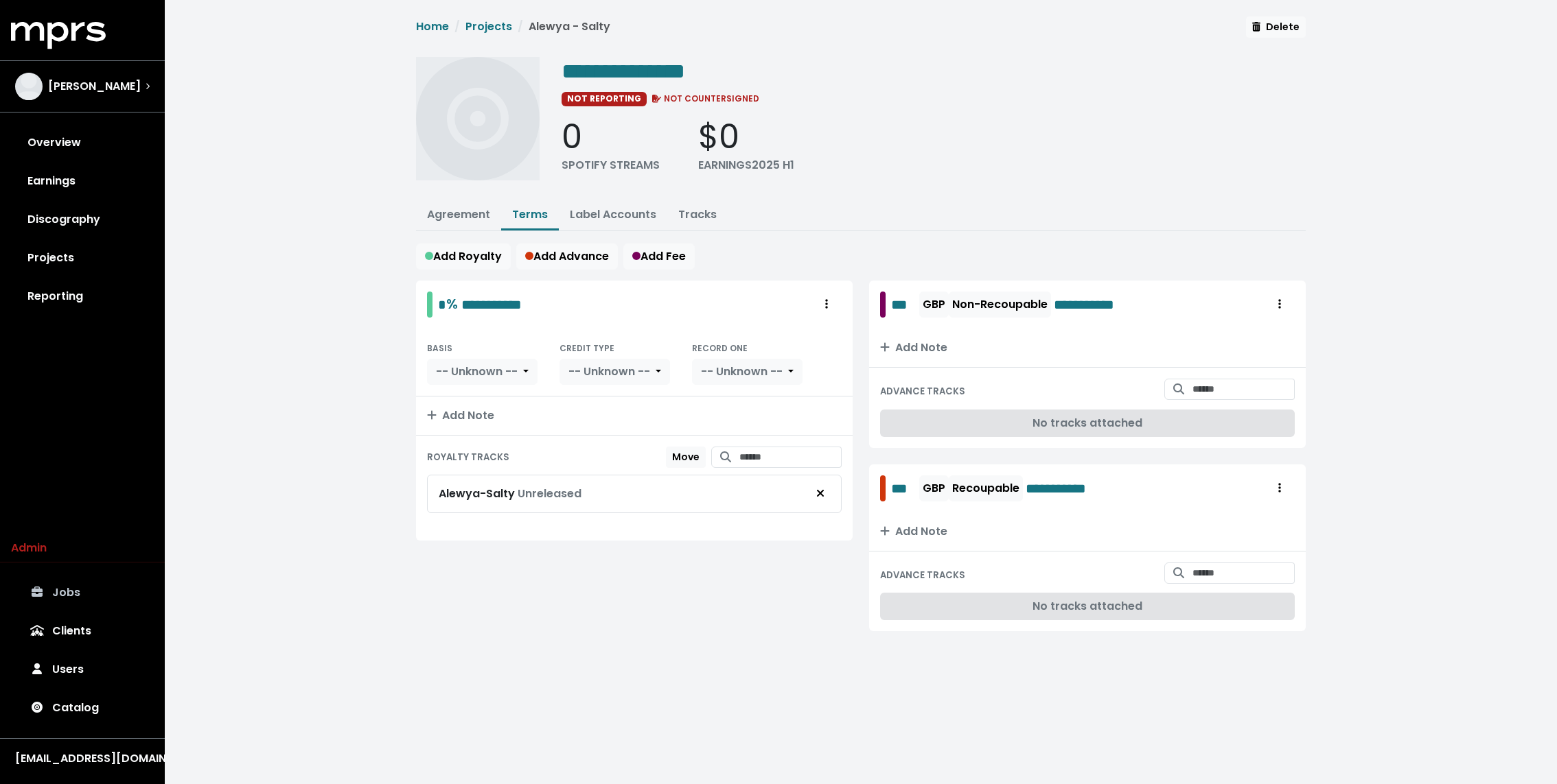
click at [366, 269] on div "**********" at bounding box center [861, 340] width 1392 height 681
click at [111, 63] on div "Dean Barratt" at bounding box center [82, 86] width 157 height 49
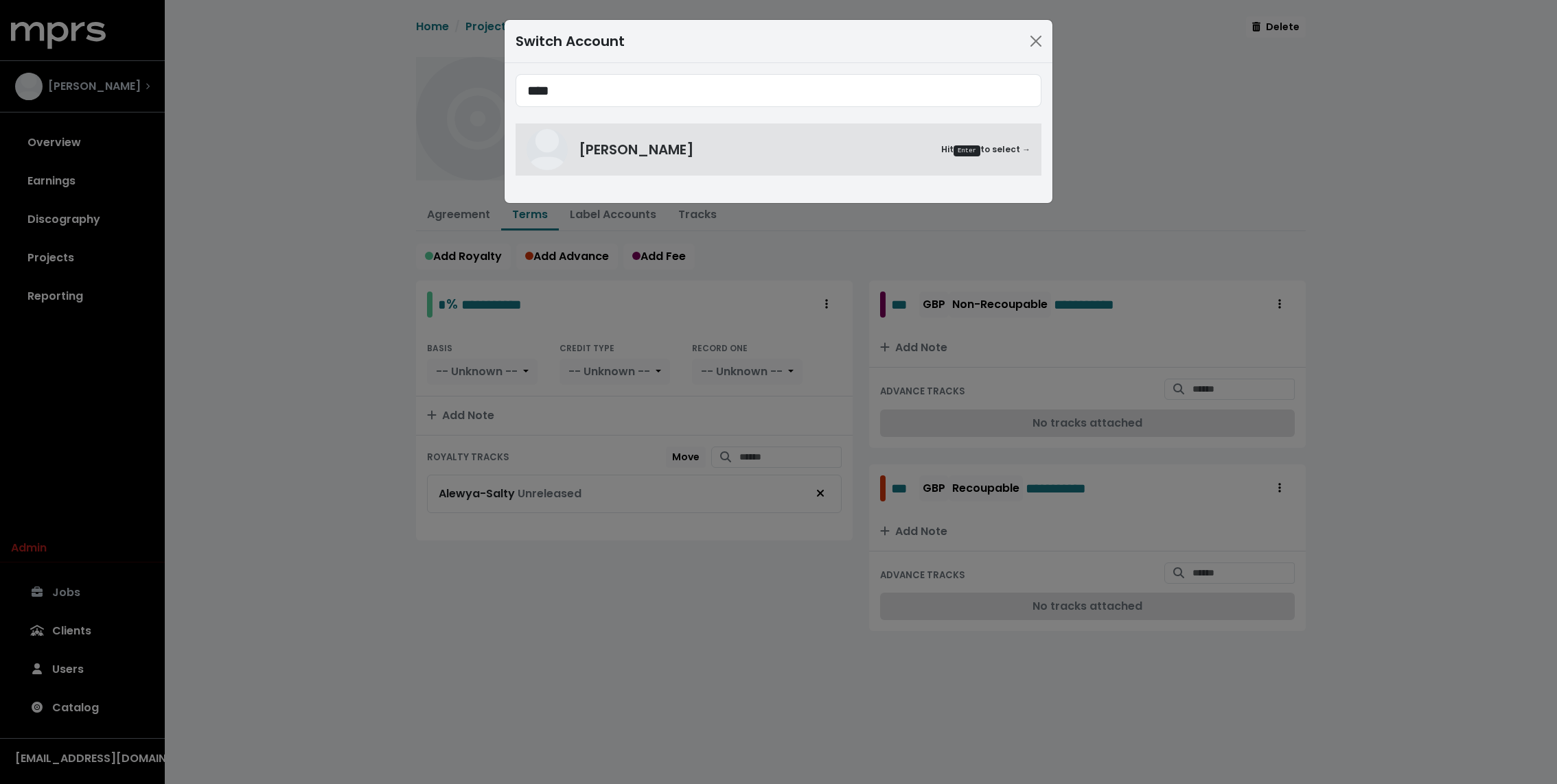
type input "****"
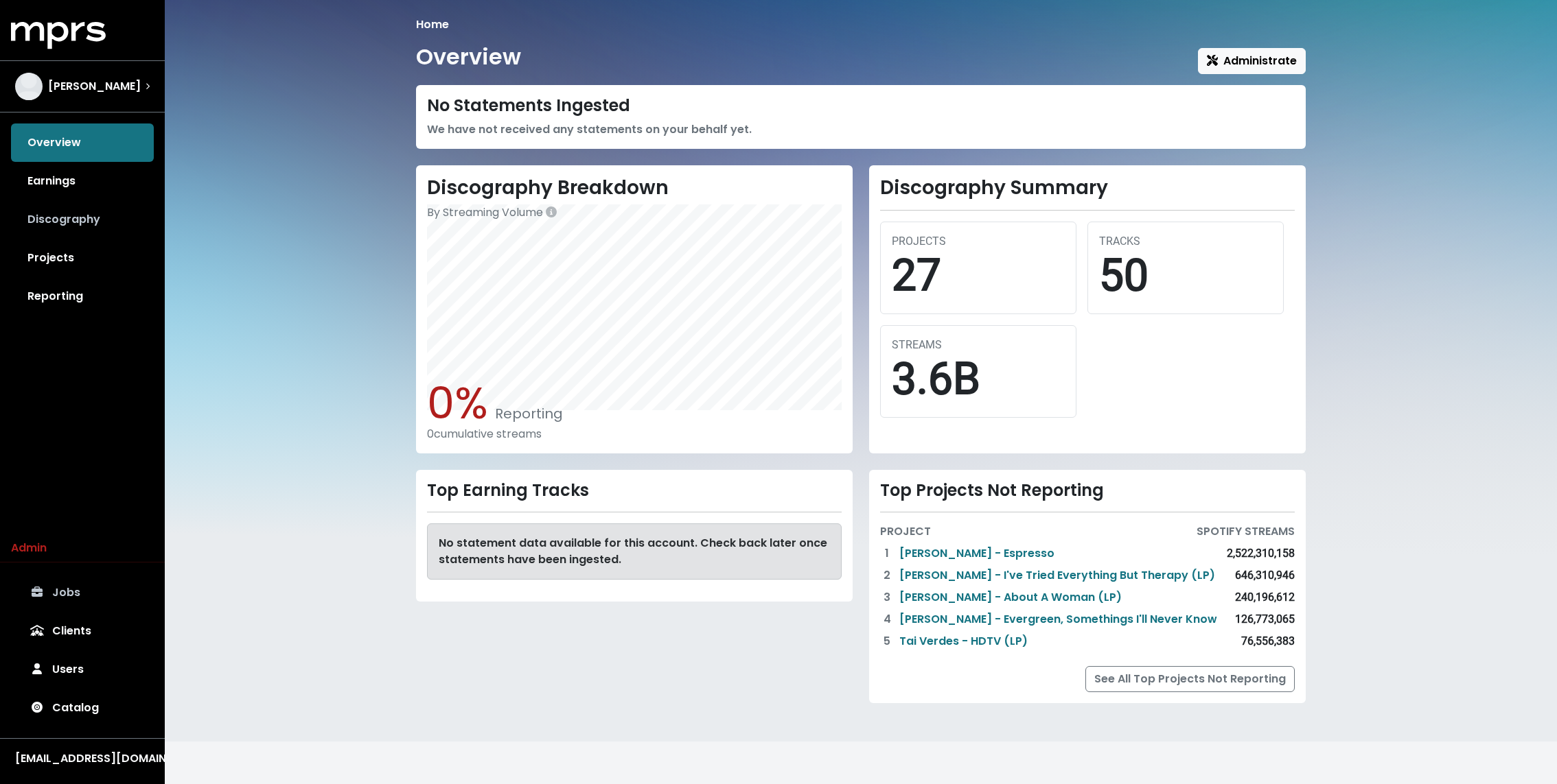
click at [76, 228] on link "Discography" at bounding box center [82, 219] width 143 height 38
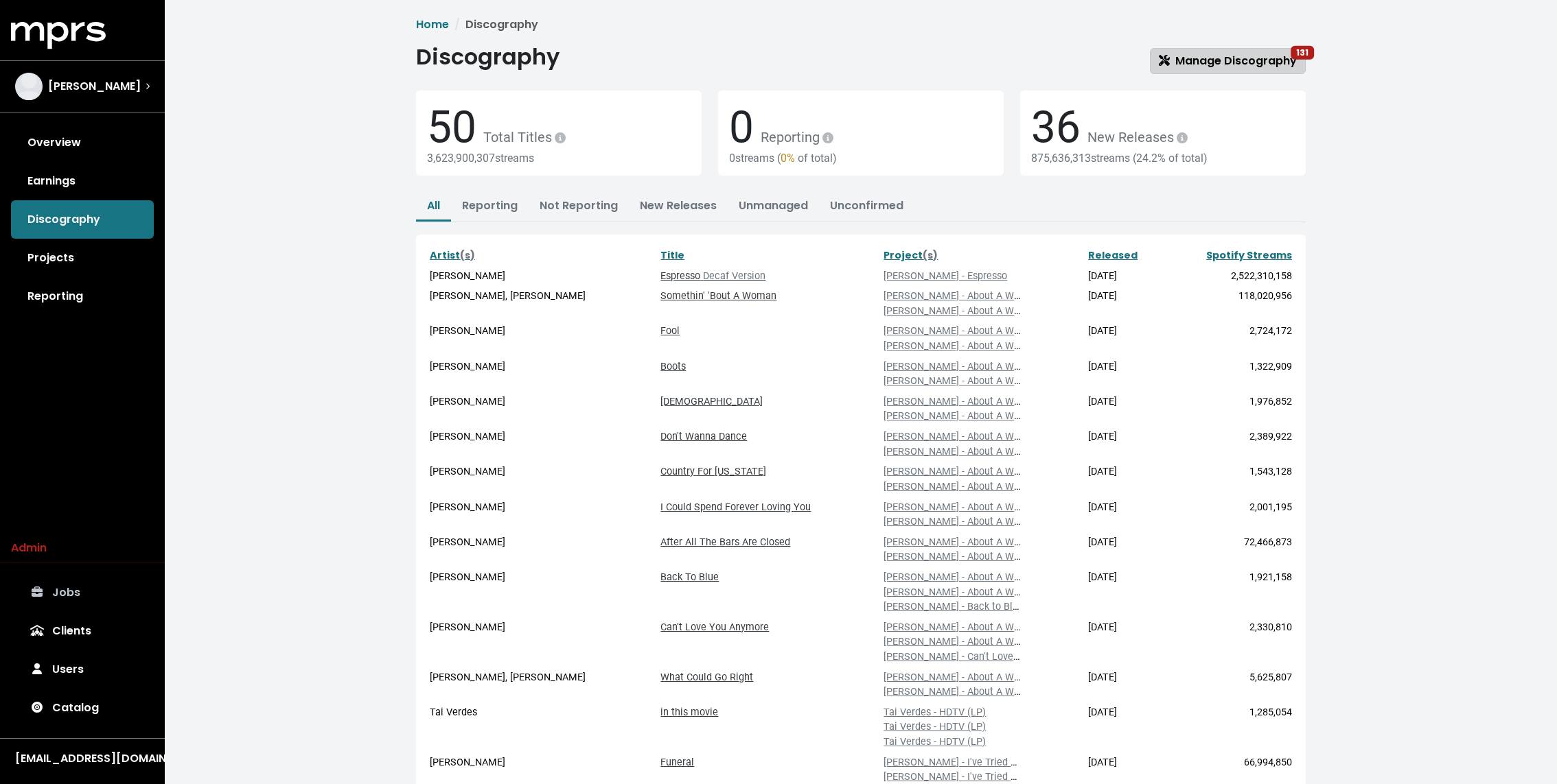
click at [1225, 60] on span "Manage Discography 131" at bounding box center [1228, 61] width 138 height 16
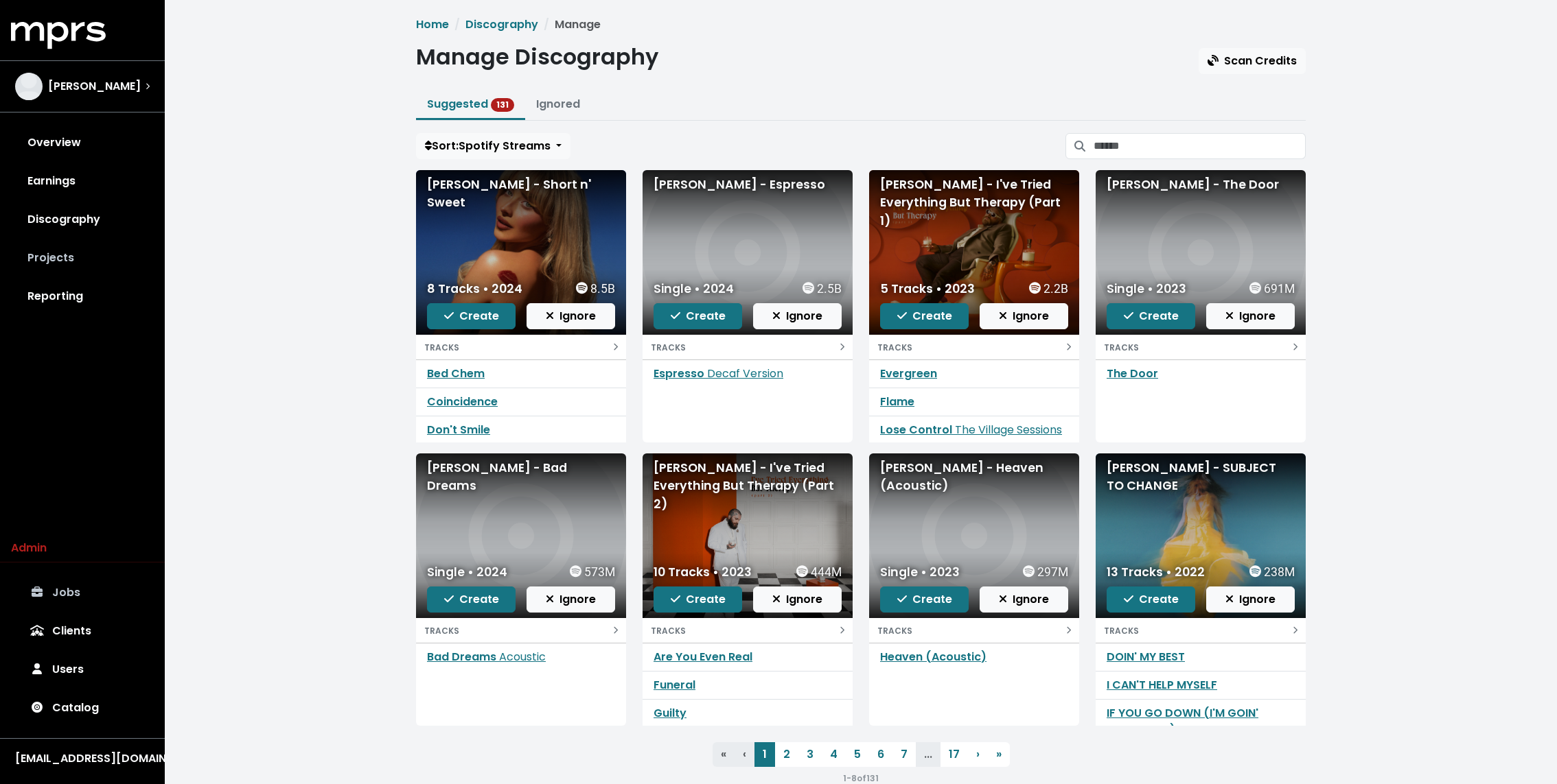
click at [96, 242] on link "Projects" at bounding box center [82, 258] width 143 height 38
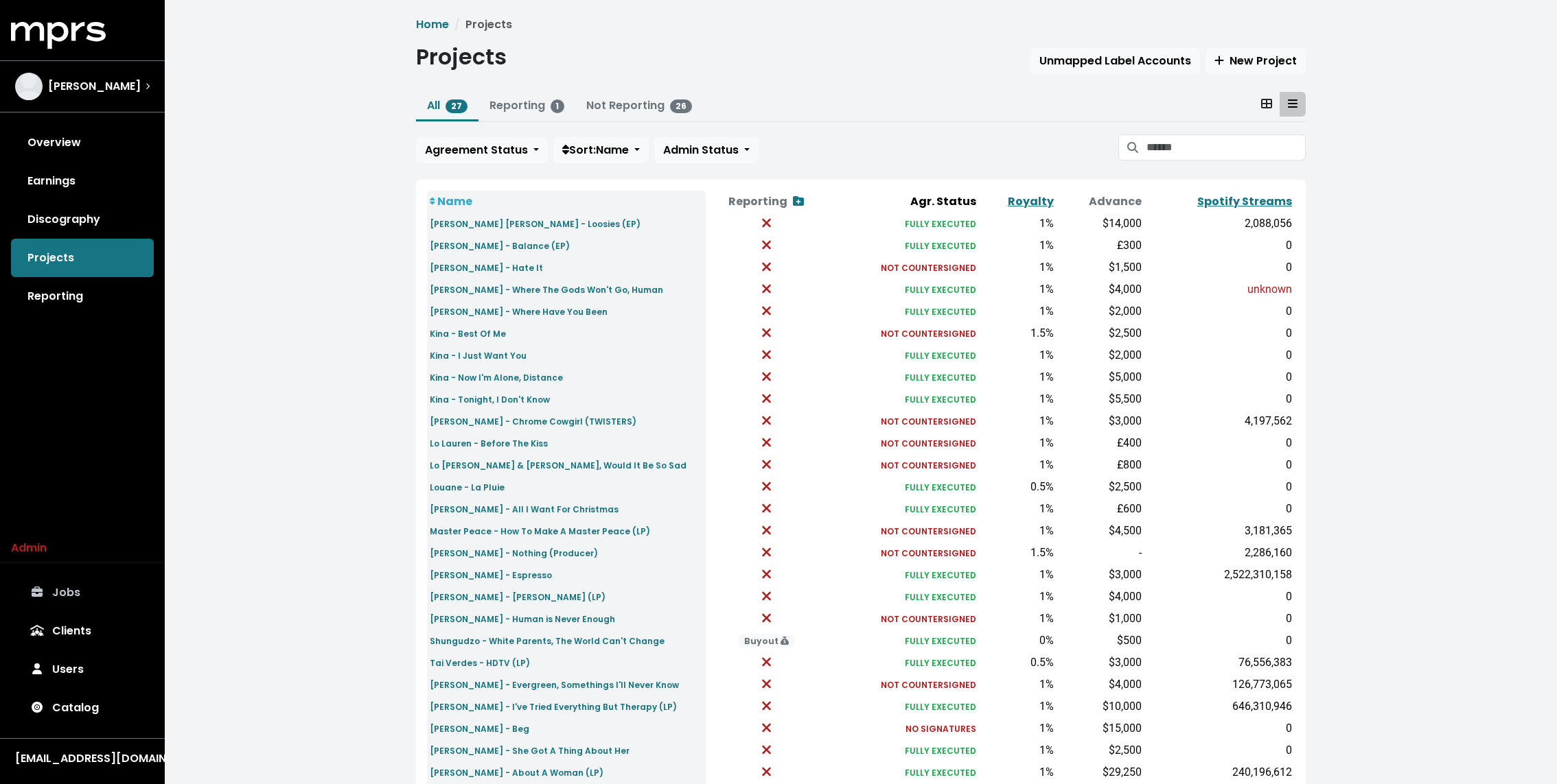
scroll to position [80, 0]
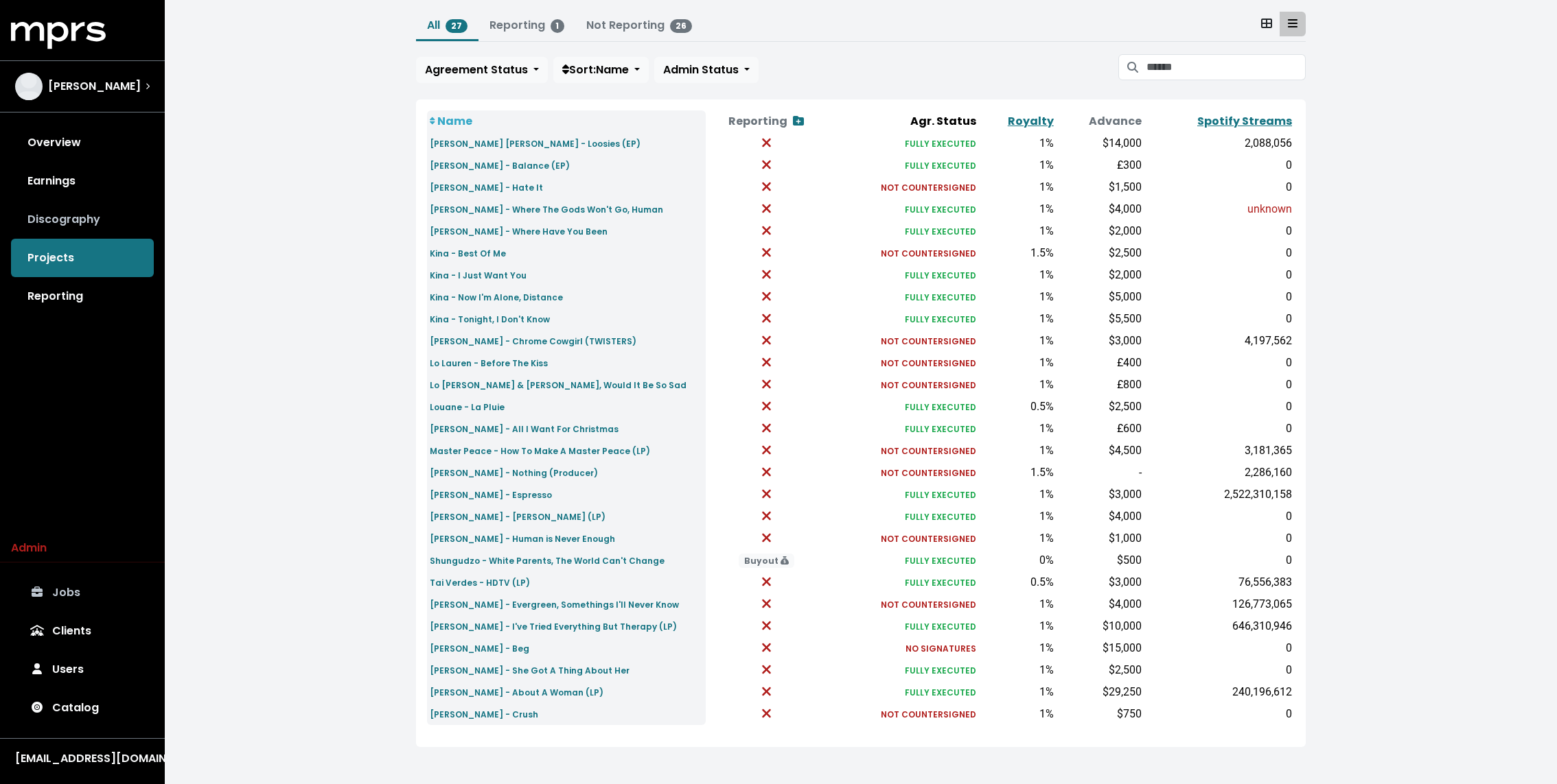
click at [66, 219] on link "Discography" at bounding box center [82, 219] width 143 height 38
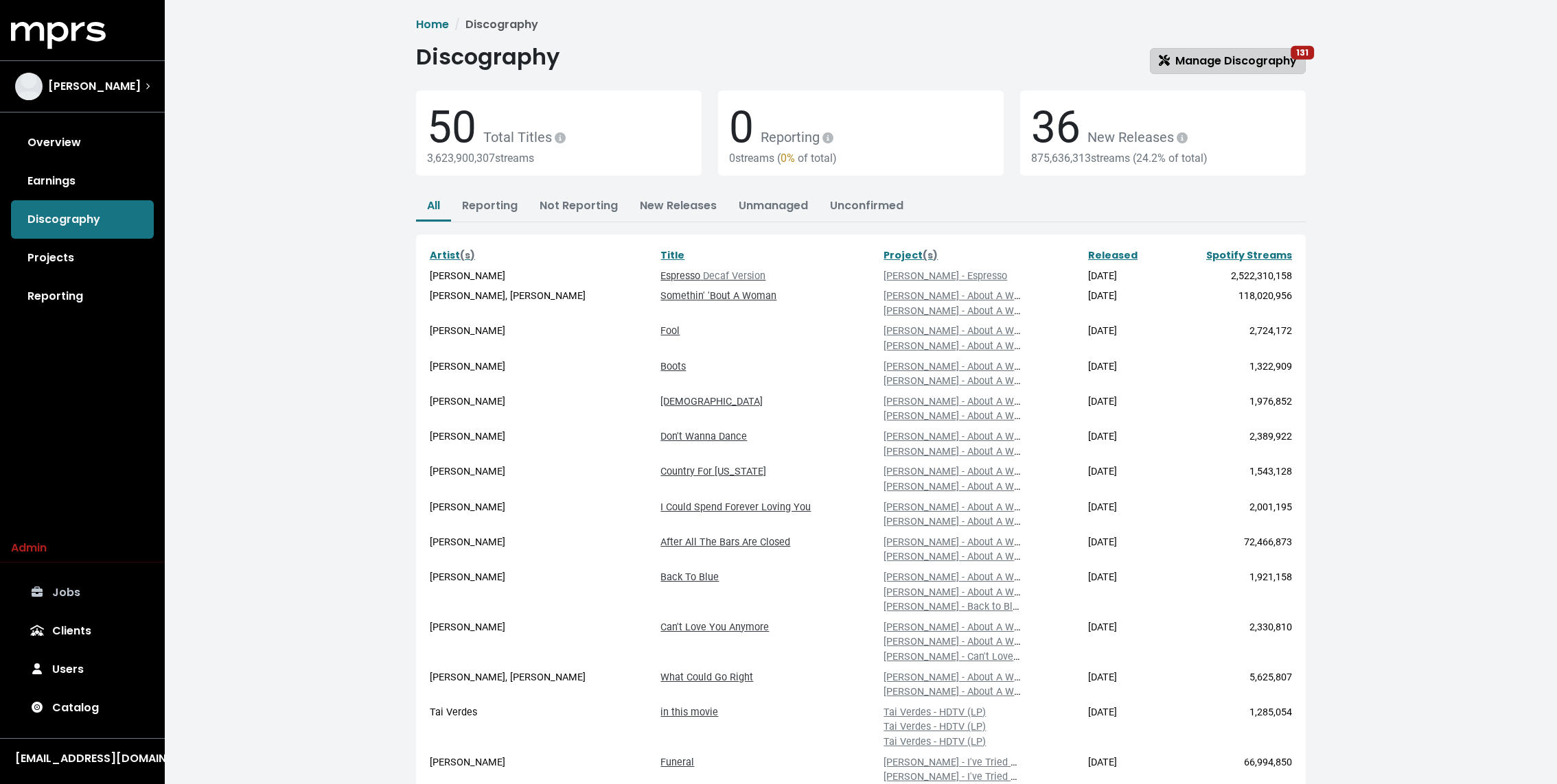
click at [1268, 49] on link "Manage Discography 131" at bounding box center [1228, 61] width 156 height 26
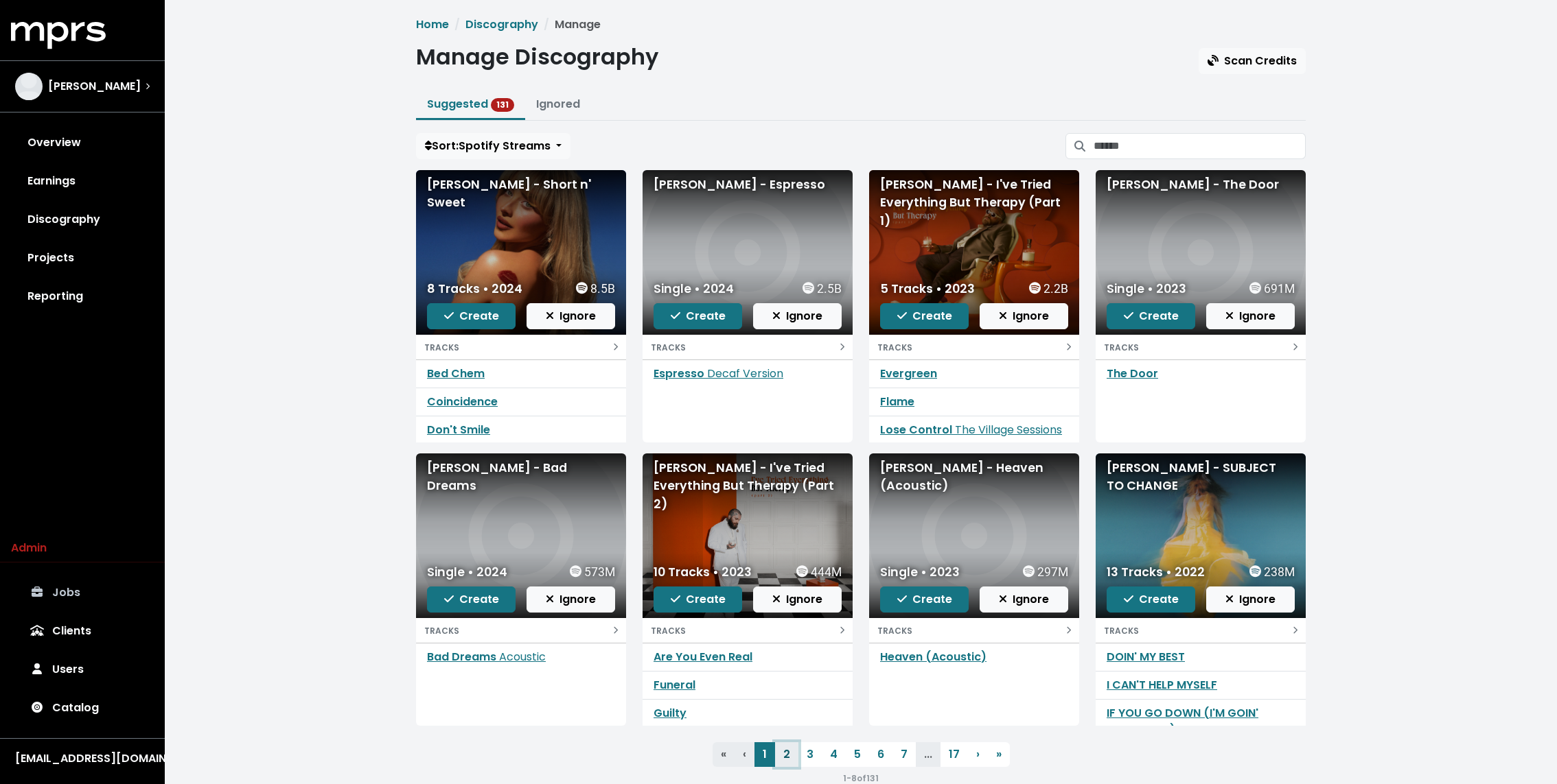
click at [782, 749] on link "2" at bounding box center [787, 755] width 24 height 24
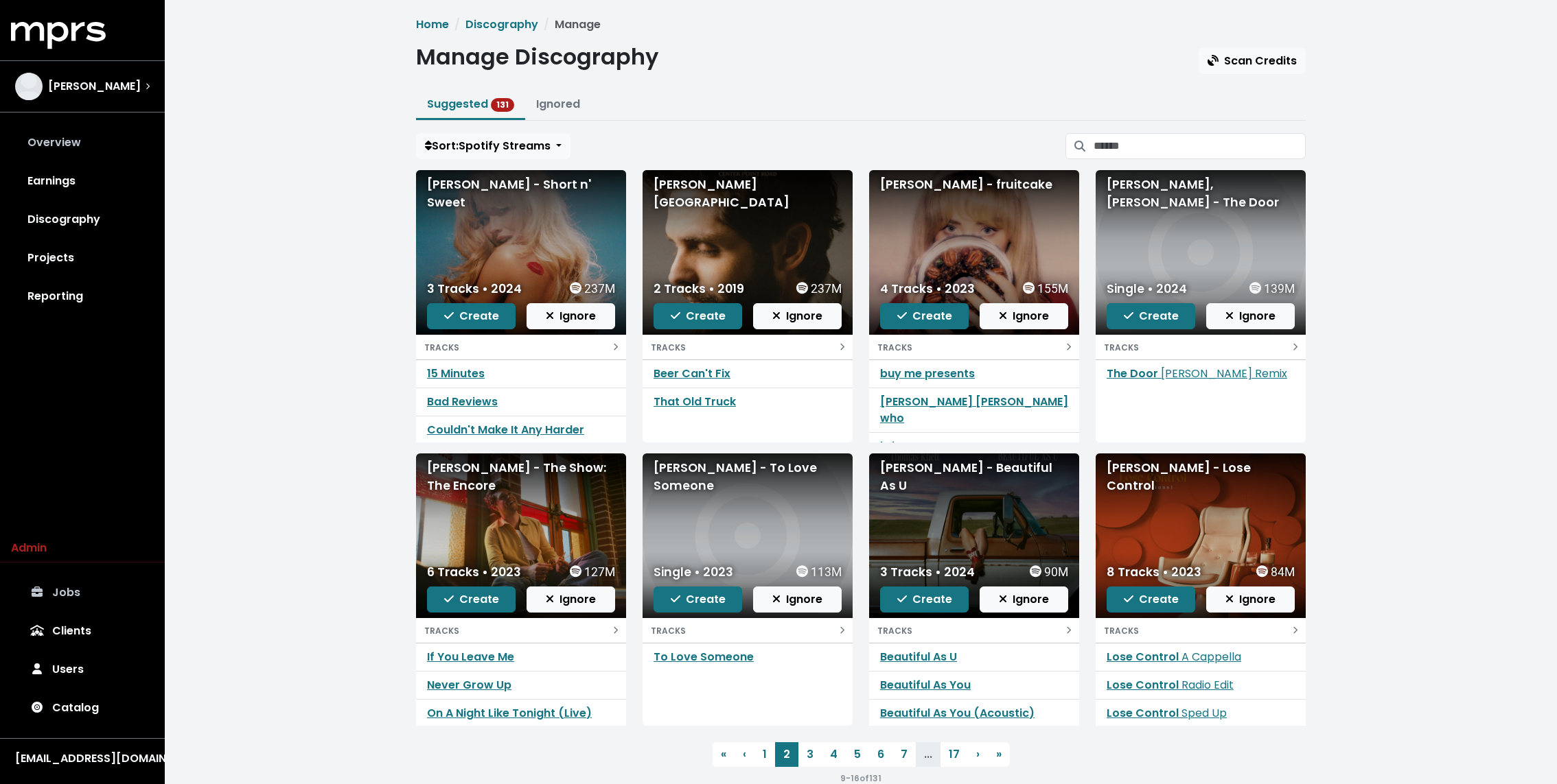
click at [86, 150] on link "Overview" at bounding box center [82, 142] width 143 height 38
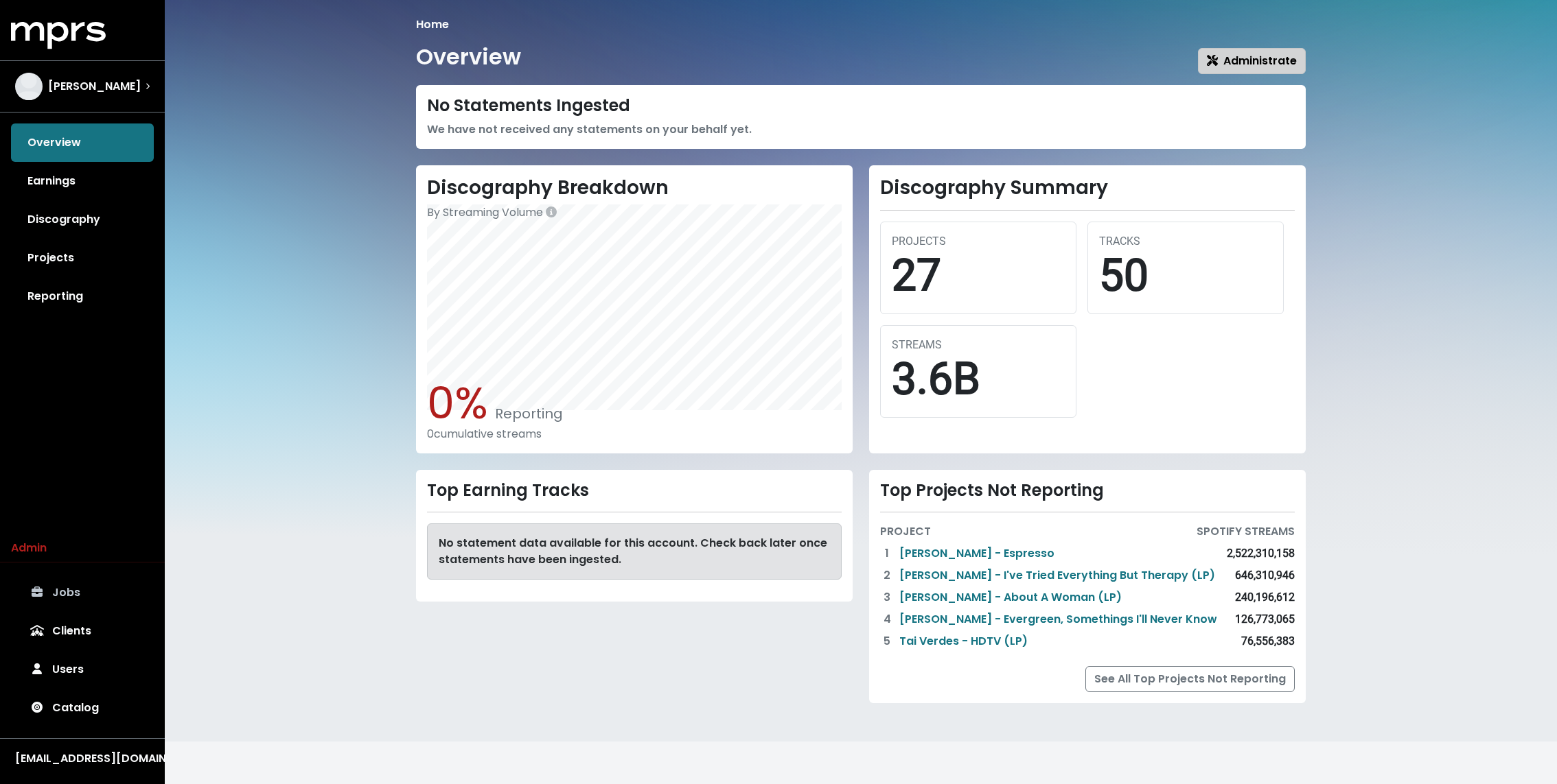
click at [1268, 63] on span "Administrate" at bounding box center [1252, 61] width 90 height 16
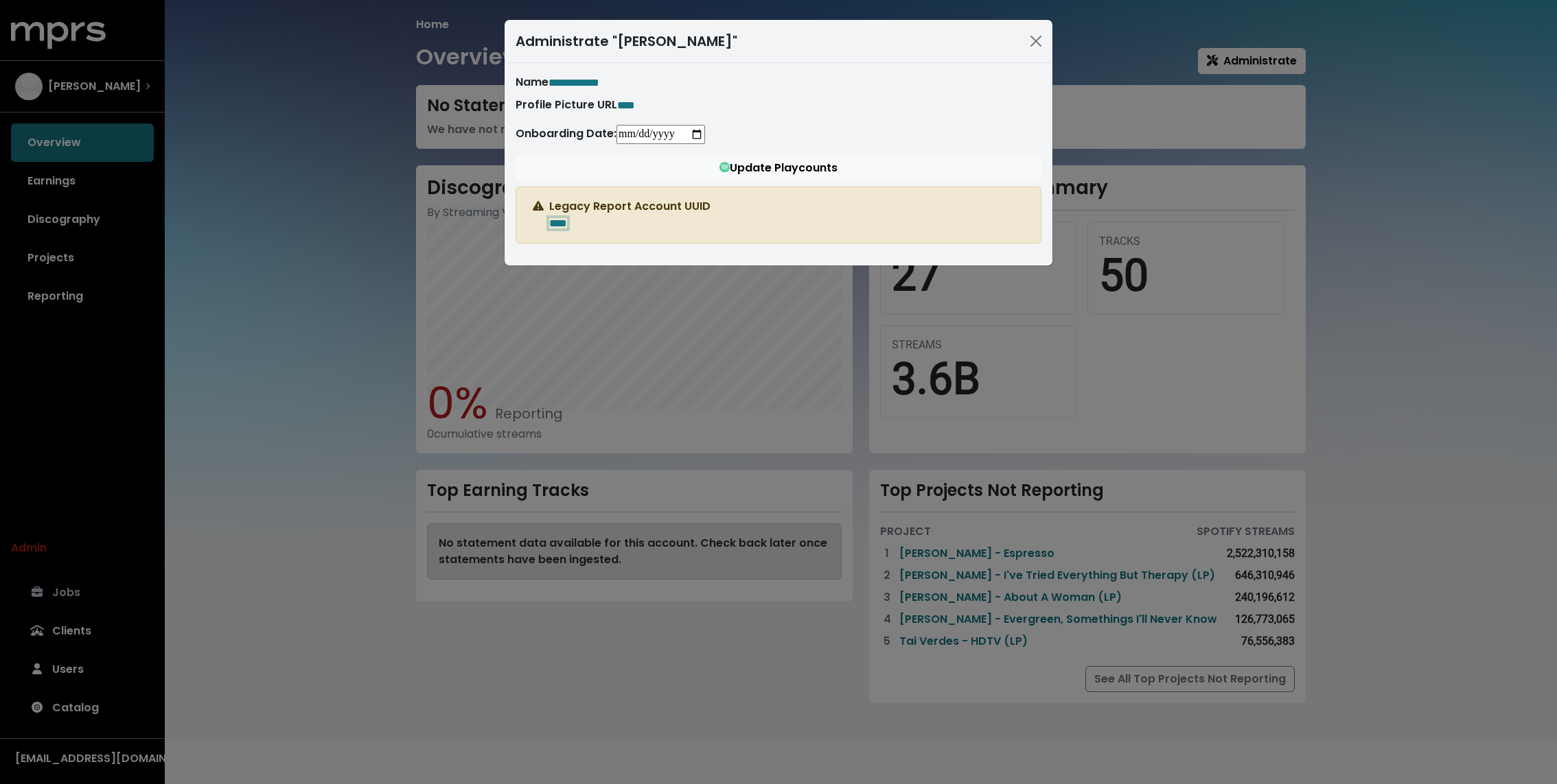
click at [567, 225] on span "****" at bounding box center [558, 223] width 18 height 11
paste span "Edit value"
click at [305, 281] on div "**********" at bounding box center [778, 392] width 1557 height 784
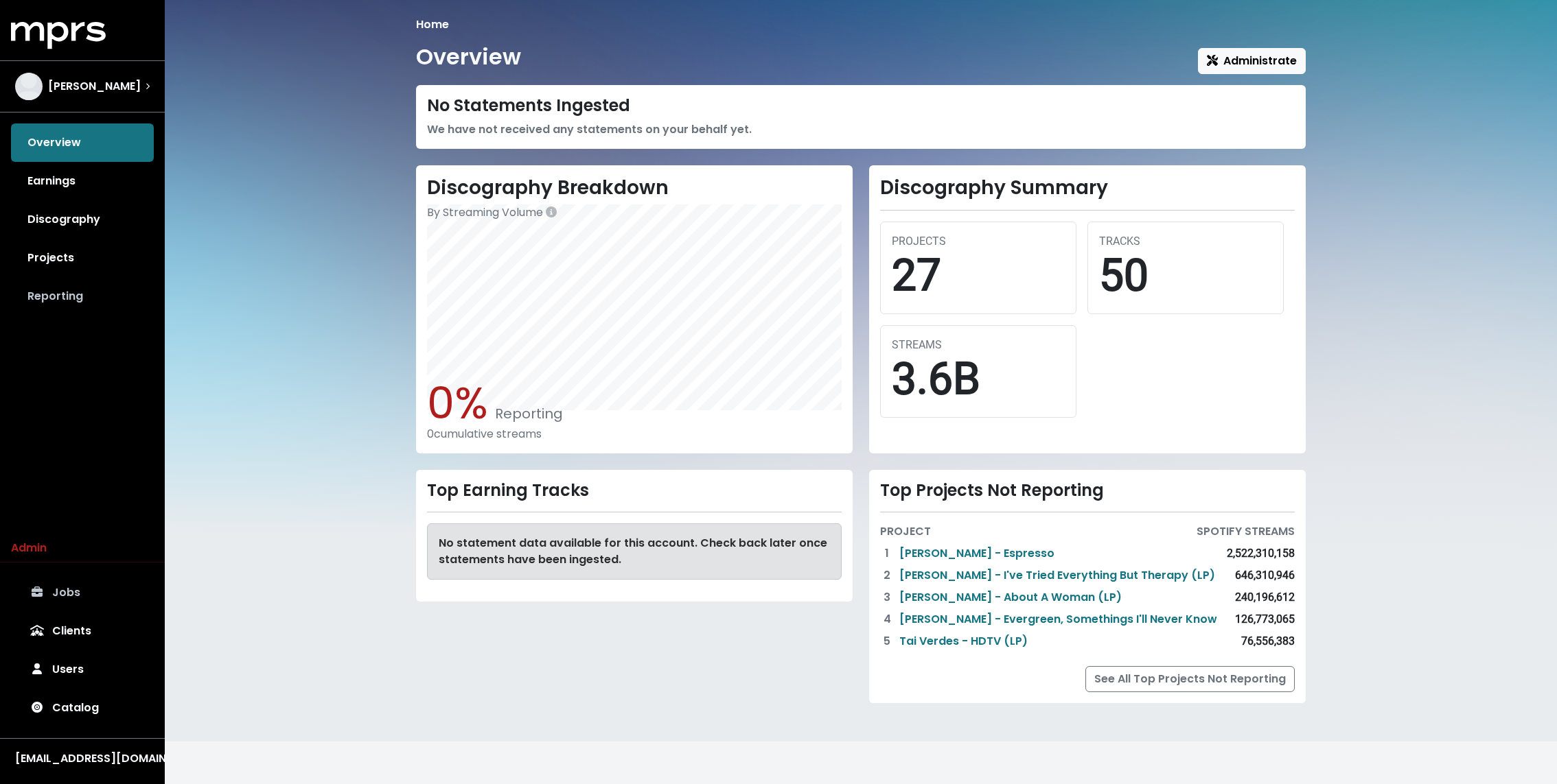
click at [40, 297] on link "Reporting" at bounding box center [82, 296] width 143 height 38
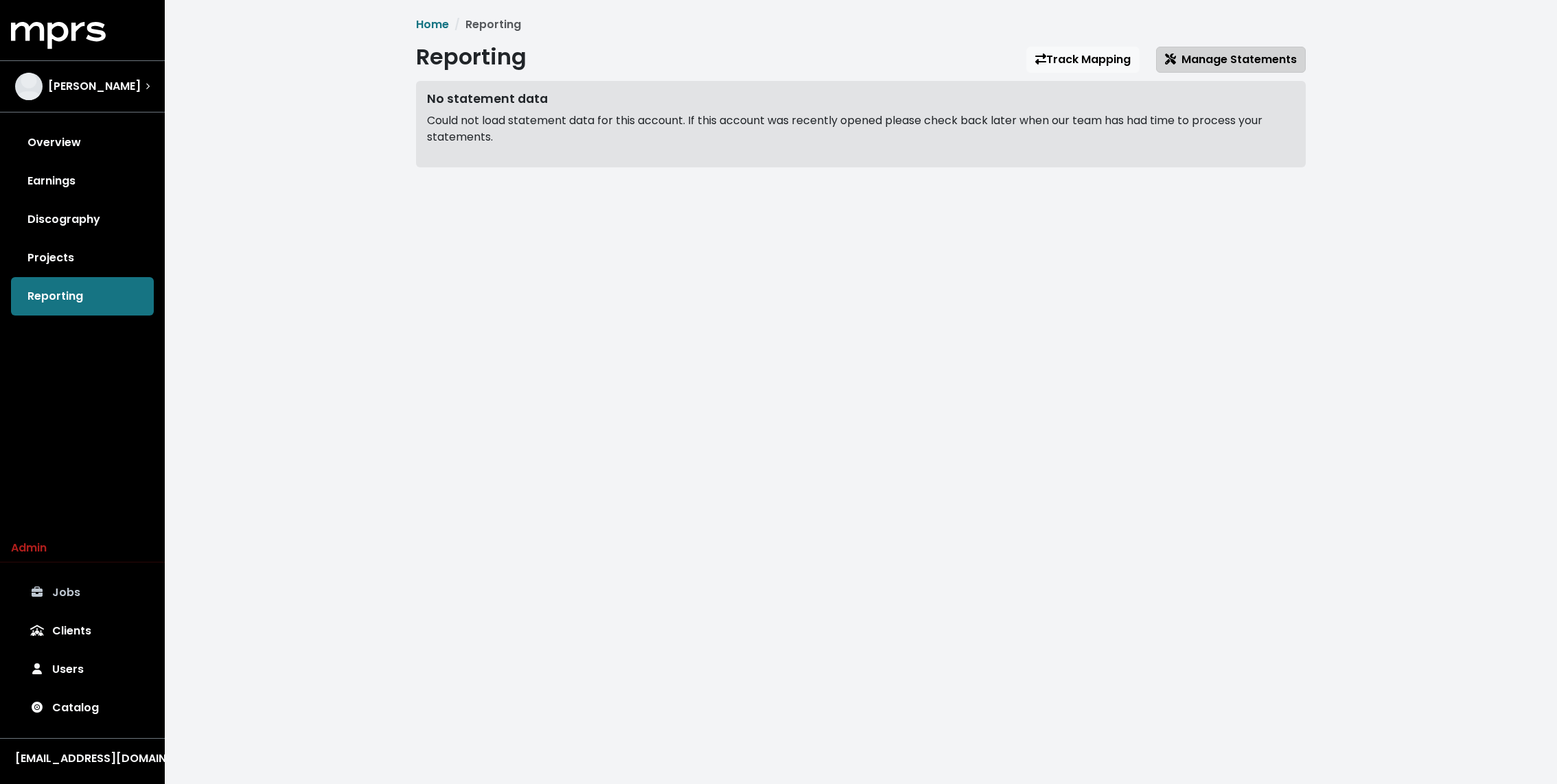
click at [1236, 58] on span "Manage Statements" at bounding box center [1231, 60] width 131 height 16
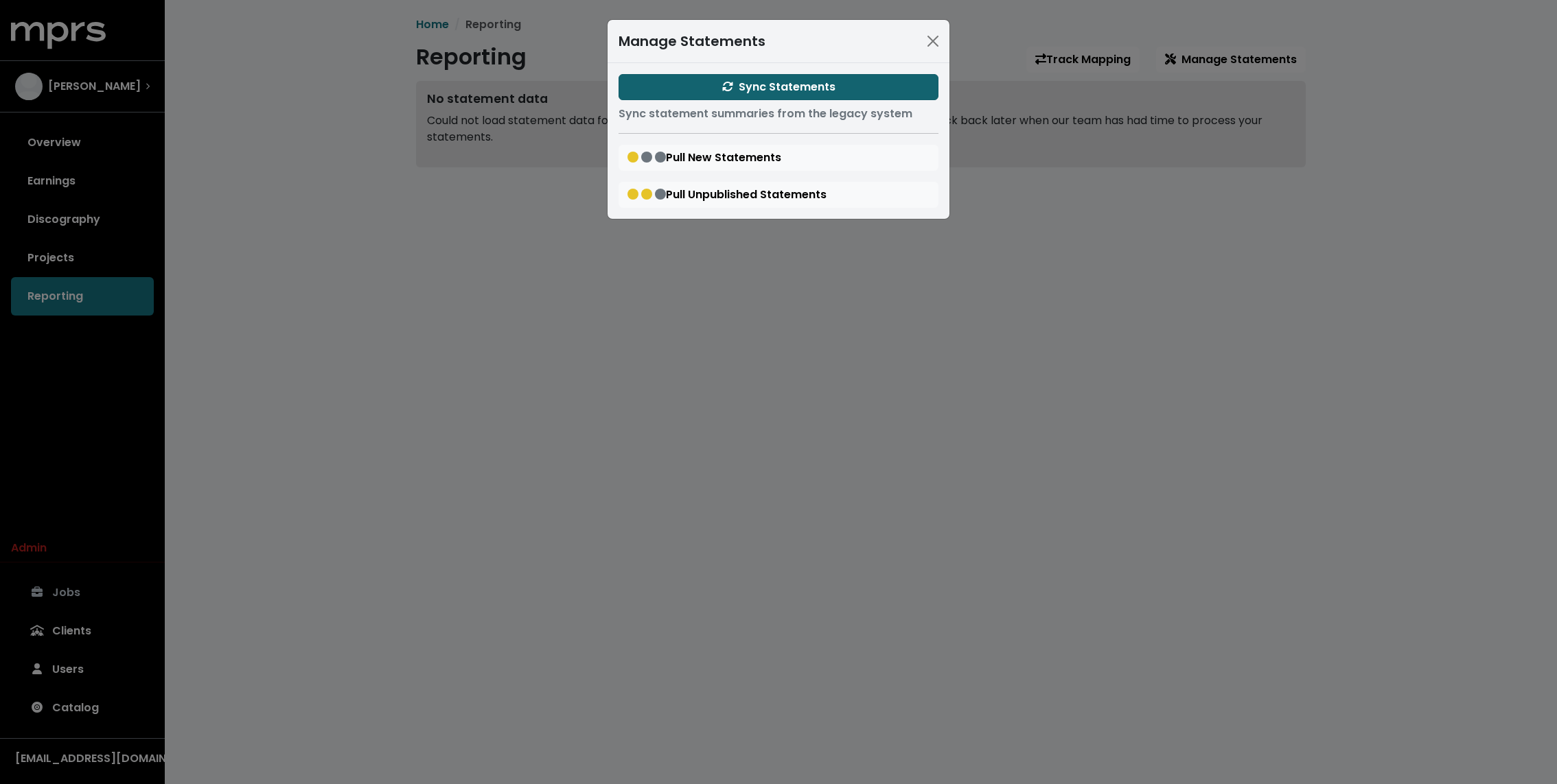
click at [819, 88] on span "Sync Statements" at bounding box center [779, 87] width 114 height 16
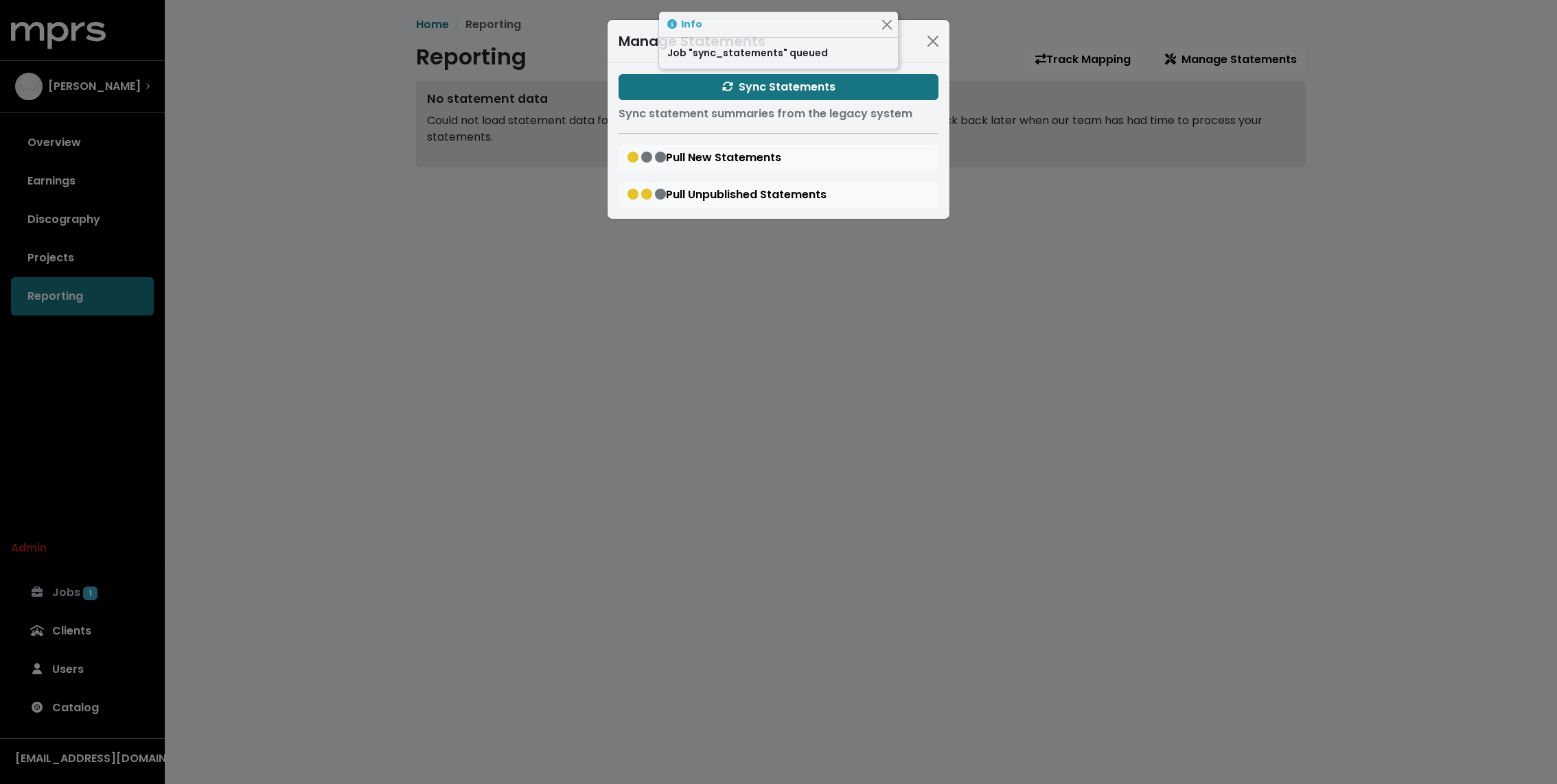
click at [363, 120] on div "Manage Statements Sync Statements Sync statement summaries from the legacy syst…" at bounding box center [778, 392] width 1557 height 784
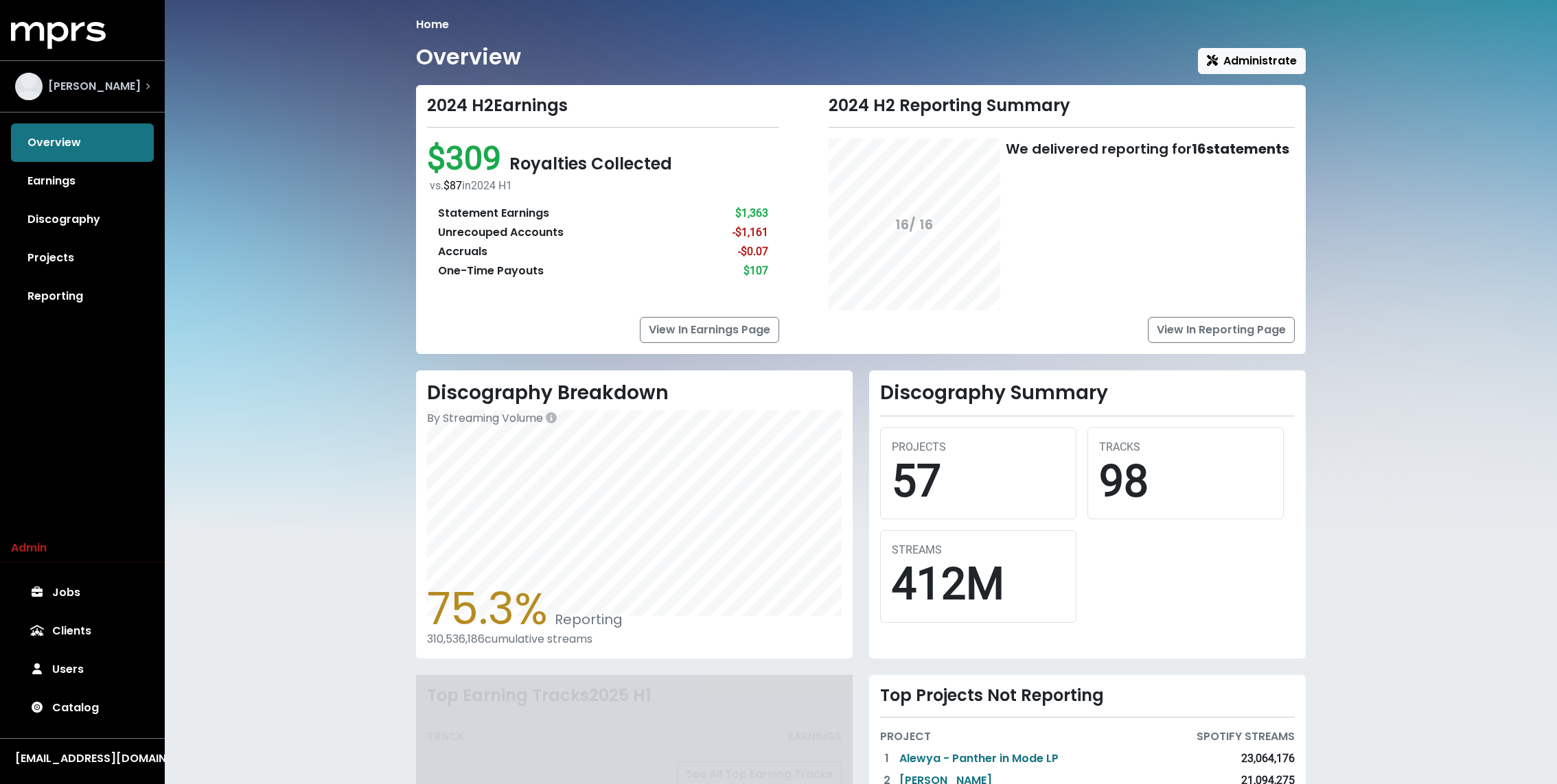
click at [118, 81] on span "Dean Barratt" at bounding box center [94, 86] width 93 height 17
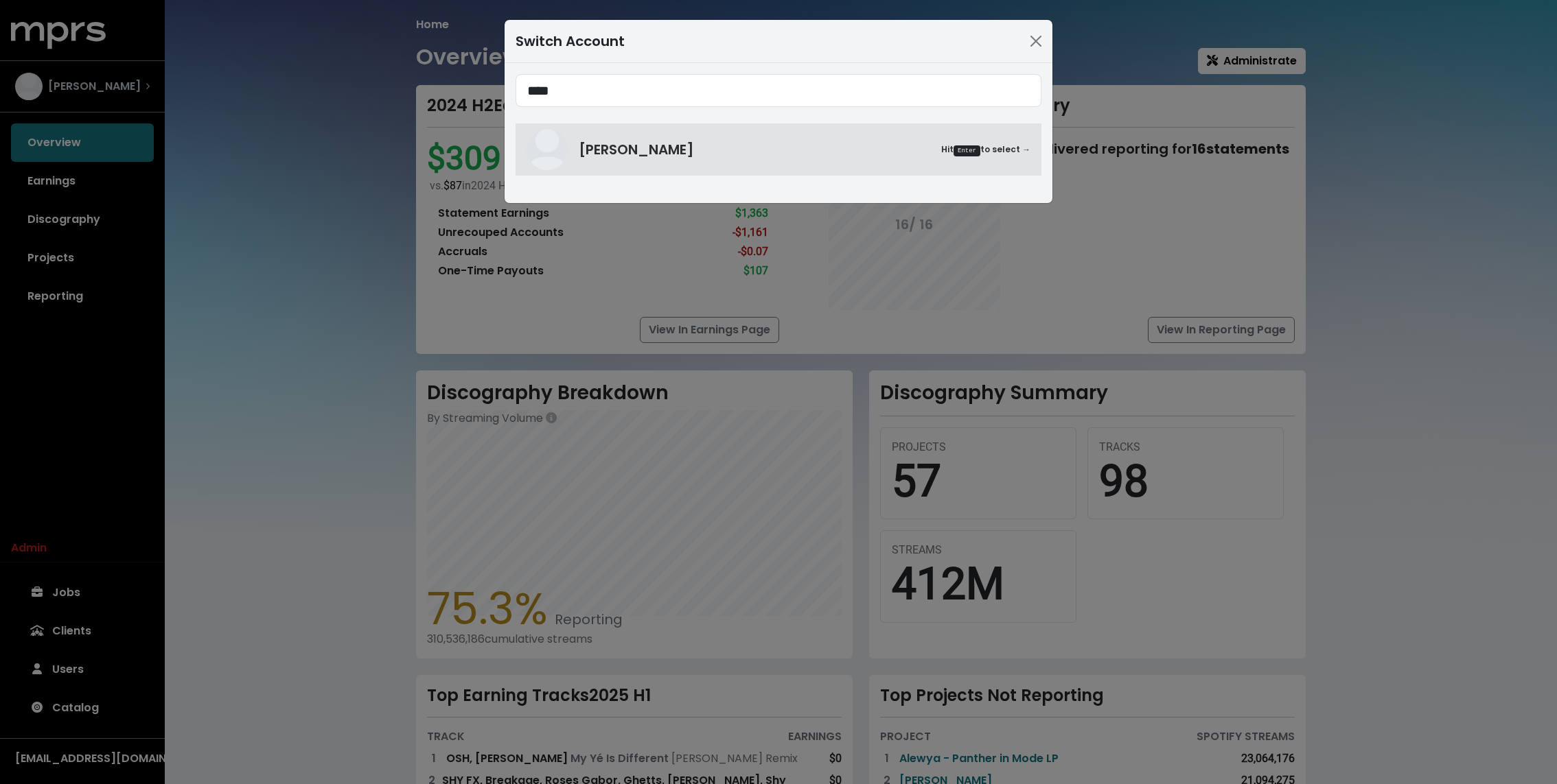
type input "****"
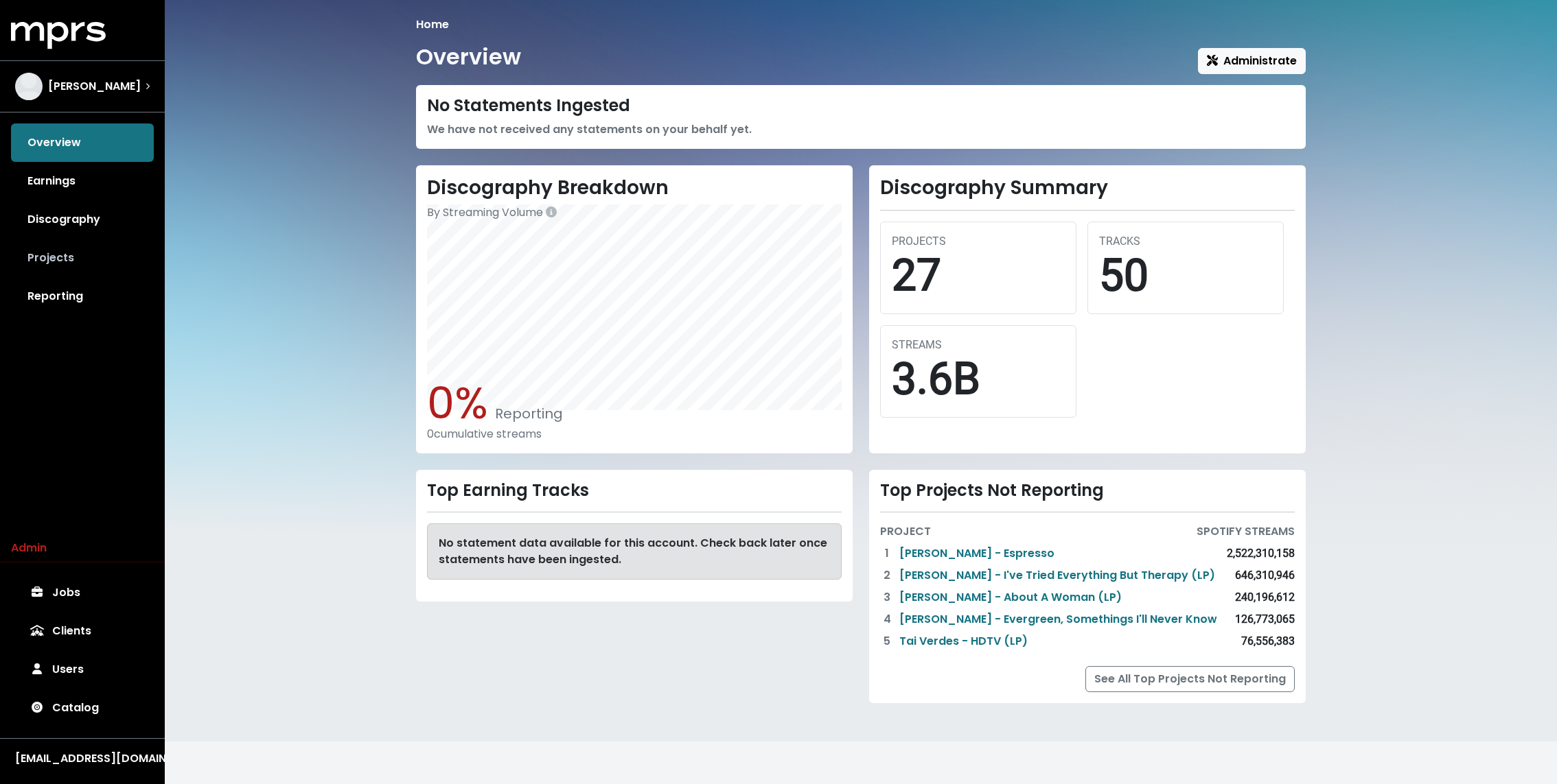
click at [49, 243] on link "Projects" at bounding box center [82, 258] width 143 height 38
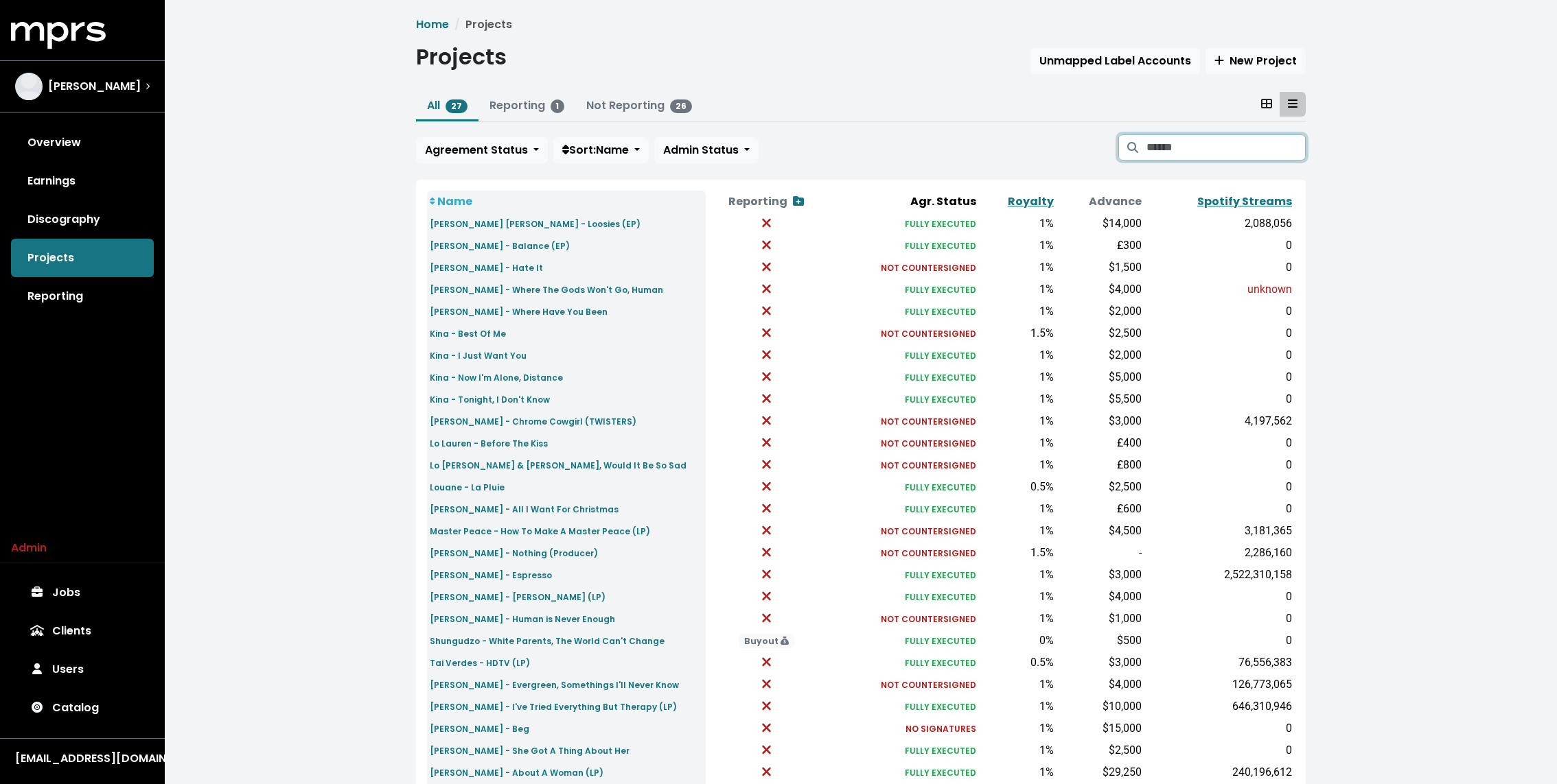
click at [1247, 141] on input "Search projects" at bounding box center [1227, 147] width 159 height 26
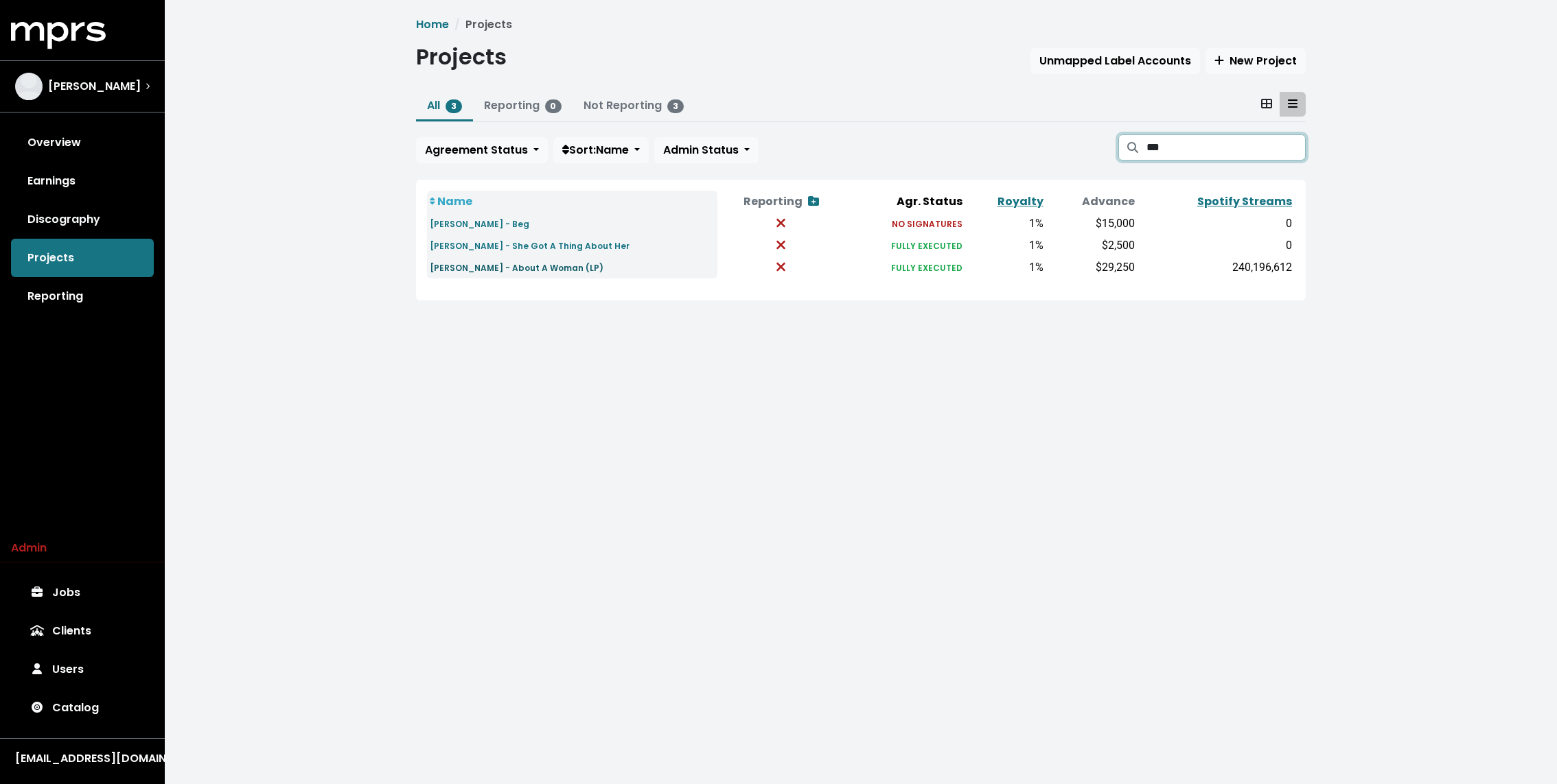
type input "***"
click at [515, 269] on small "Thomas Rhett - About A Woman (LP)" at bounding box center [516, 269] width 174 height 12
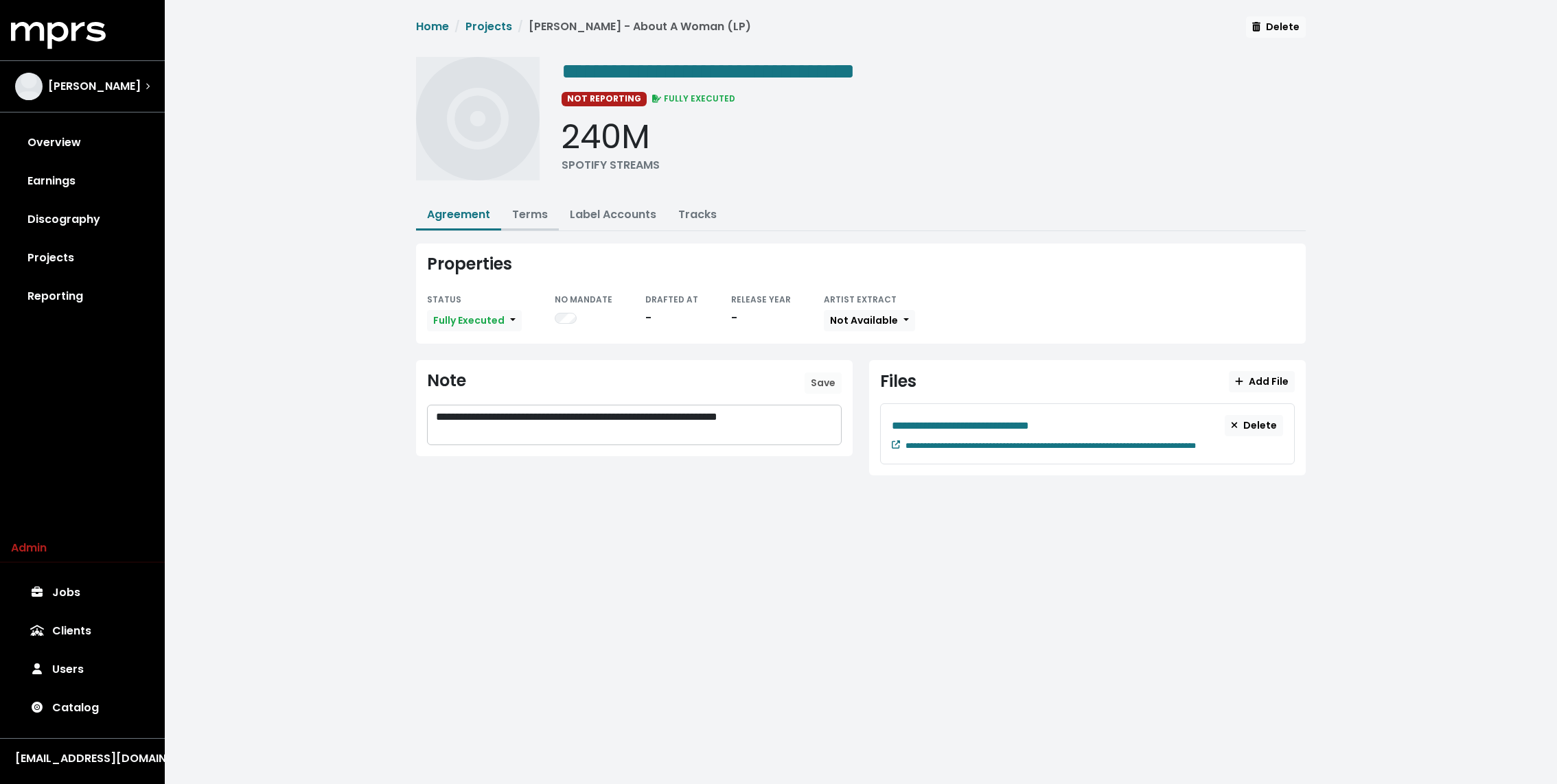
click at [524, 219] on link "Terms" at bounding box center [529, 215] width 35 height 16
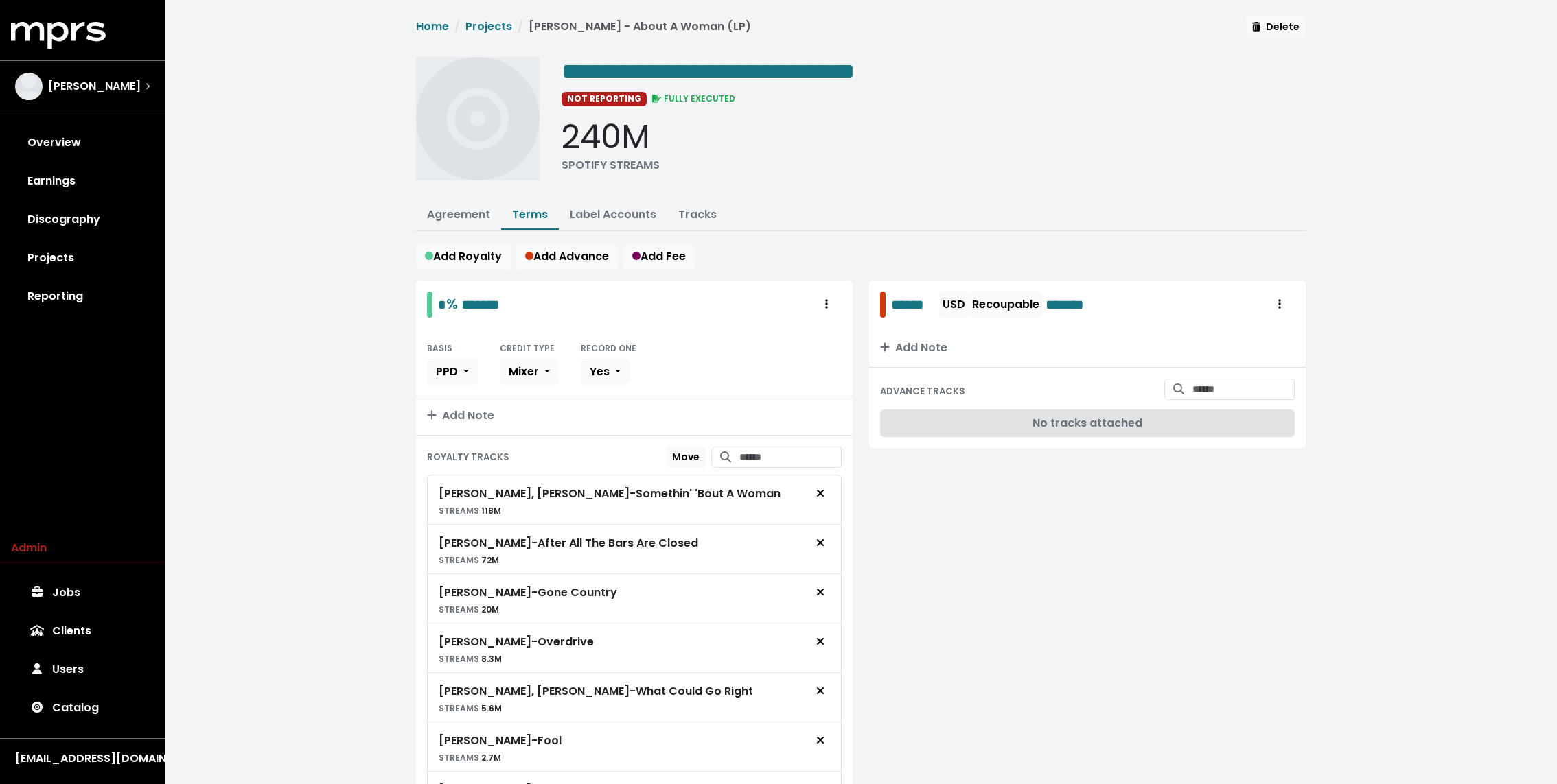
scroll to position [402, 0]
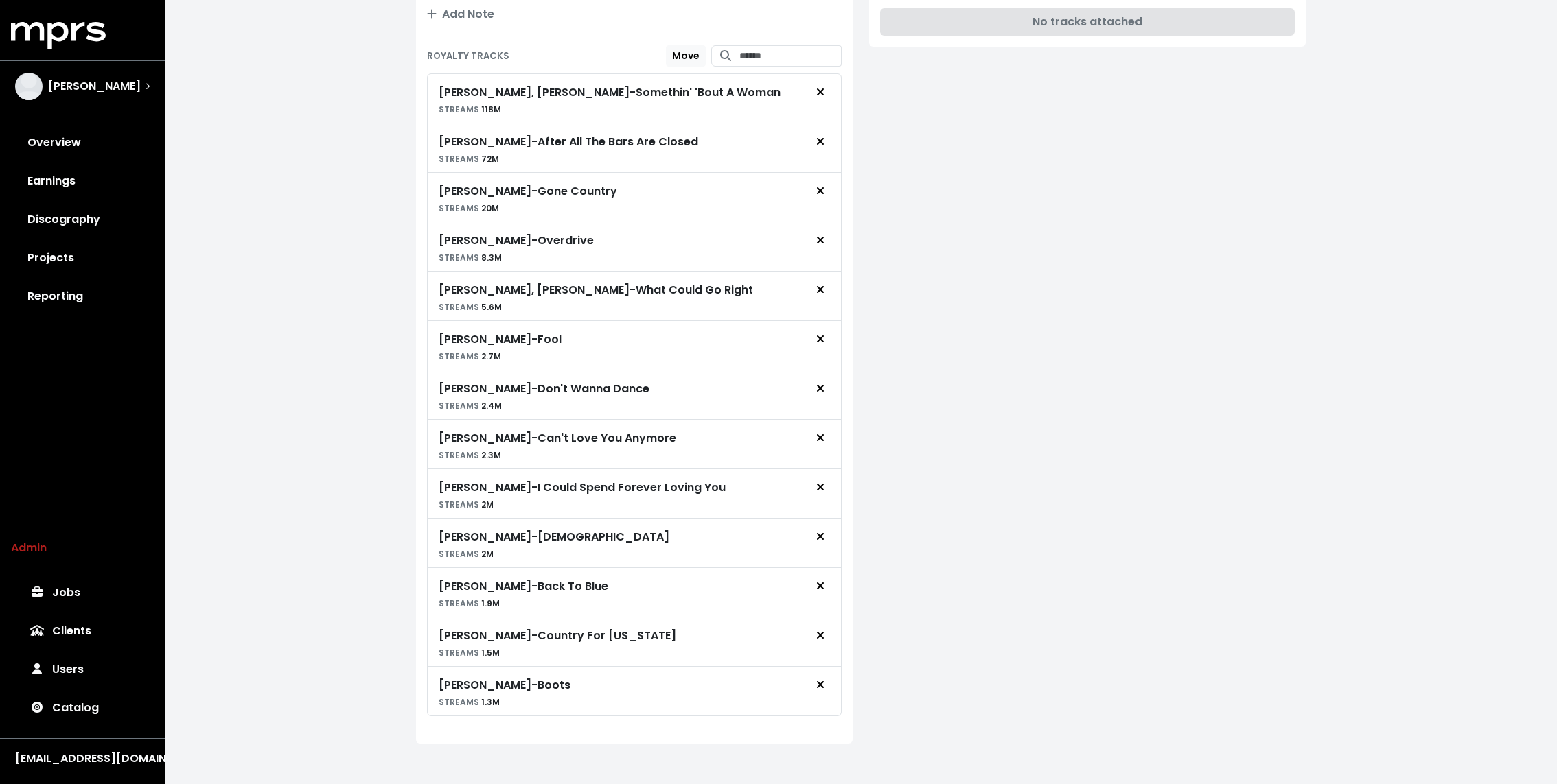
click at [352, 278] on div "**********" at bounding box center [861, 195] width 1392 height 1195
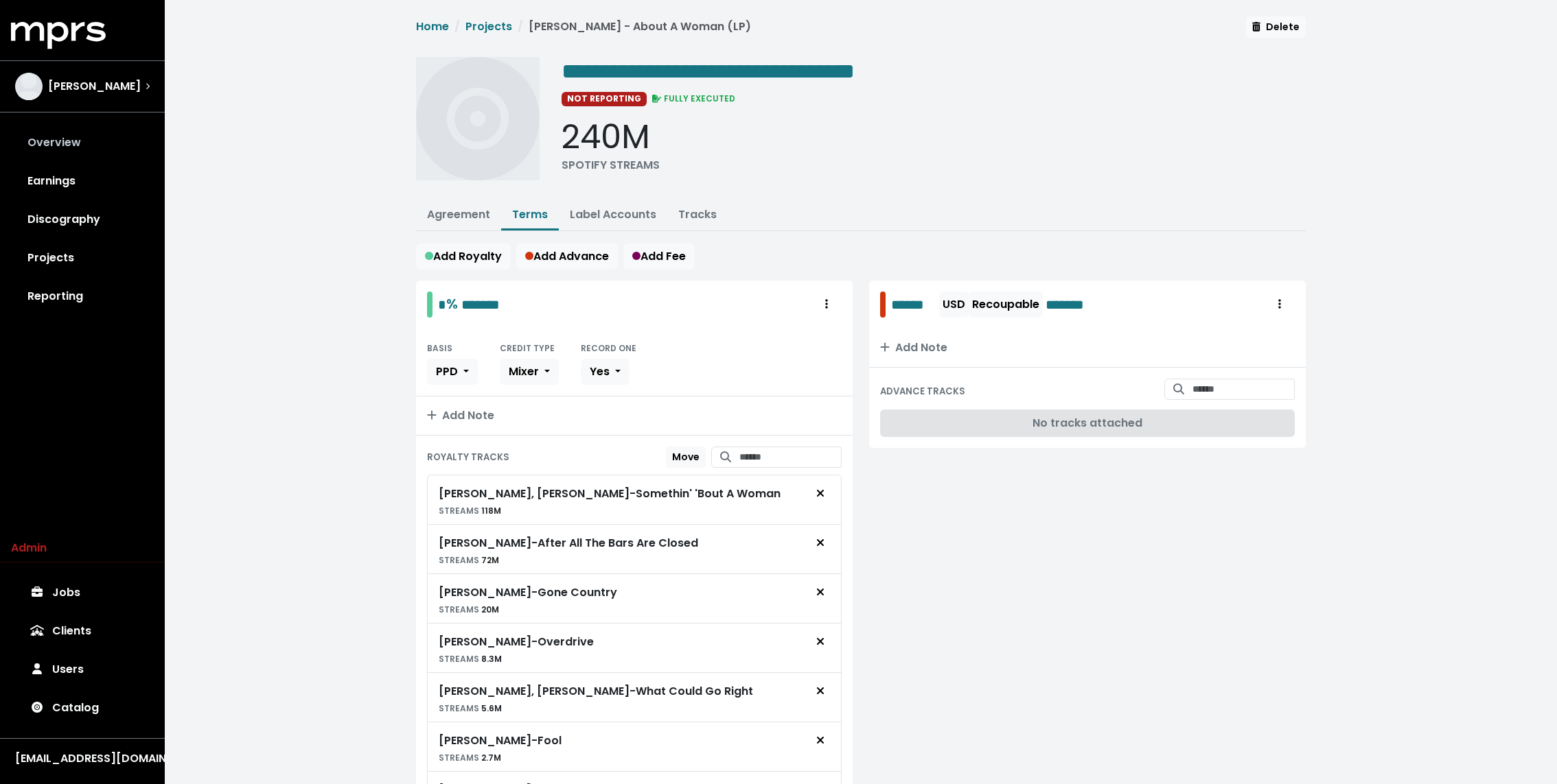
click at [99, 131] on link "Overview" at bounding box center [82, 142] width 143 height 38
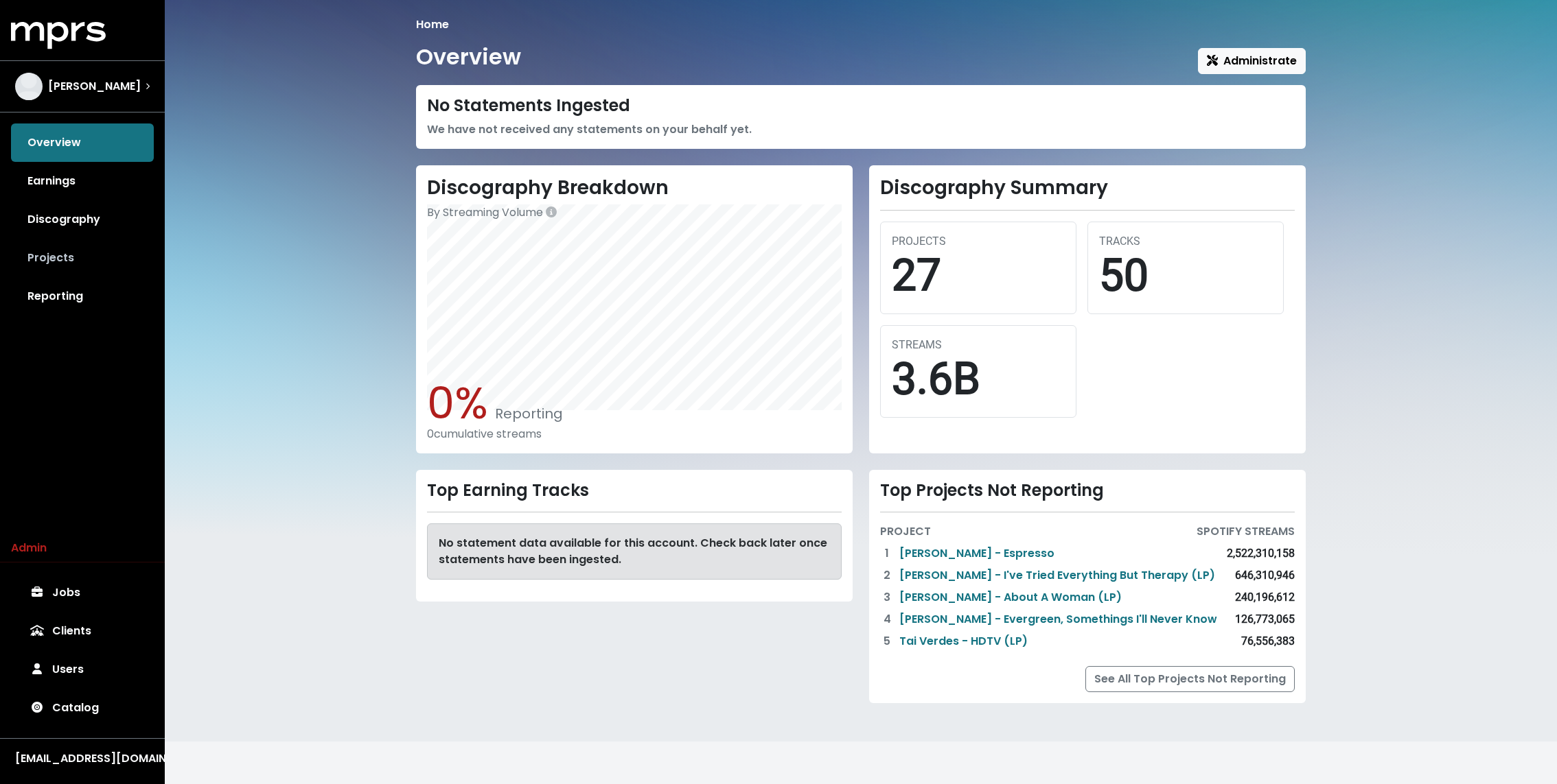
click at [72, 258] on link "Projects" at bounding box center [82, 258] width 143 height 38
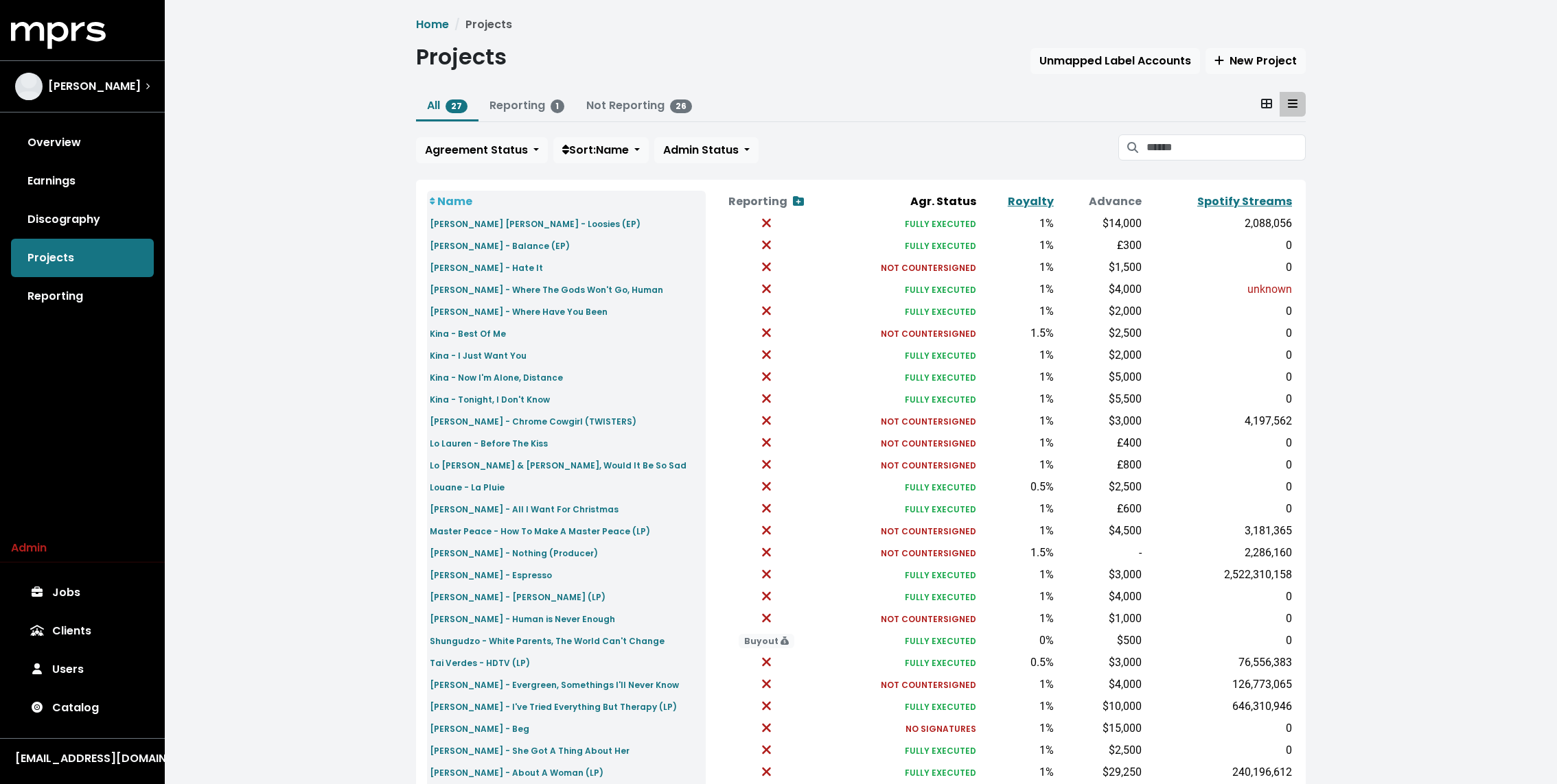
scroll to position [80, 0]
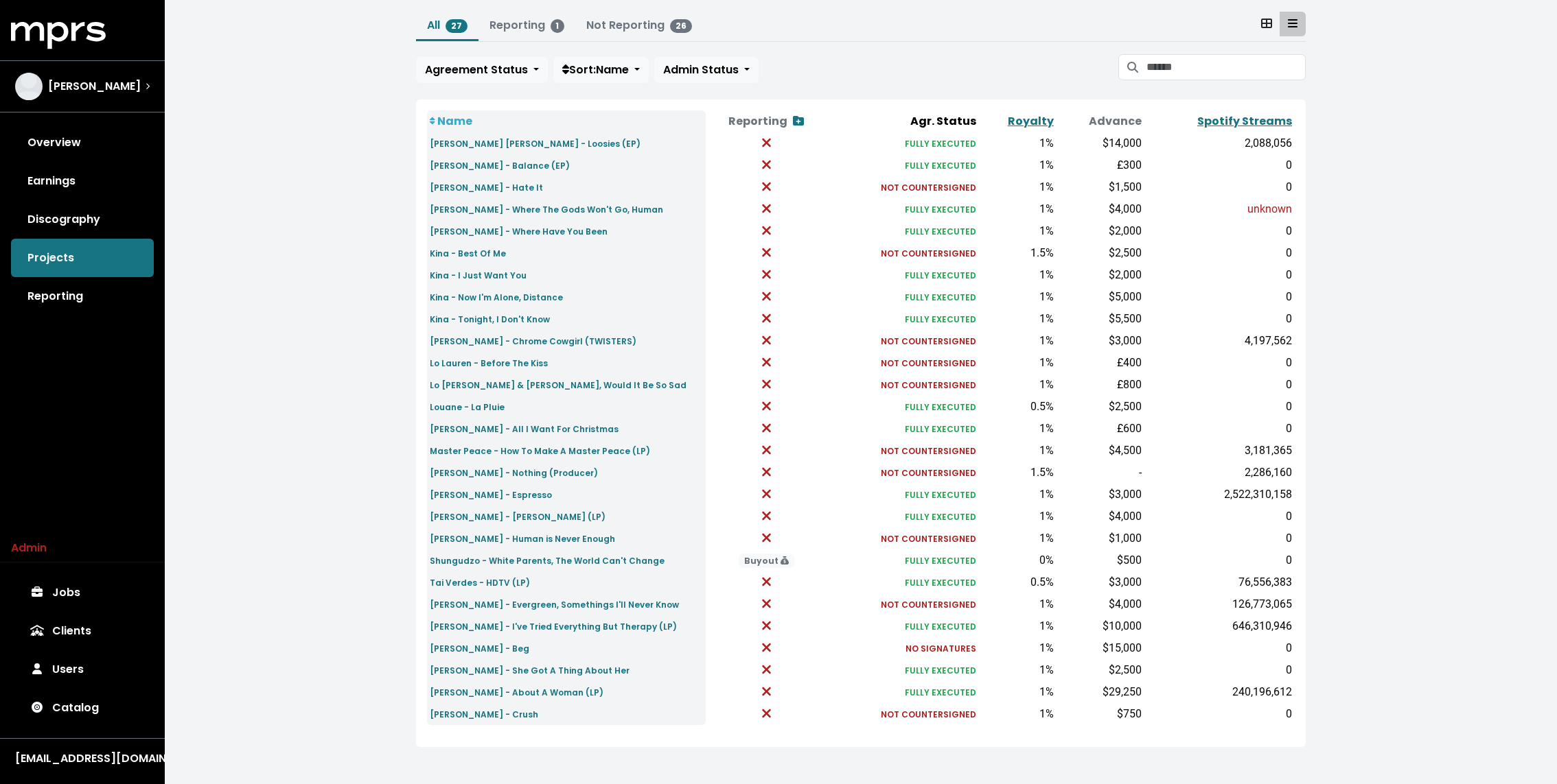
click at [283, 207] on div "Home Projects Projects Unmapped Label Accounts New Project All 27 Reporting 1 N…" at bounding box center [861, 353] width 1392 height 866
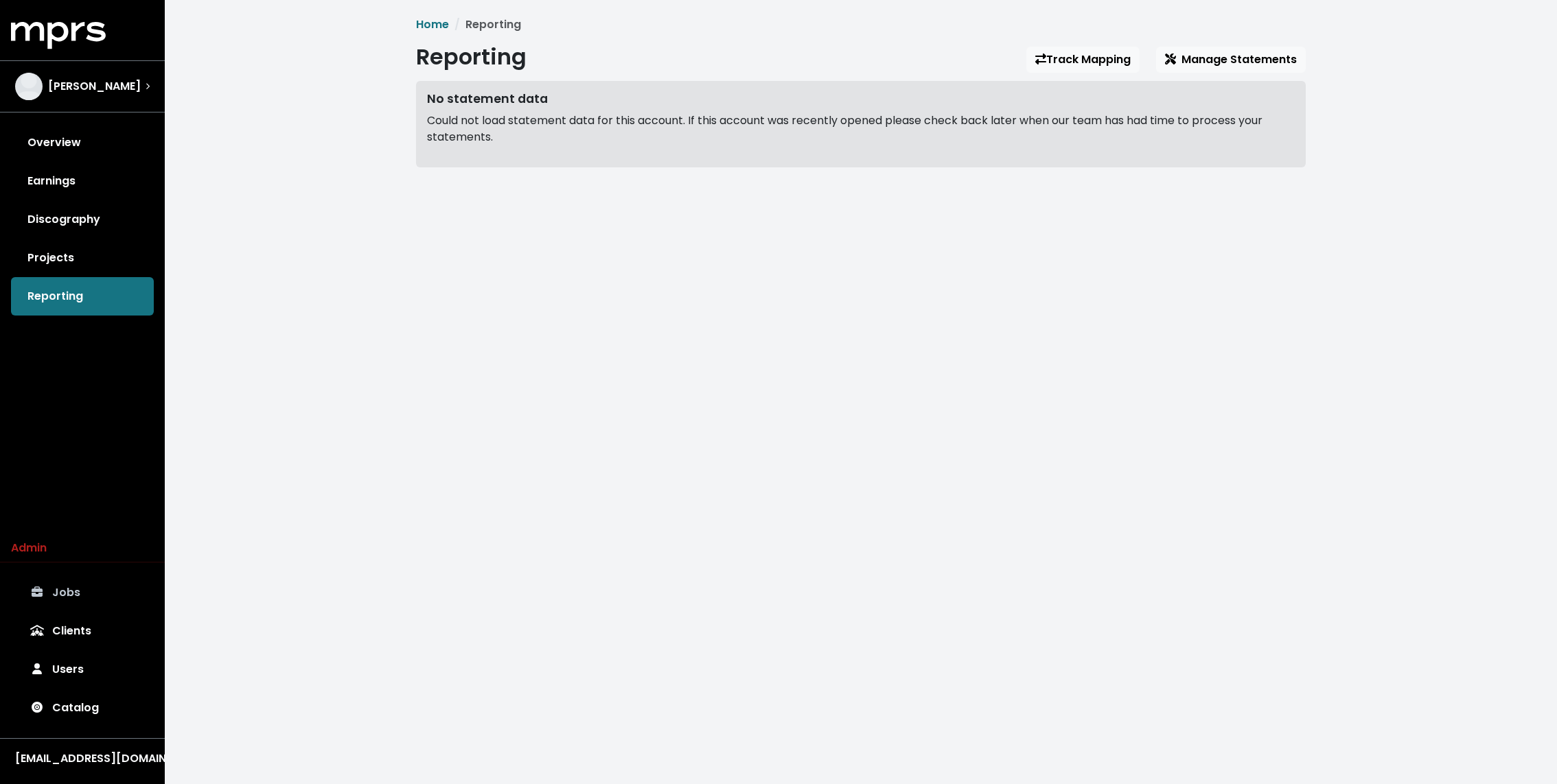
click at [52, 583] on link "Jobs" at bounding box center [82, 592] width 143 height 38
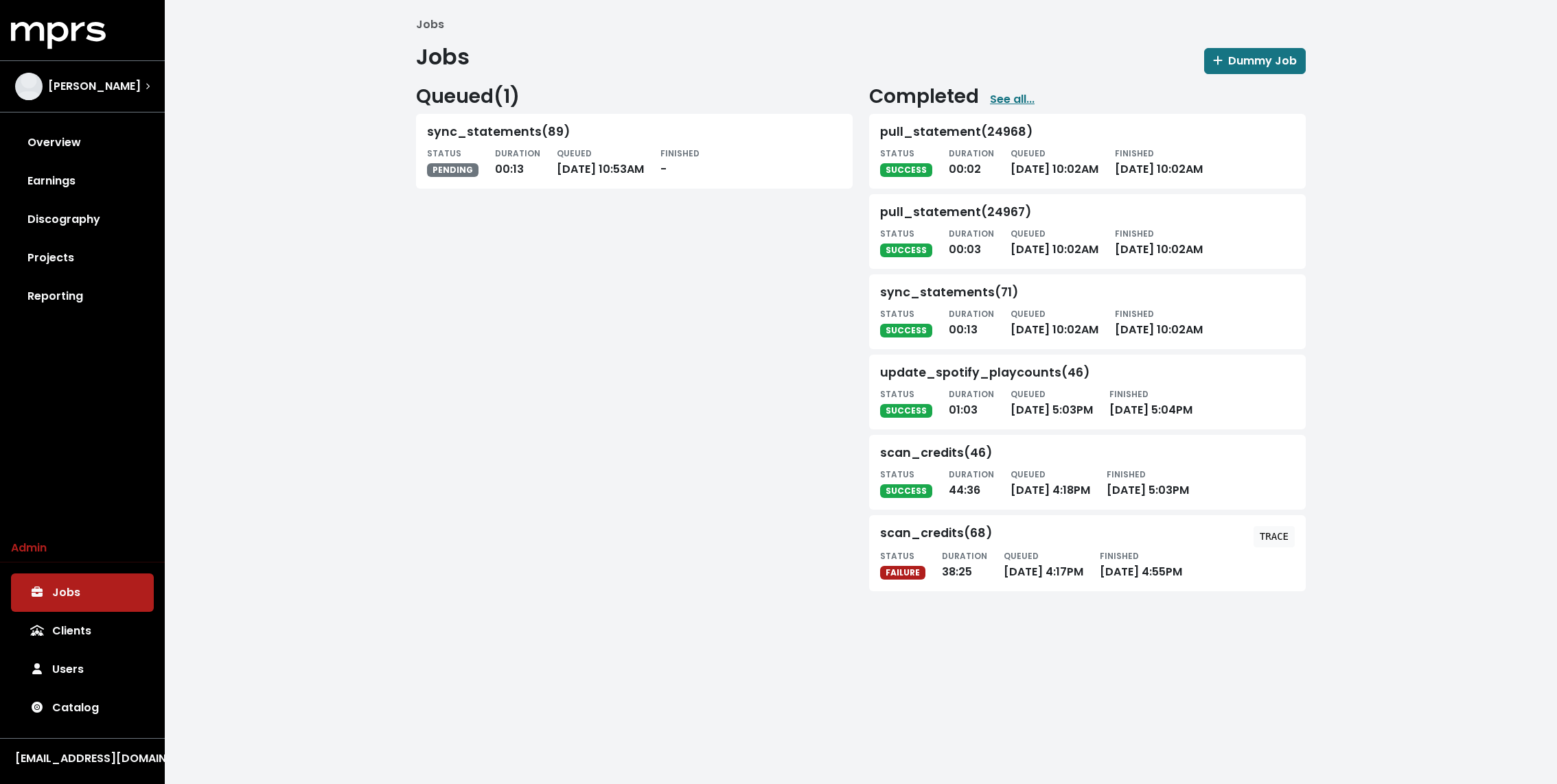
click at [532, 406] on div "Queued ( 1 ) sync_statements(89) STATUS PENDING DURATION 00:13 QUEUED [DATE] 10…" at bounding box center [634, 335] width 453 height 501
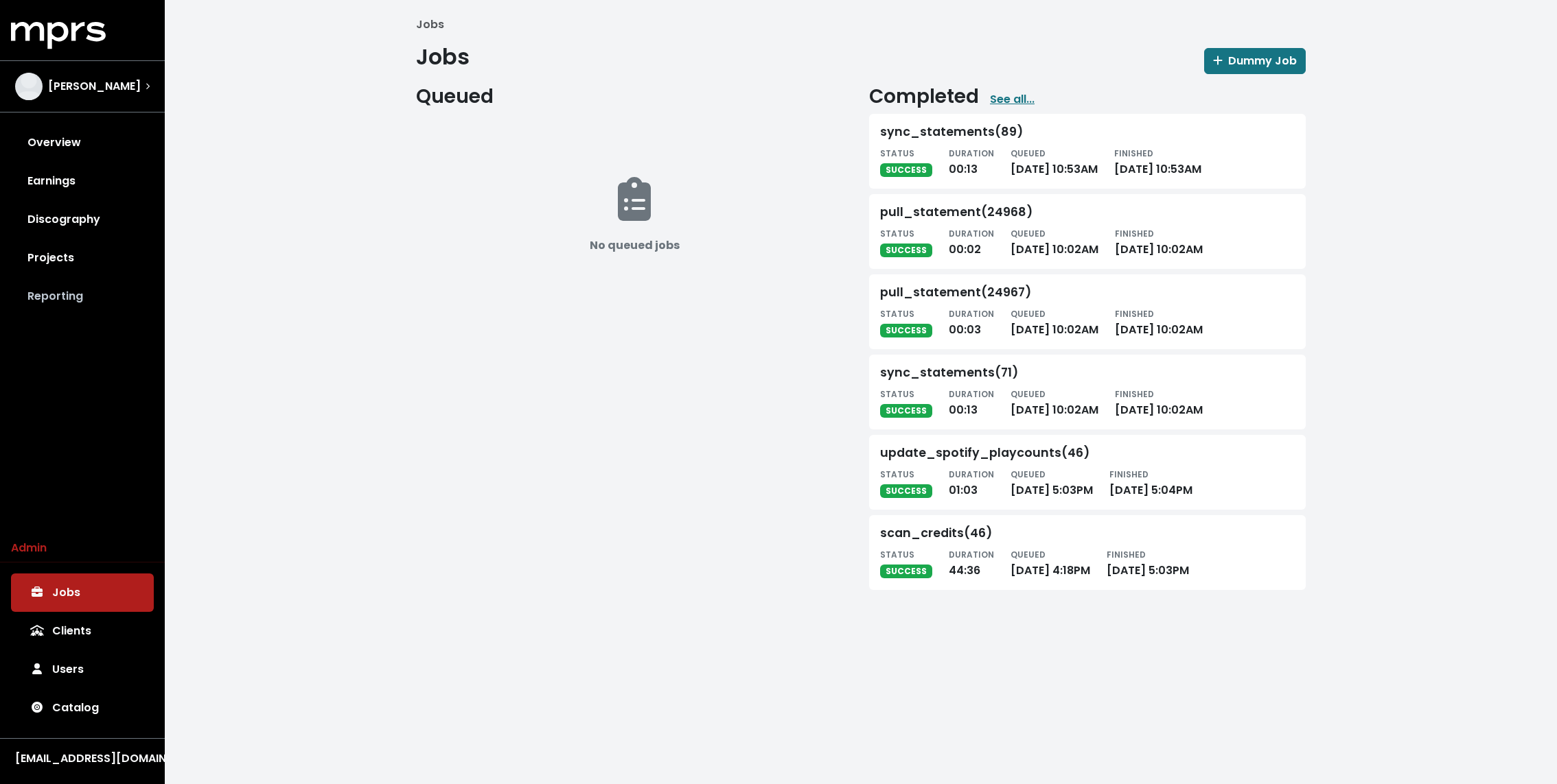
click at [65, 298] on link "Reporting" at bounding box center [82, 296] width 143 height 38
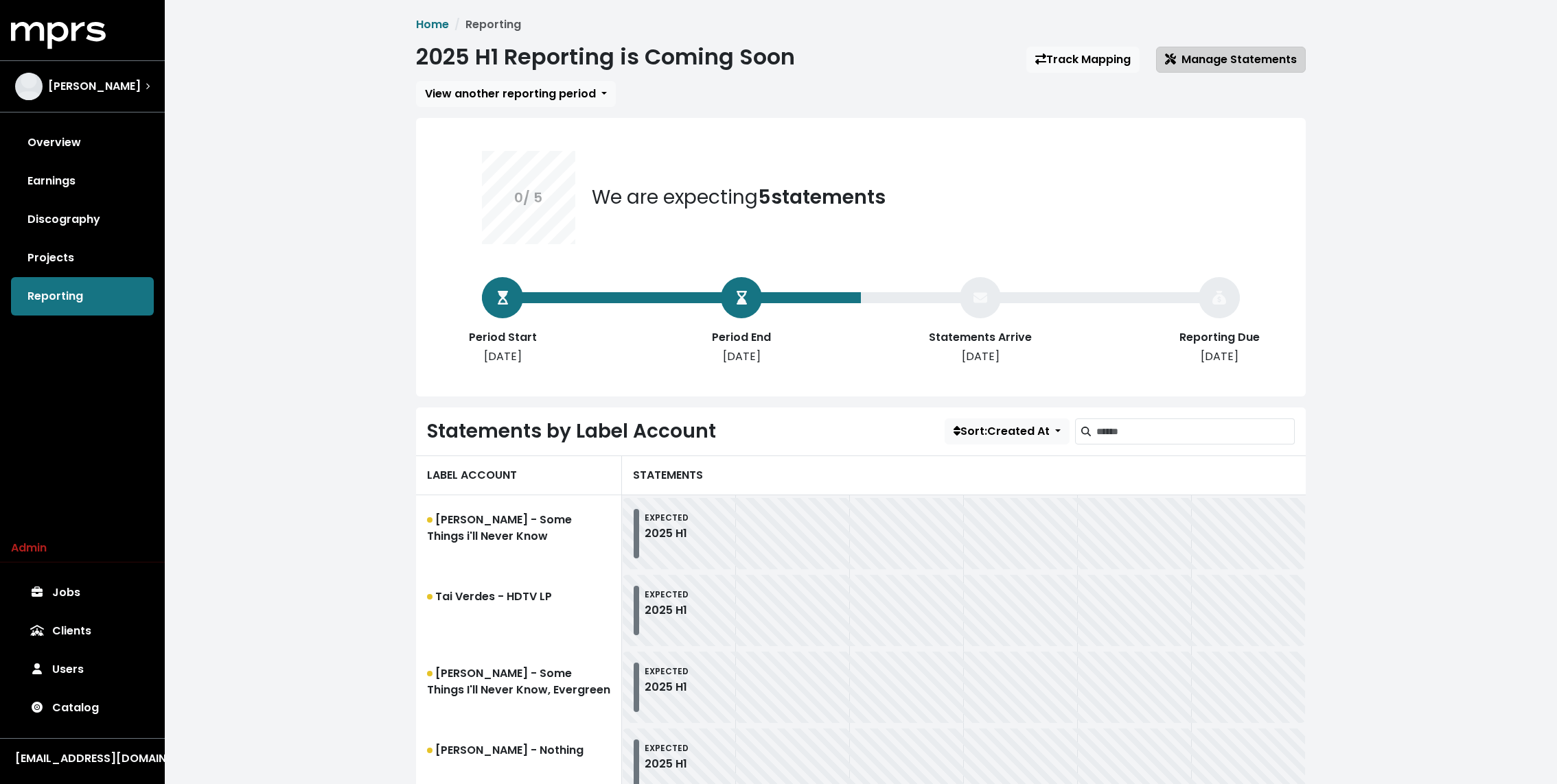
click at [1213, 57] on span "Manage Statements" at bounding box center [1231, 60] width 131 height 16
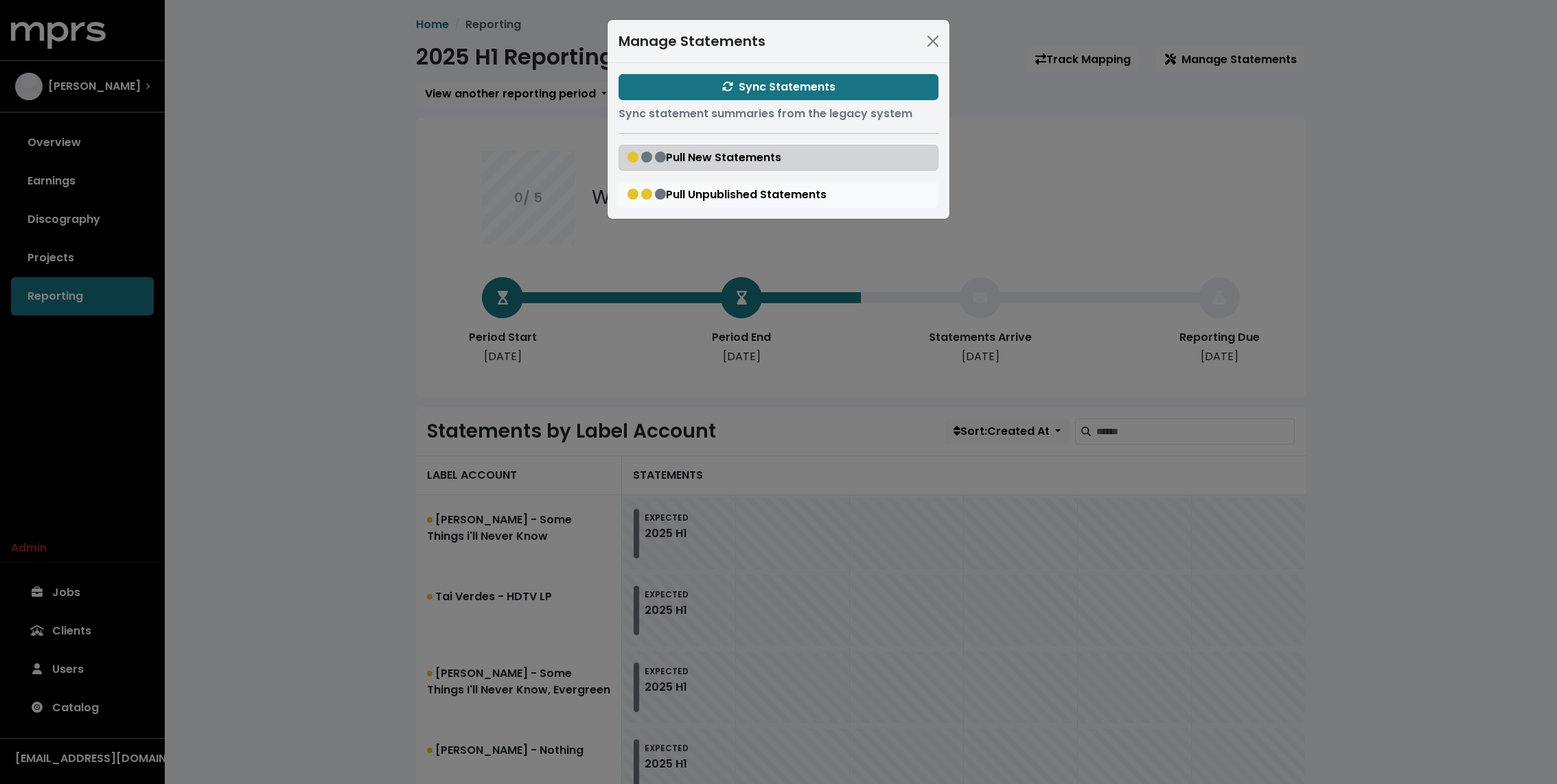
click at [747, 155] on span "Pull New Statements" at bounding box center [704, 158] width 154 height 16
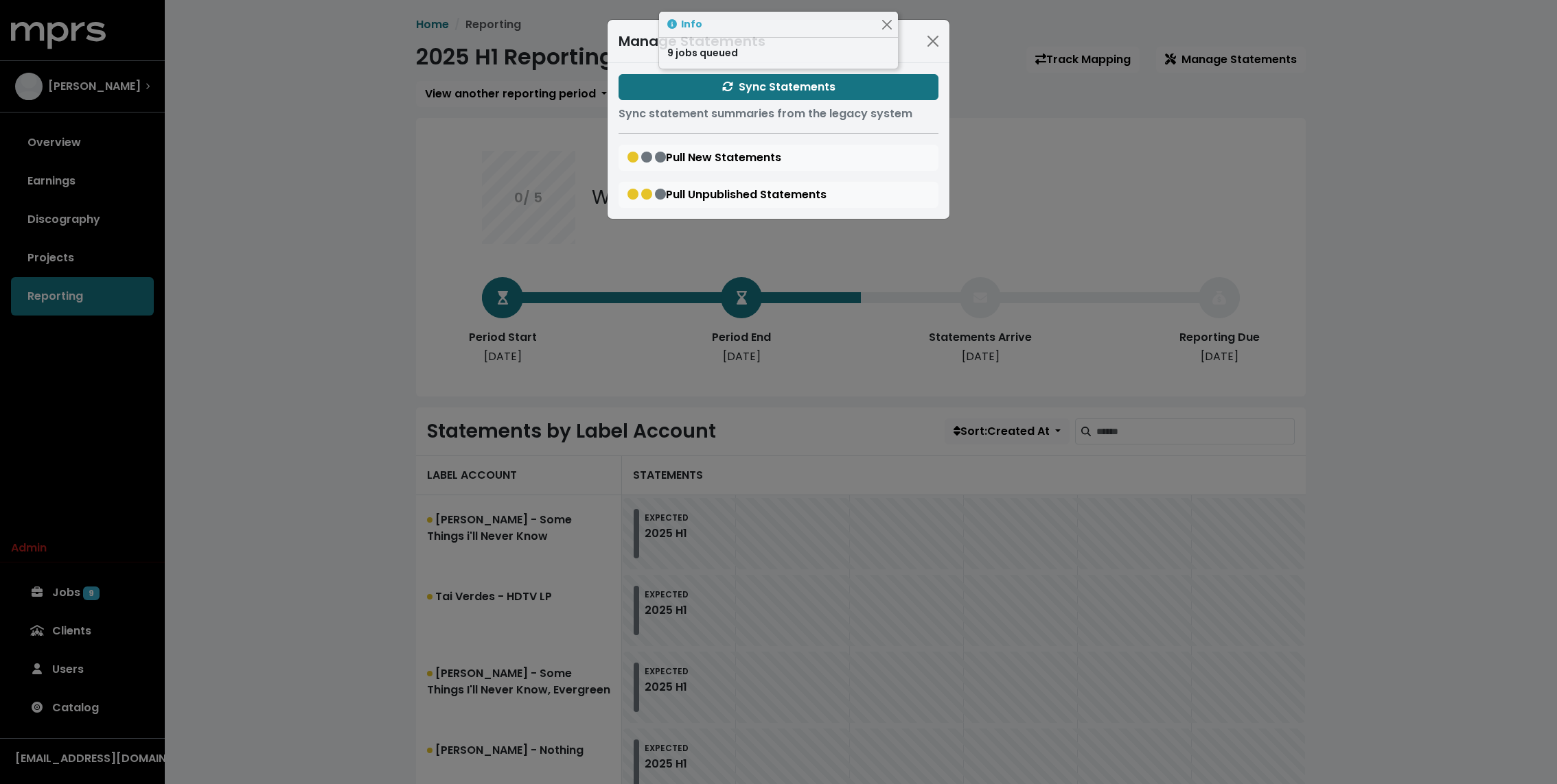
click at [437, 178] on div "Manage Statements Sync Statements Sync statement summaries from the legacy syst…" at bounding box center [778, 392] width 1557 height 784
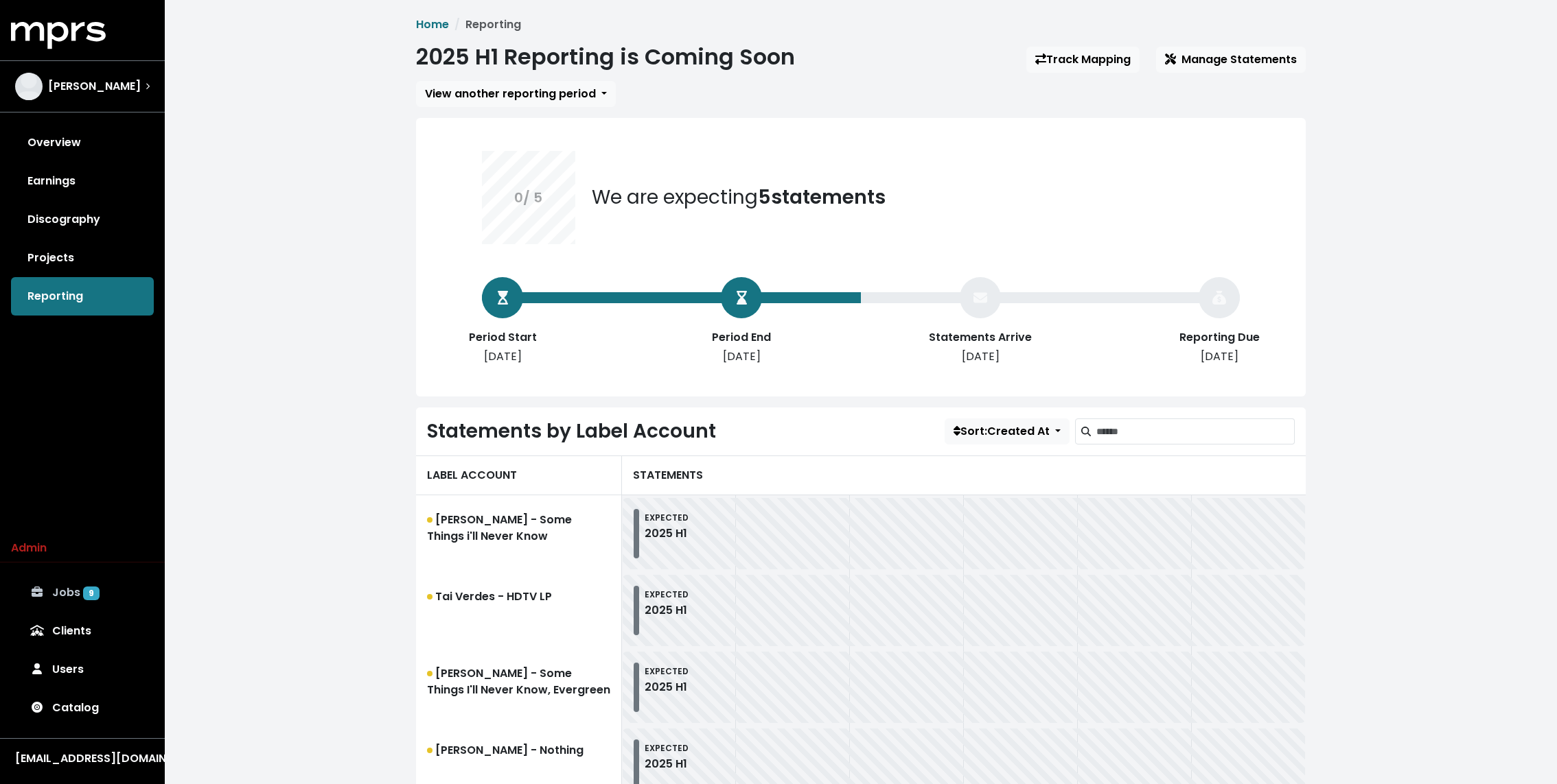
click at [78, 597] on link "Jobs 9" at bounding box center [82, 592] width 143 height 38
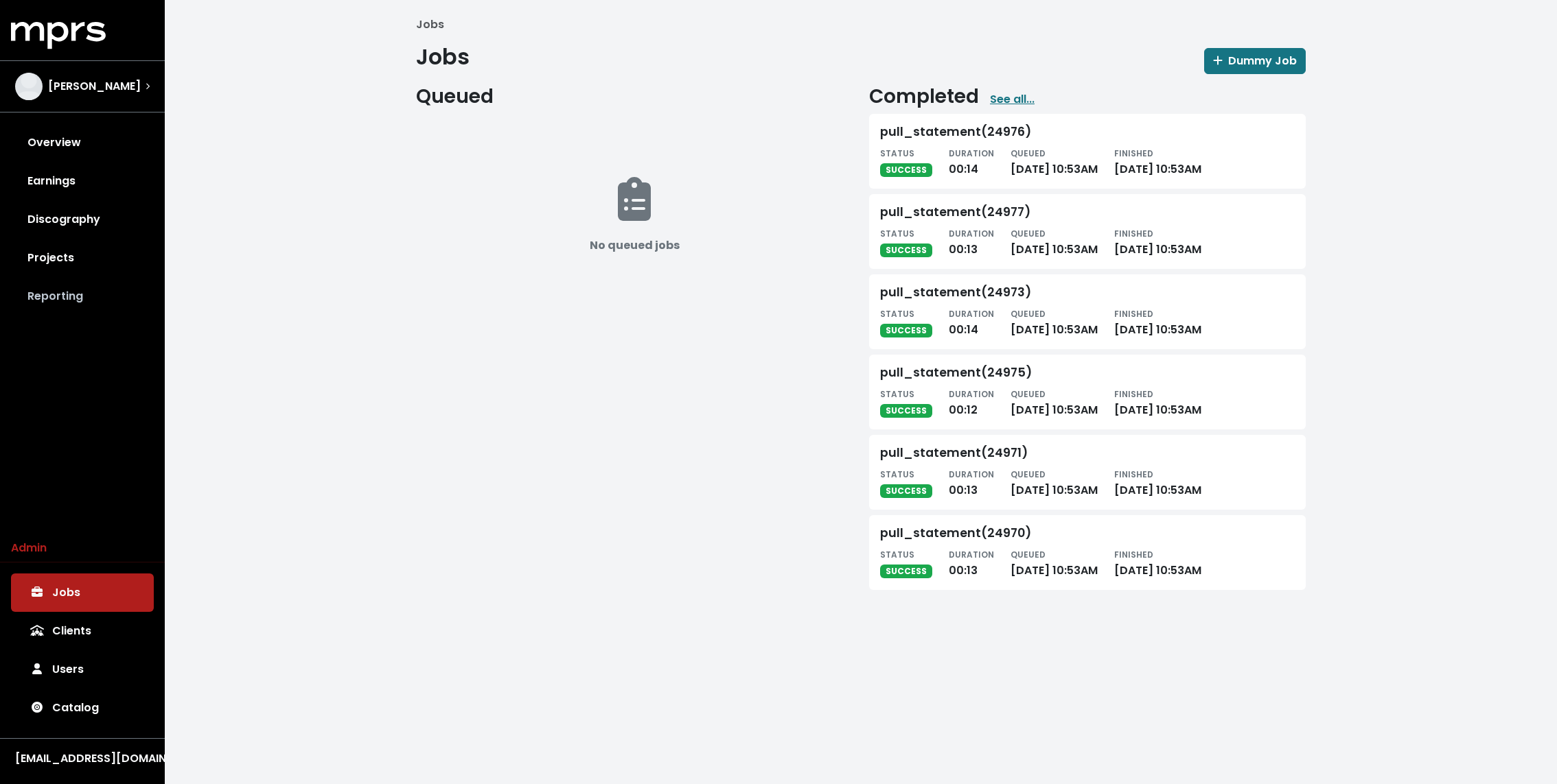
click at [45, 285] on link "Reporting" at bounding box center [82, 296] width 143 height 38
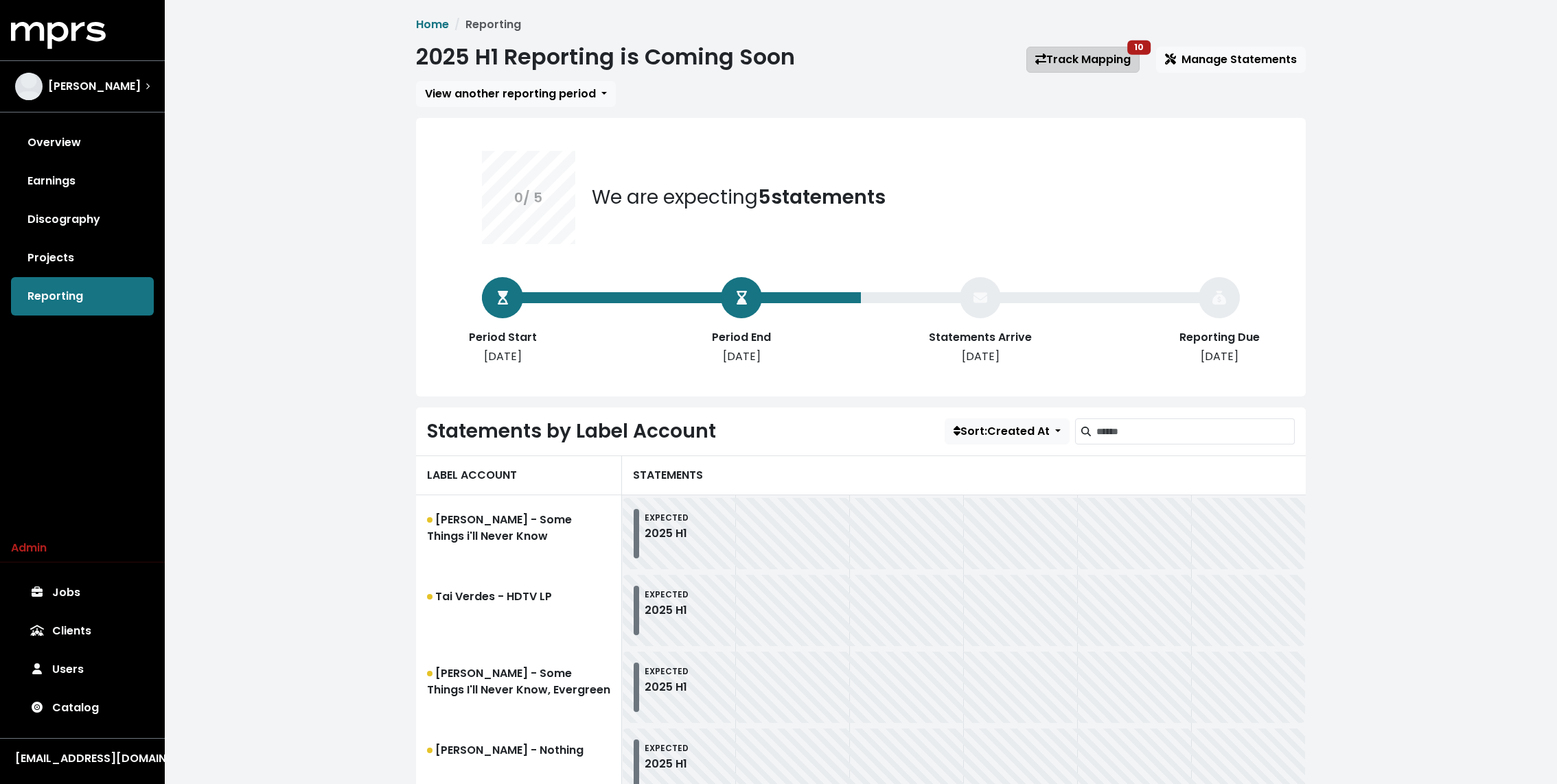
click at [1109, 56] on link "Track Mapping 10" at bounding box center [1083, 60] width 114 height 26
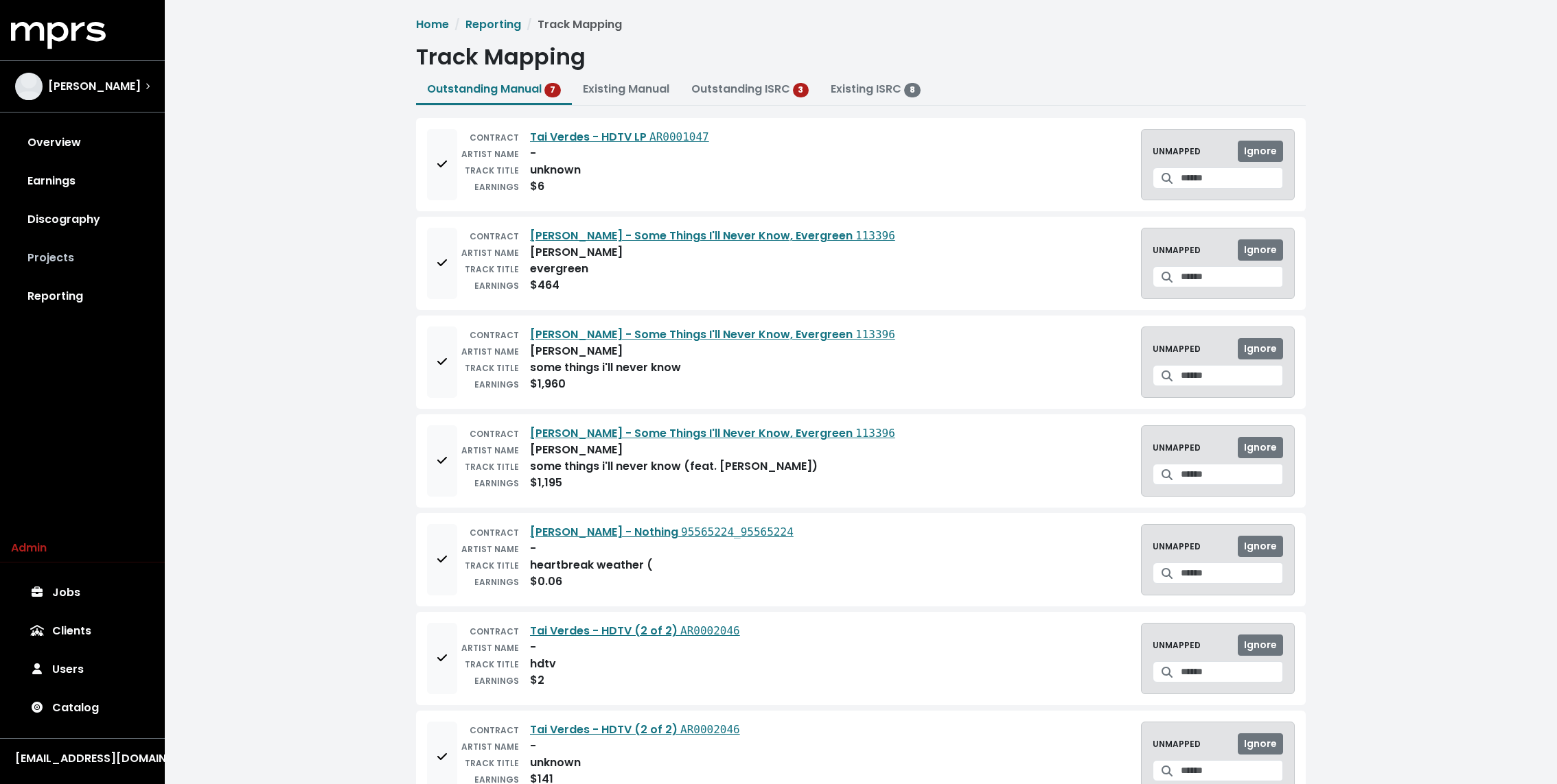
click at [61, 260] on link "Projects" at bounding box center [82, 258] width 143 height 38
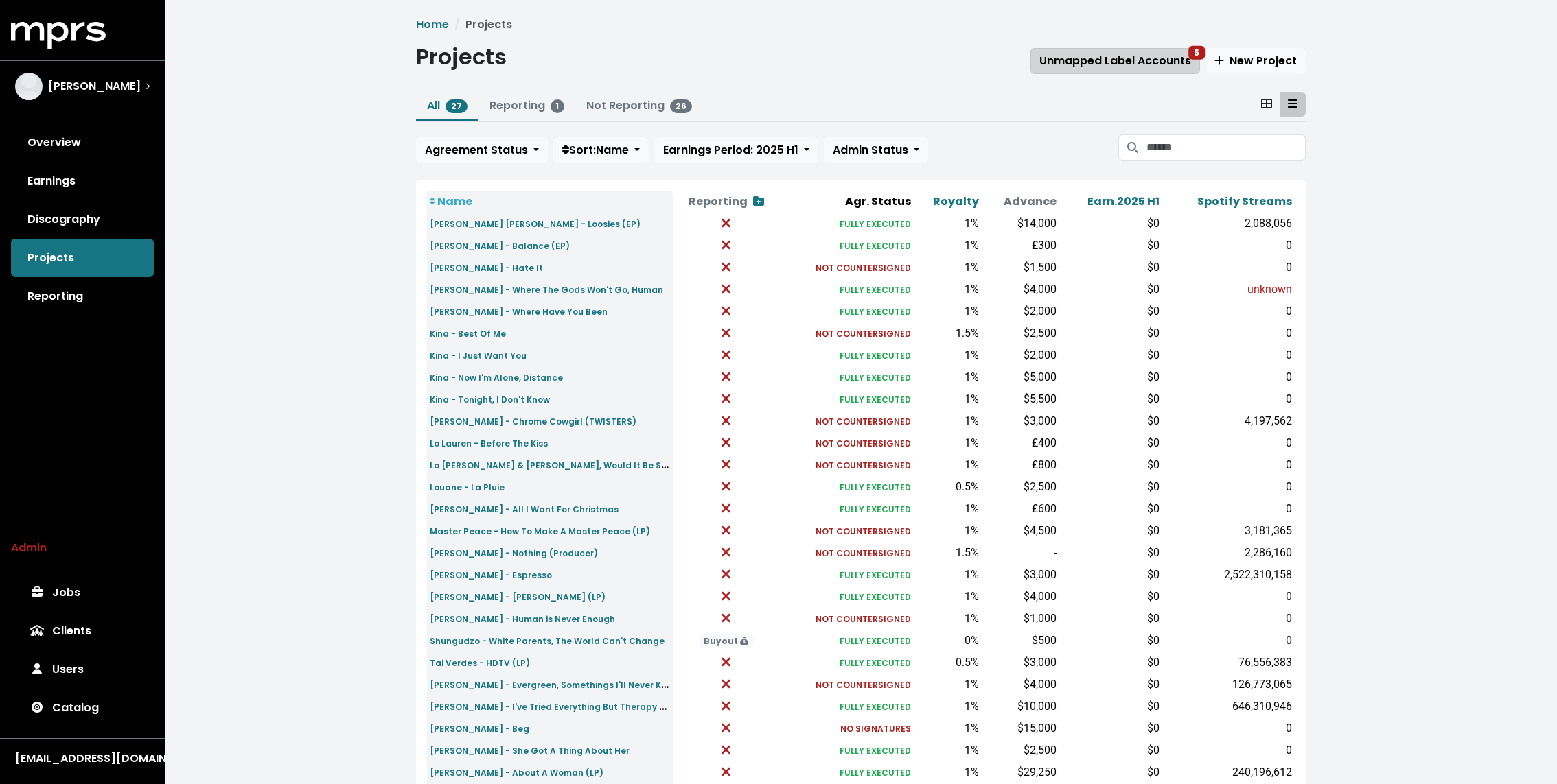
click at [1177, 54] on span "Unmapped Label Accounts 5" at bounding box center [1115, 61] width 152 height 16
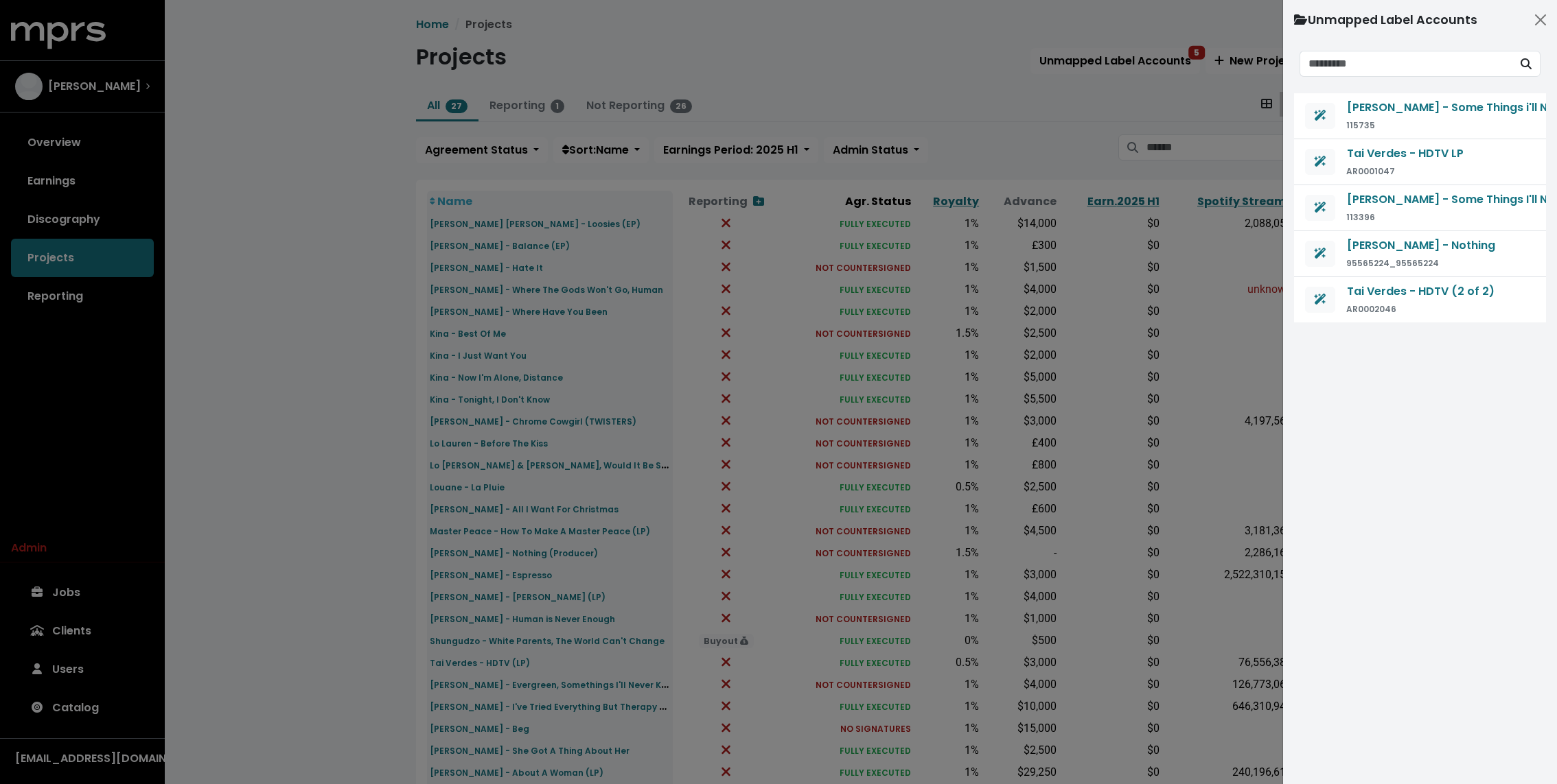
click at [269, 441] on div at bounding box center [778, 392] width 1557 height 784
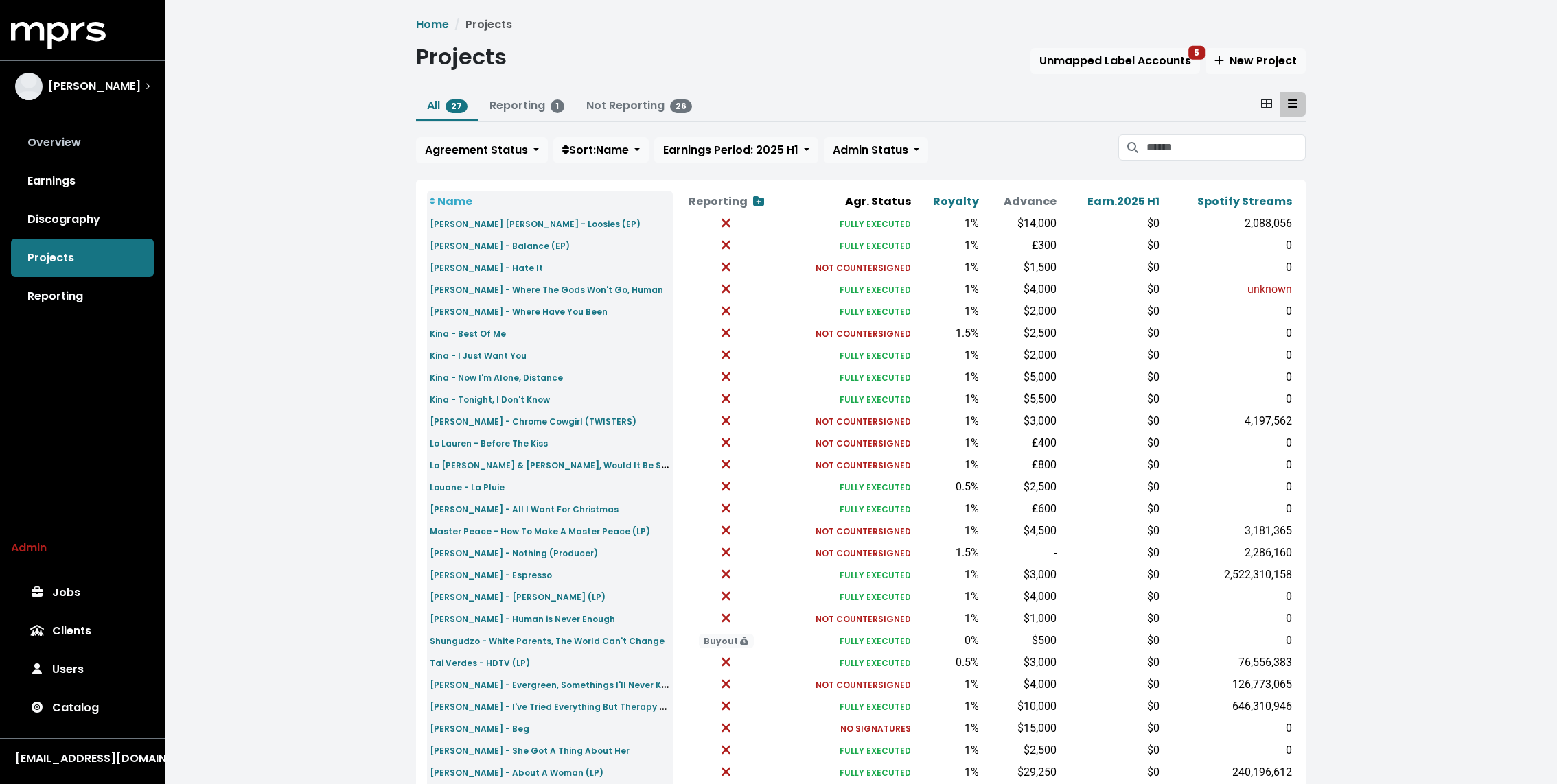
click at [56, 133] on link "Overview" at bounding box center [82, 142] width 143 height 38
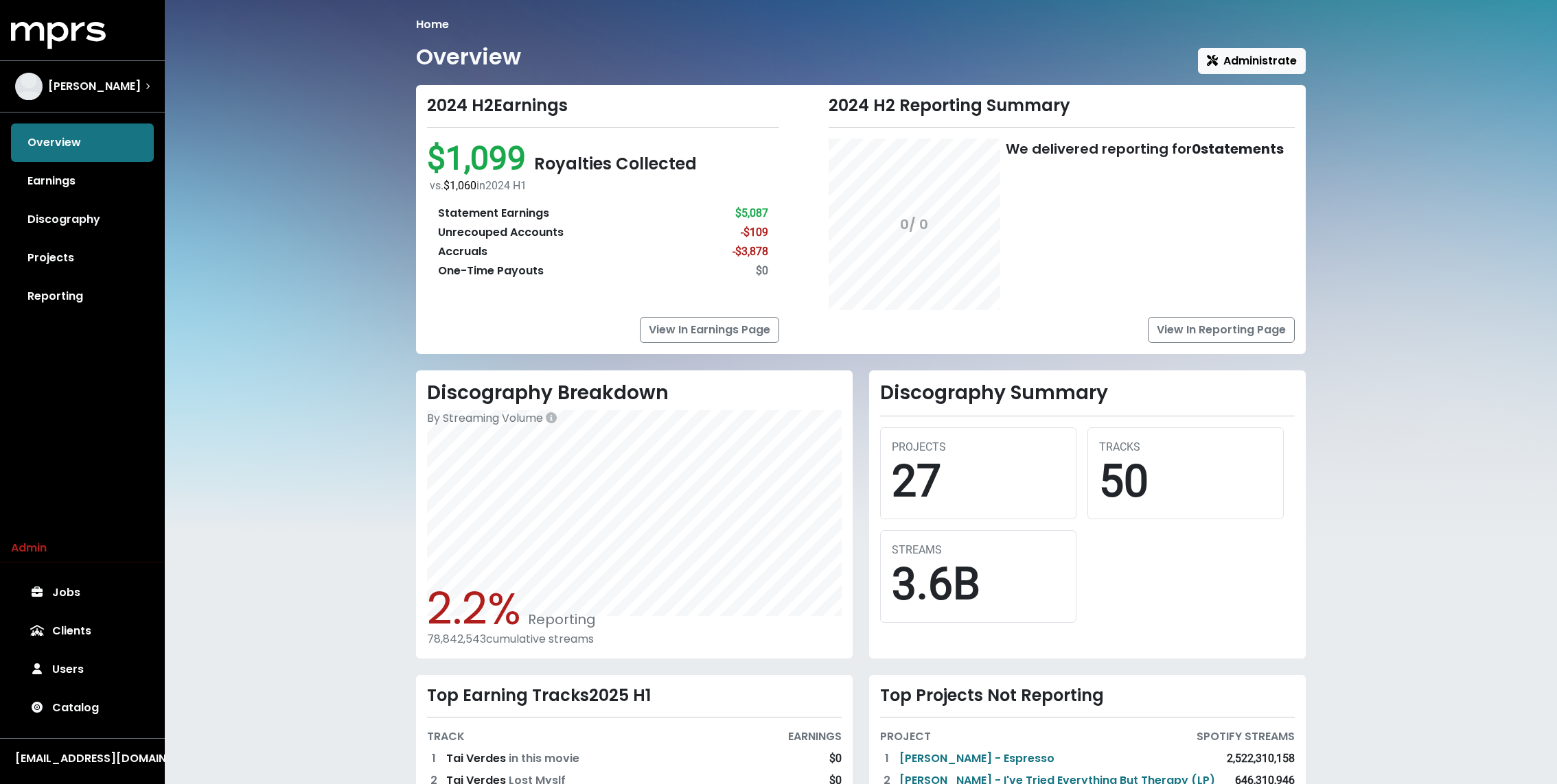
click at [368, 224] on div "Home Overview Administrate 2024 H2 Earnings $1,099 Royalties Collected vs. $1,0…" at bounding box center [861, 473] width 1392 height 947
click at [415, 252] on div "Home Overview Administrate 2024 H2 Earnings $1,099 Royalties Collected vs. $1,0…" at bounding box center [861, 470] width 906 height 908
